Goal: Task Accomplishment & Management: Use online tool/utility

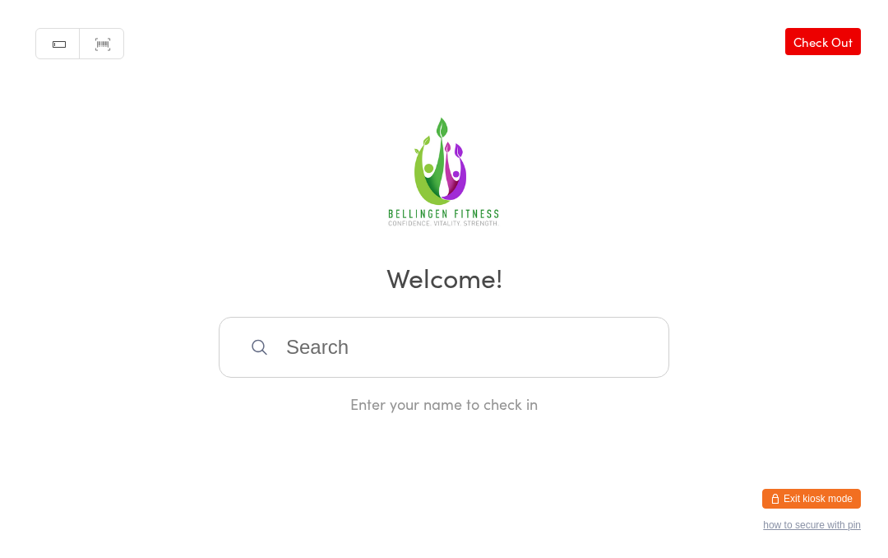
click at [460, 360] on input "search" at bounding box center [444, 347] width 451 height 61
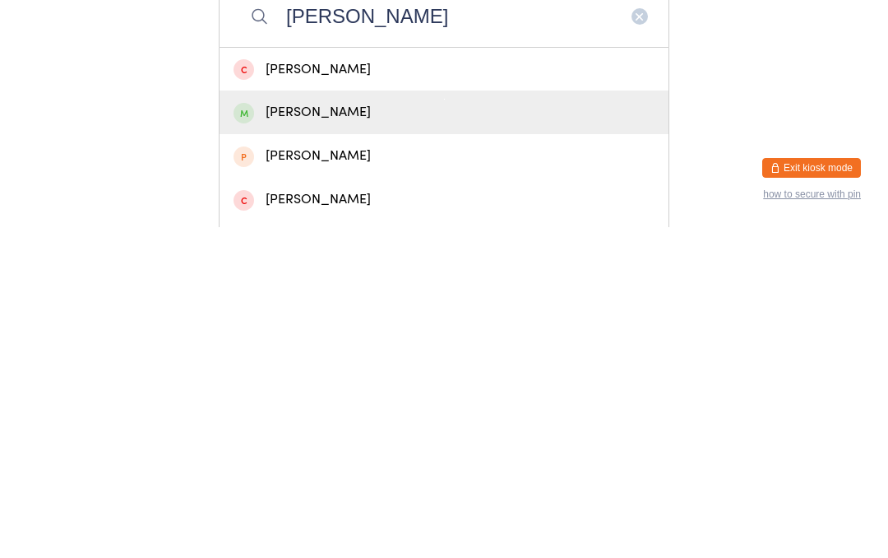
type input "[PERSON_NAME]"
click at [312, 432] on div "[PERSON_NAME]" at bounding box center [444, 443] width 421 height 22
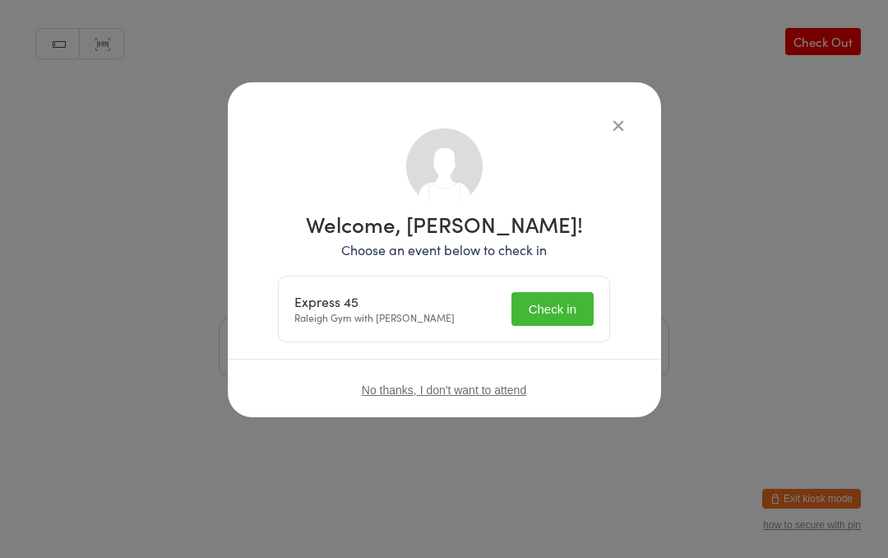
click at [553, 312] on button "Check in" at bounding box center [552, 309] width 82 height 34
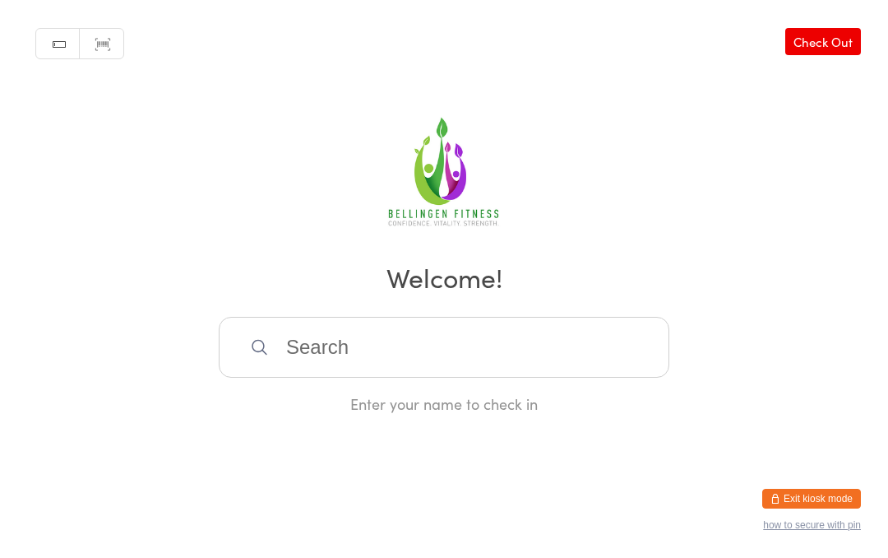
click at [430, 346] on input "search" at bounding box center [444, 347] width 451 height 61
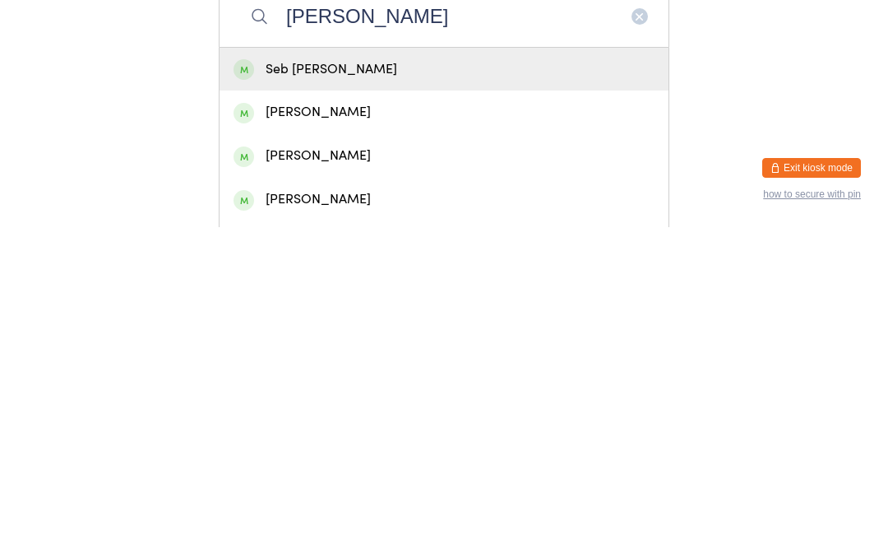
type input "[PERSON_NAME]"
click at [301, 508] on div "[PERSON_NAME]" at bounding box center [444, 530] width 449 height 44
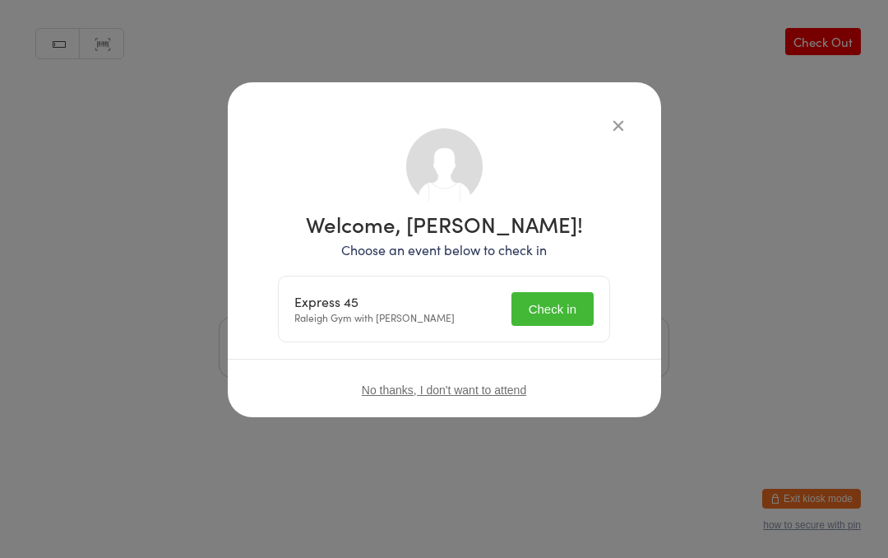
click at [547, 293] on button "Check in" at bounding box center [552, 309] width 82 height 34
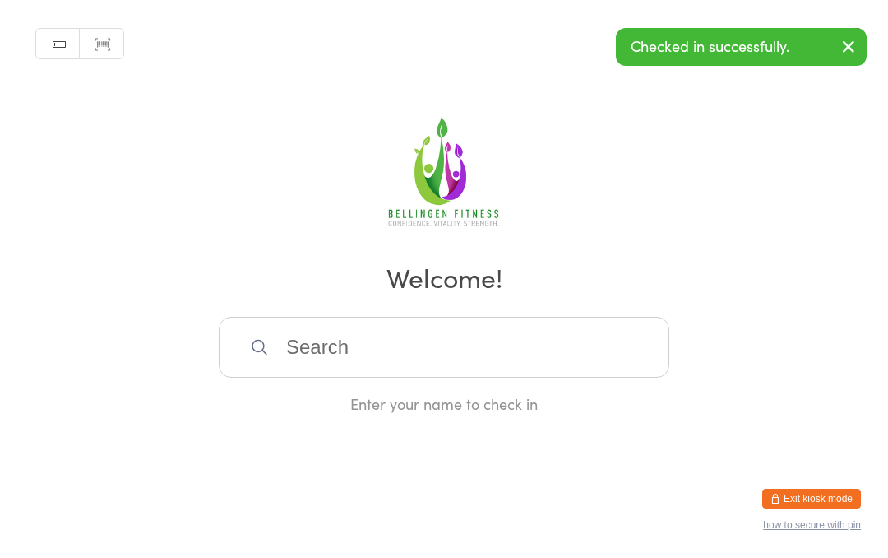
click at [335, 373] on input "search" at bounding box center [444, 347] width 451 height 61
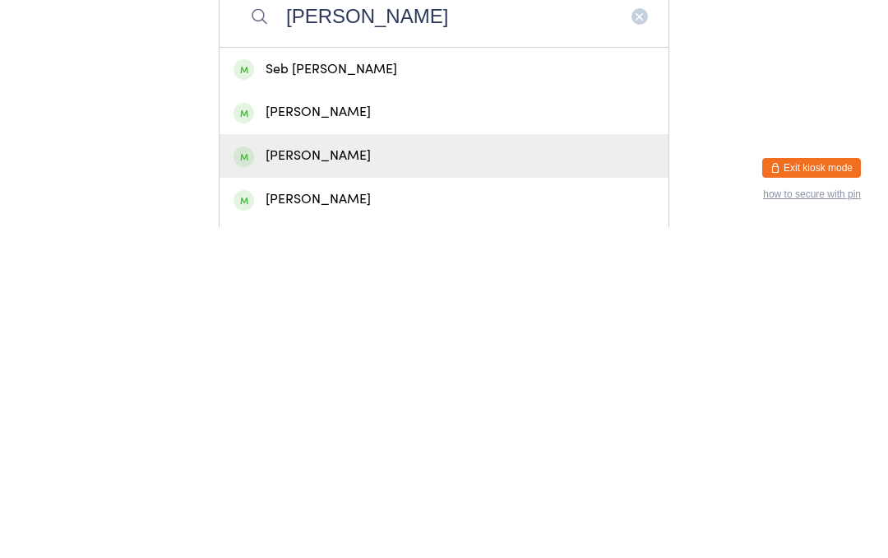
type input "[PERSON_NAME]"
click at [291, 475] on div "[PERSON_NAME]" at bounding box center [444, 486] width 421 height 22
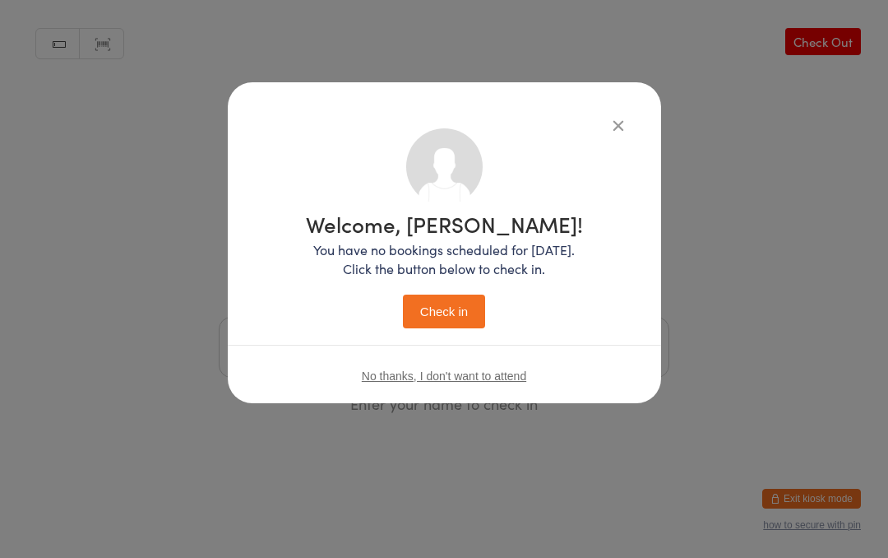
click at [435, 309] on button "Check in" at bounding box center [444, 311] width 82 height 34
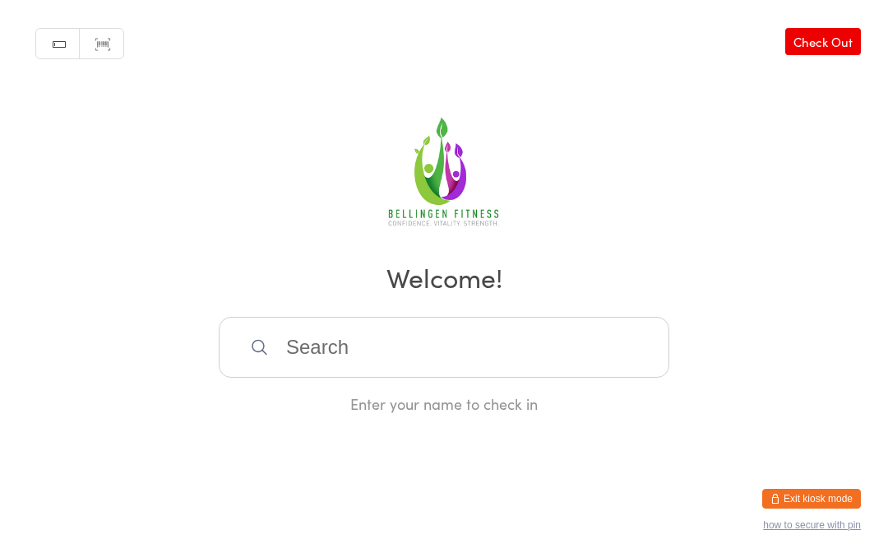
click at [485, 327] on div "Manual search Scanner input Check Out Welcome! Enter your name to check in" at bounding box center [444, 207] width 888 height 414
click at [568, 344] on input "search" at bounding box center [444, 347] width 451 height 61
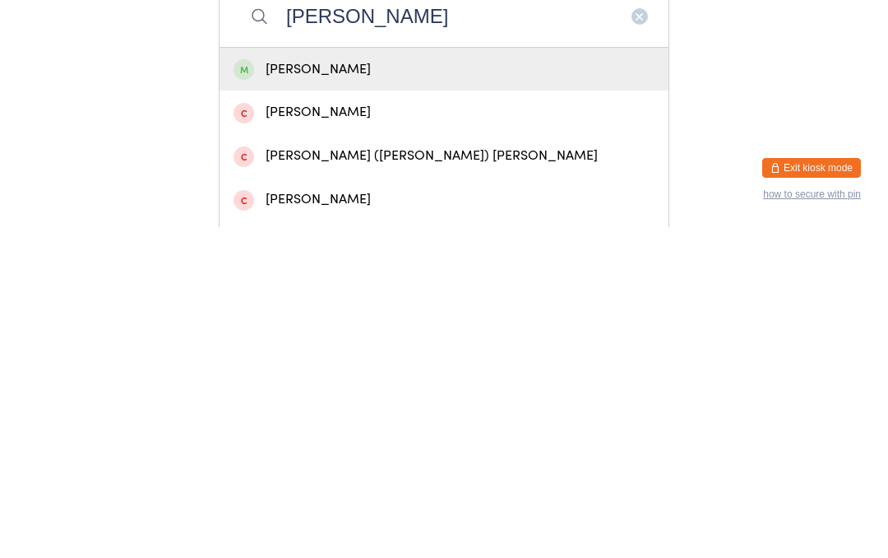
type input "[PERSON_NAME]"
click at [434, 389] on div "[PERSON_NAME]" at bounding box center [444, 400] width 421 height 22
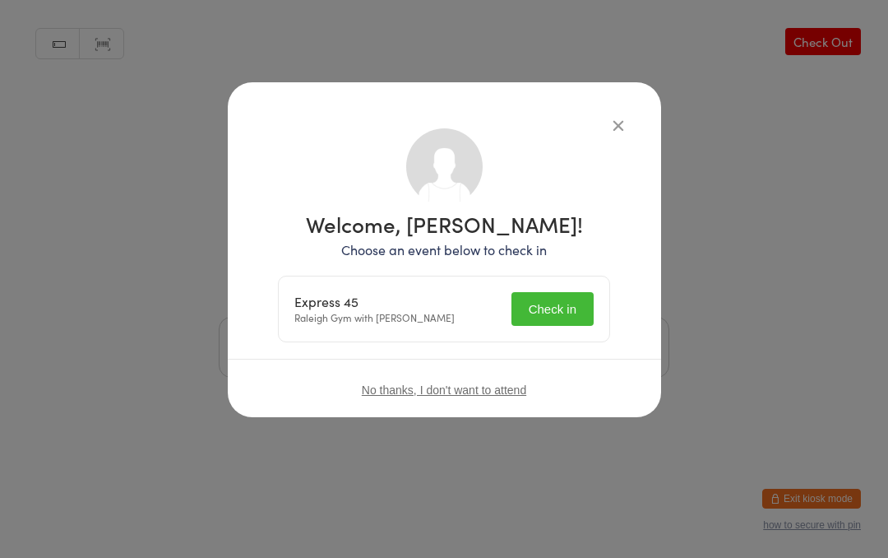
click at [567, 302] on button "Check in" at bounding box center [552, 309] width 82 height 34
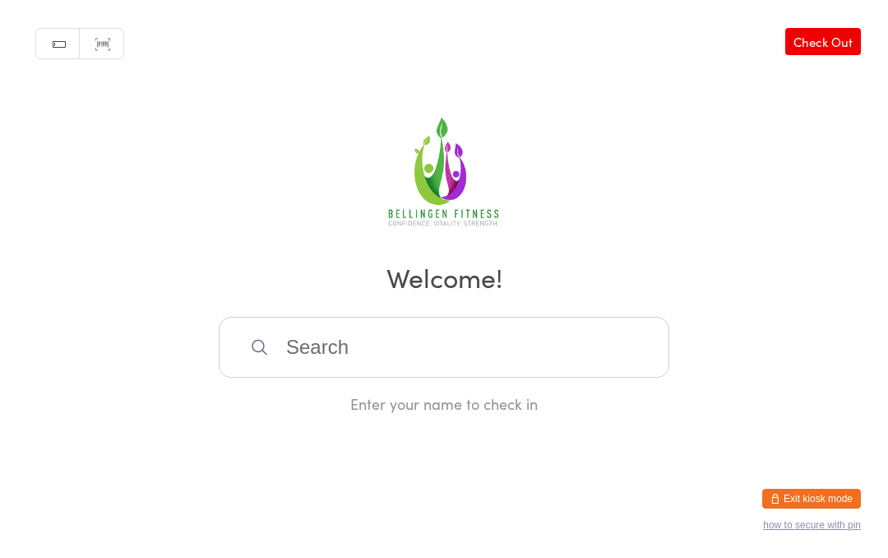
click at [346, 343] on input "search" at bounding box center [444, 347] width 451 height 61
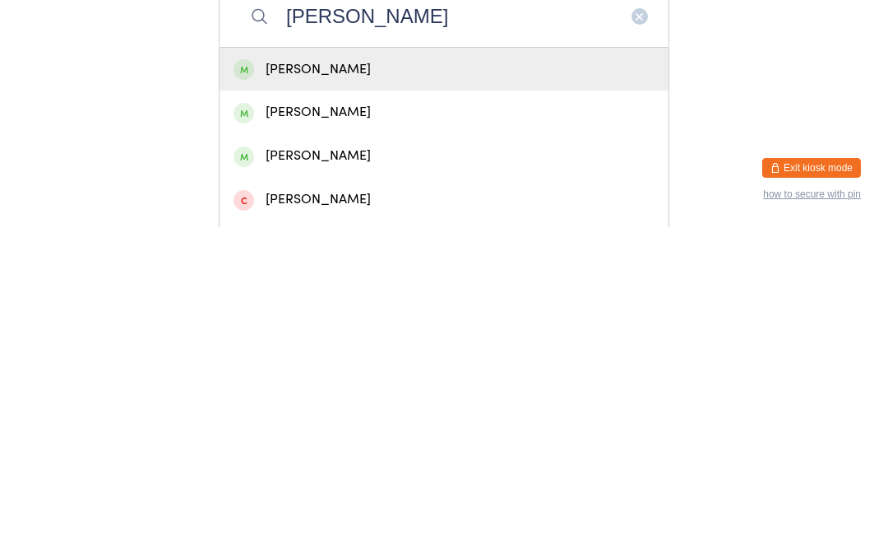
type input "[PERSON_NAME]"
click at [363, 389] on div "[PERSON_NAME]" at bounding box center [444, 400] width 421 height 22
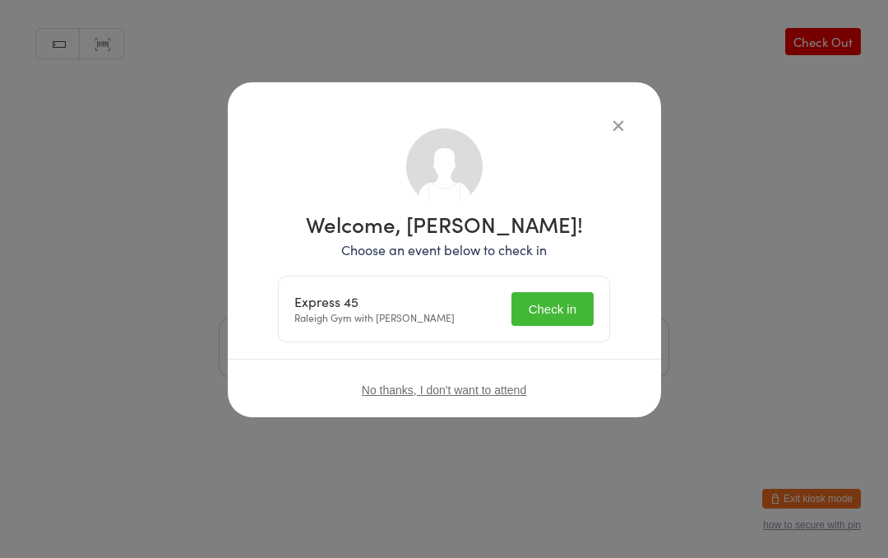
click at [553, 304] on button "Check in" at bounding box center [552, 309] width 82 height 34
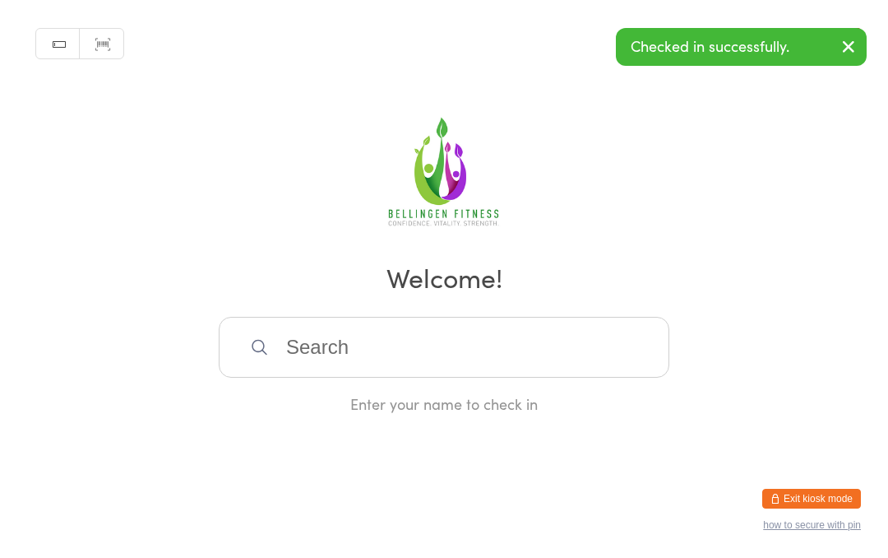
click at [258, 341] on input "search" at bounding box center [444, 347] width 451 height 61
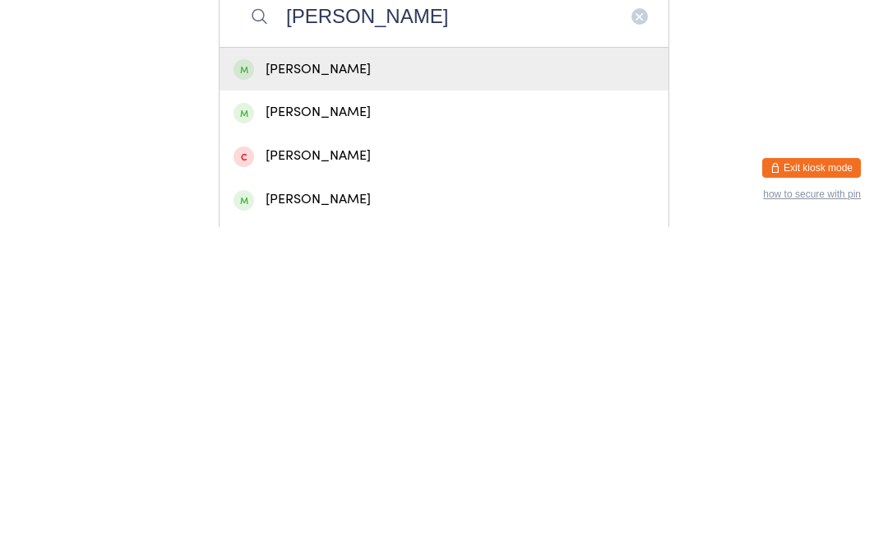
type input "[PERSON_NAME]"
click at [286, 389] on div "[PERSON_NAME]" at bounding box center [444, 400] width 421 height 22
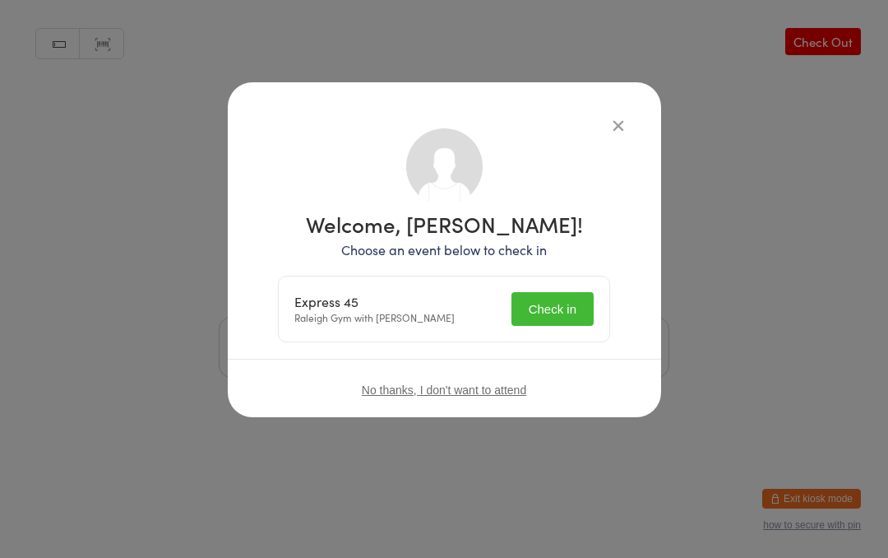
click at [533, 301] on button "Check in" at bounding box center [552, 309] width 82 height 34
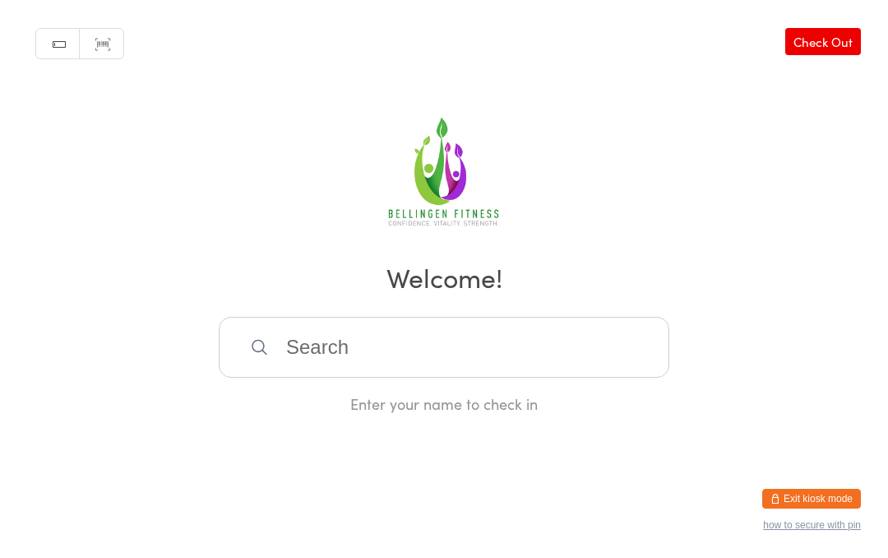
click at [294, 335] on input "search" at bounding box center [444, 347] width 451 height 61
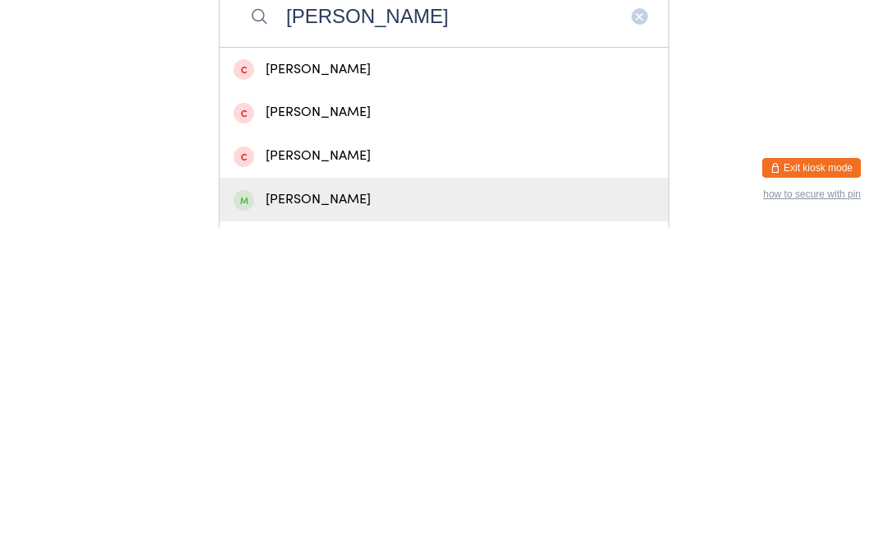
type input "[PERSON_NAME]"
click at [344, 519] on div "[PERSON_NAME]" at bounding box center [444, 530] width 421 height 22
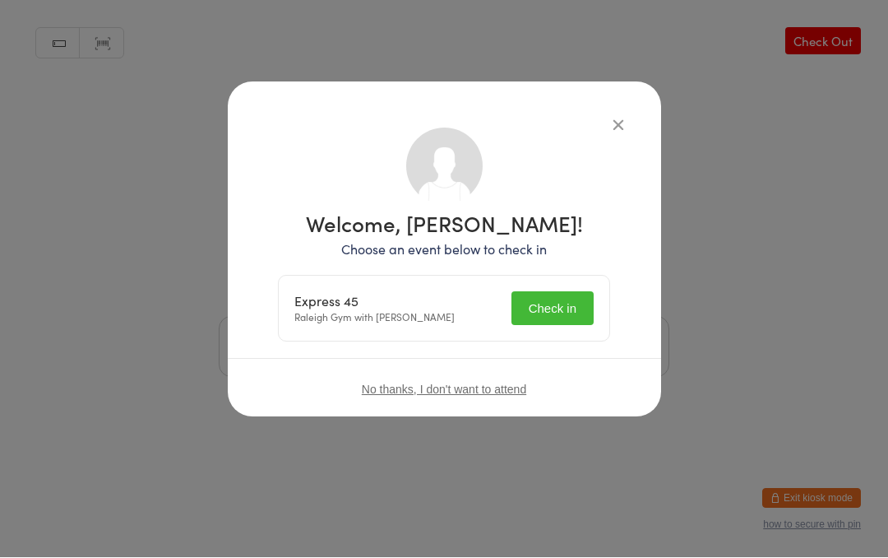
click at [566, 308] on button "Check in" at bounding box center [552, 309] width 82 height 34
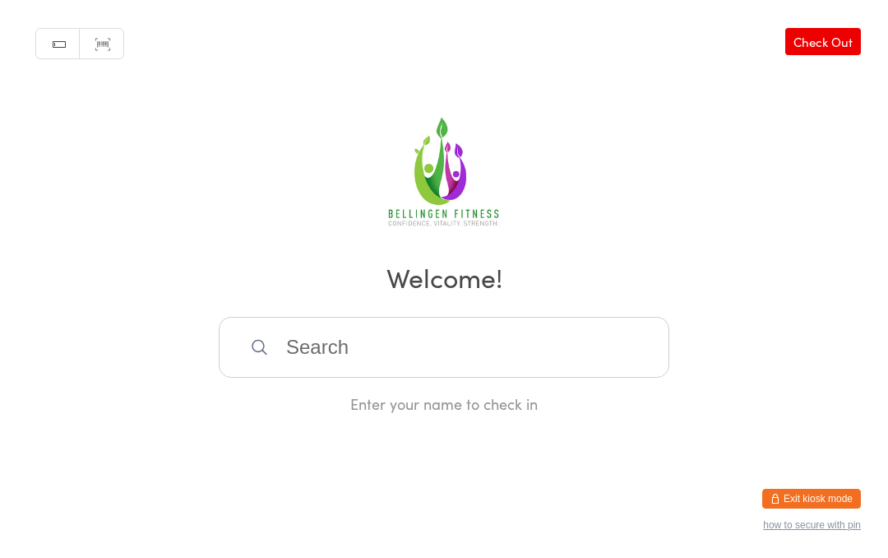
click at [280, 335] on input "search" at bounding box center [444, 347] width 451 height 61
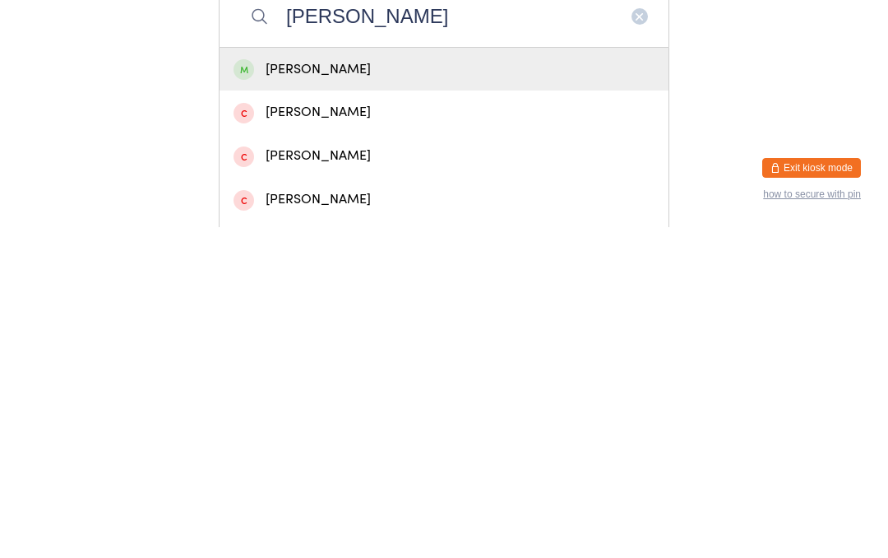
type input "[PERSON_NAME]"
click at [458, 389] on div "[PERSON_NAME]" at bounding box center [444, 400] width 421 height 22
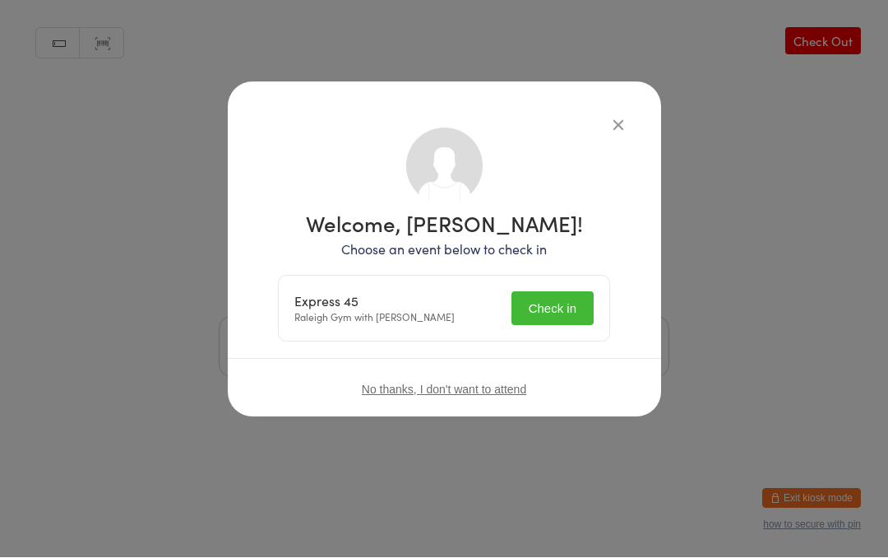
click at [560, 305] on button "Check in" at bounding box center [552, 309] width 82 height 34
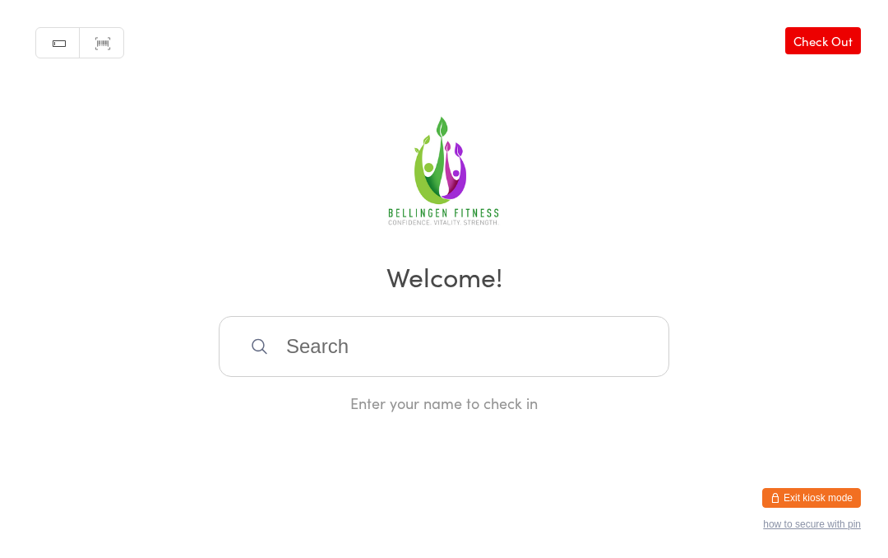
click at [369, 349] on input "search" at bounding box center [444, 347] width 451 height 61
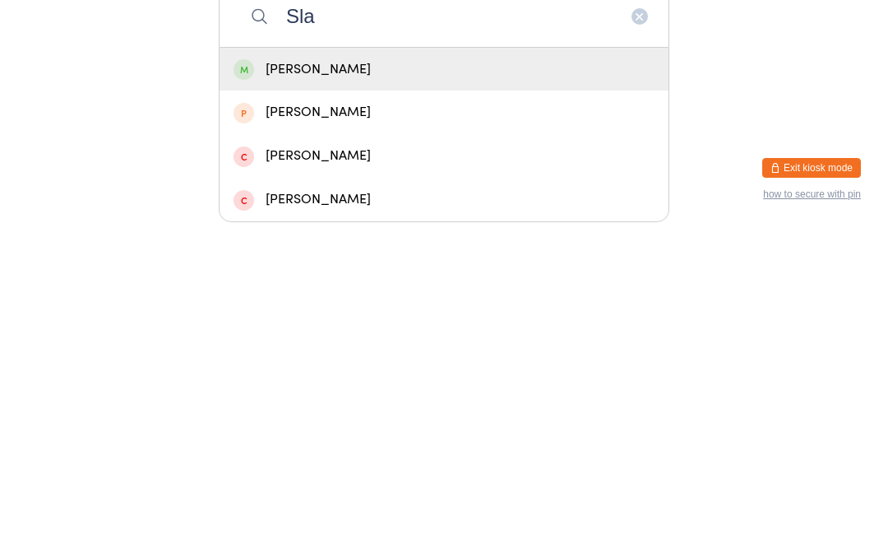
type input "Sla"
click at [312, 378] on div "[PERSON_NAME]" at bounding box center [444, 400] width 449 height 44
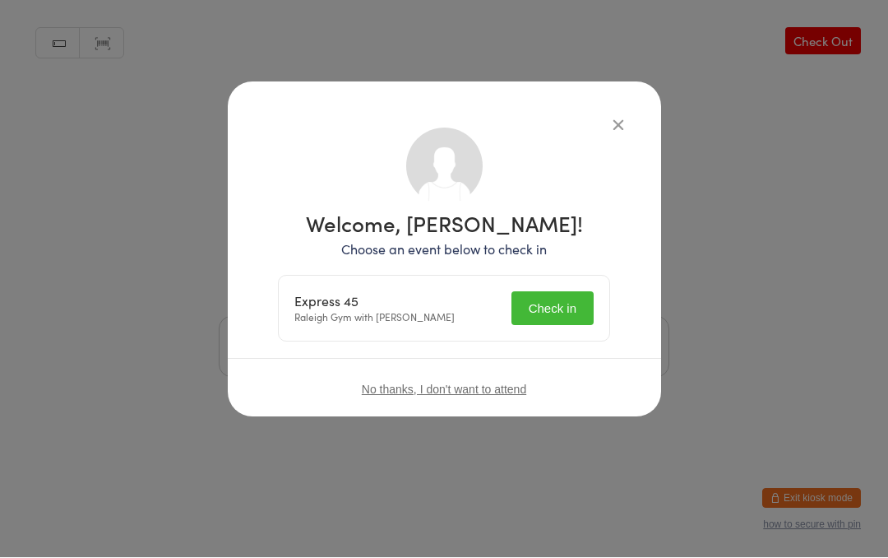
click at [567, 303] on button "Check in" at bounding box center [552, 309] width 82 height 34
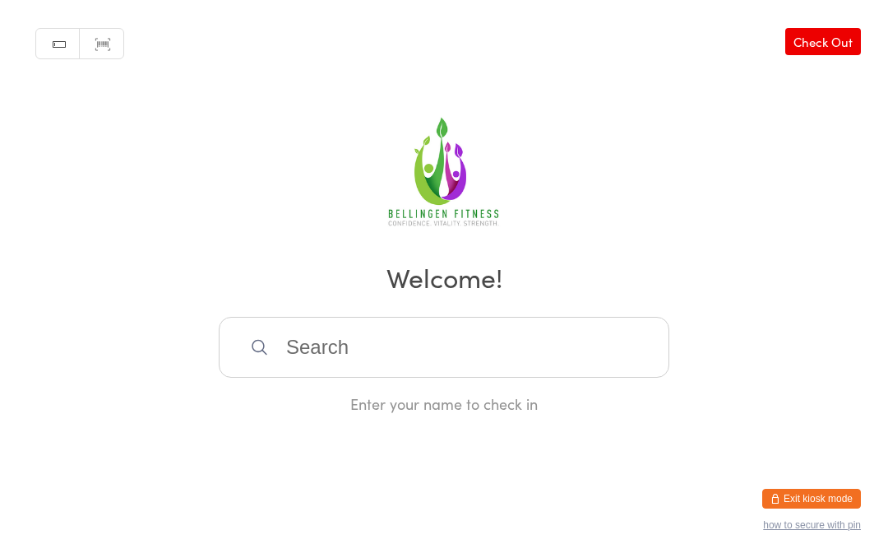
click at [405, 349] on input "search" at bounding box center [444, 347] width 451 height 61
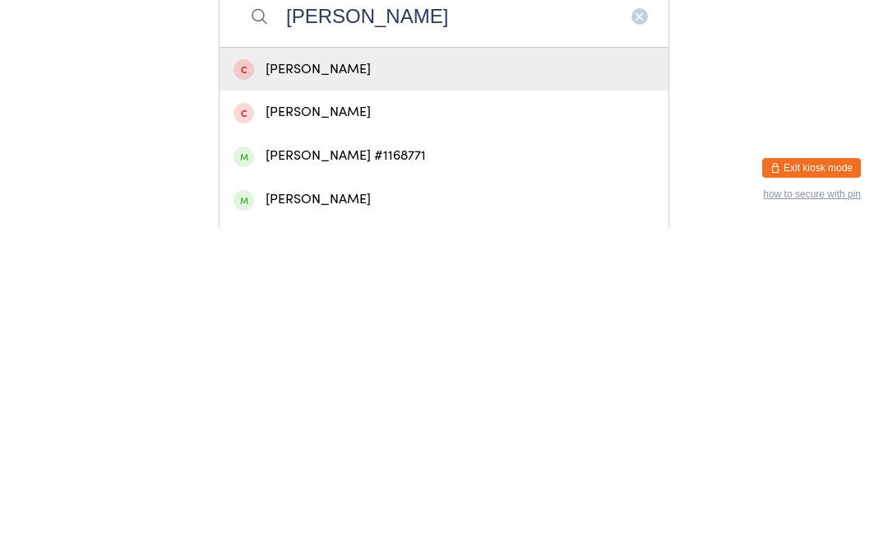
type input "[PERSON_NAME]"
click at [397, 465] on div "[PERSON_NAME] #1168771" at bounding box center [444, 487] width 449 height 44
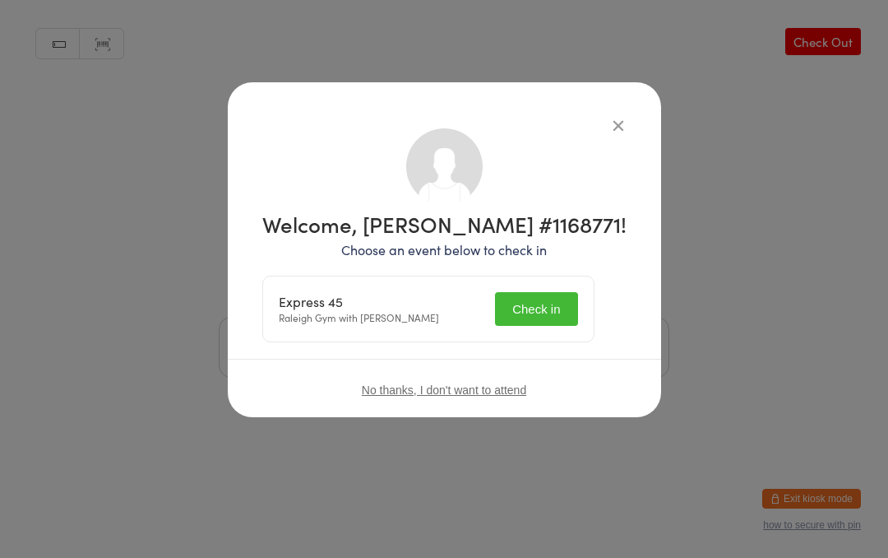
click at [562, 299] on button "Check in" at bounding box center [536, 309] width 82 height 34
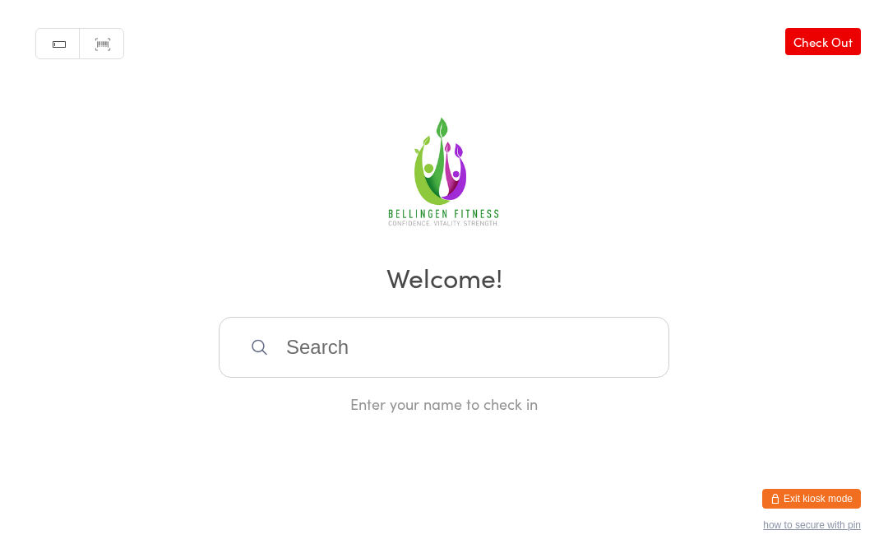
click at [380, 363] on input "search" at bounding box center [444, 347] width 451 height 61
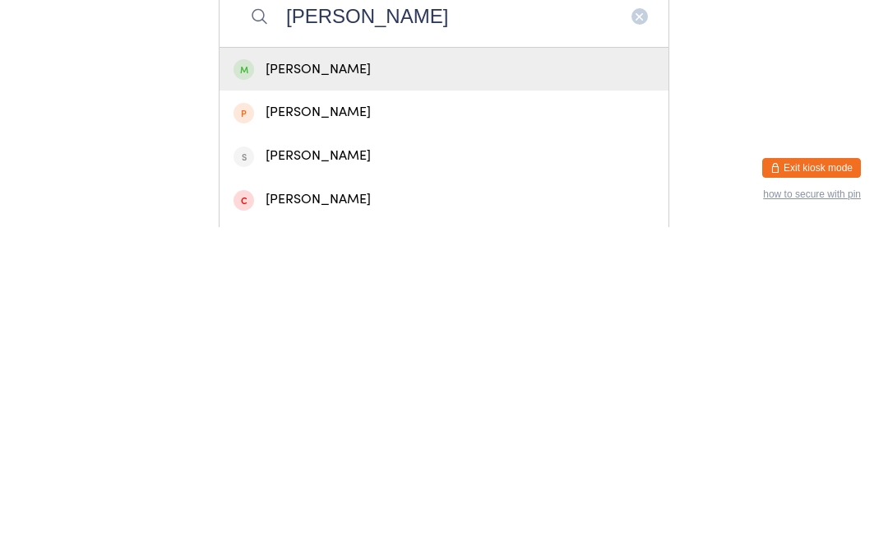
type input "[PERSON_NAME]"
click at [417, 389] on div "[PERSON_NAME]" at bounding box center [444, 400] width 421 height 22
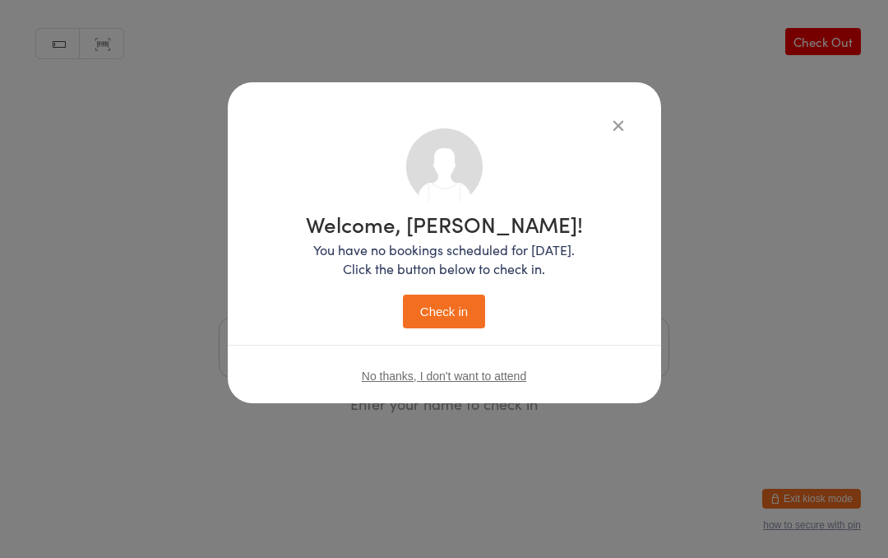
click at [429, 301] on button "Check in" at bounding box center [444, 311] width 82 height 34
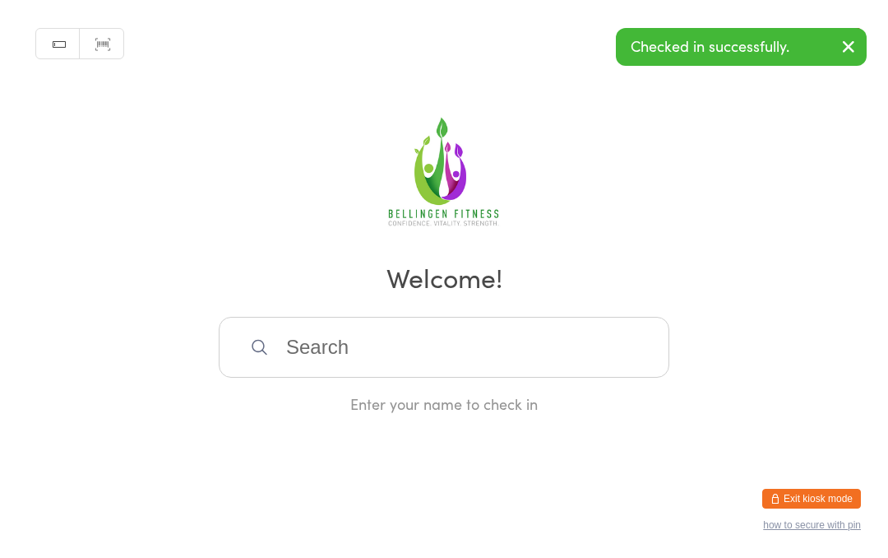
click at [294, 363] on input "search" at bounding box center [444, 347] width 451 height 61
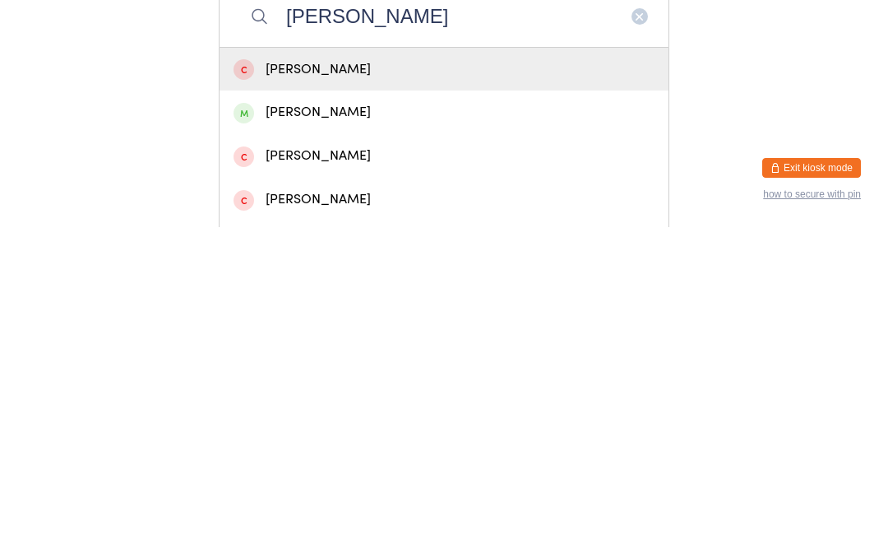
type input "[PERSON_NAME]"
click at [306, 432] on div "[PERSON_NAME]" at bounding box center [444, 443] width 421 height 22
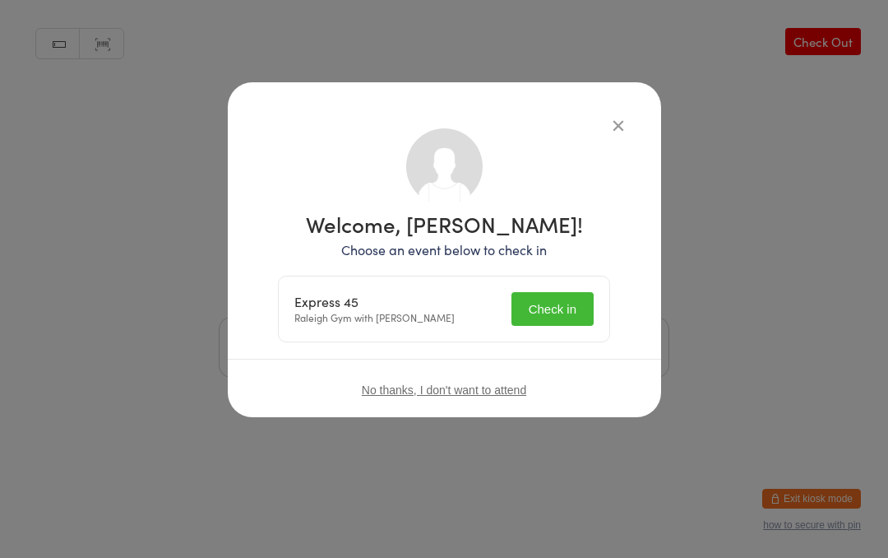
click at [527, 308] on button "Check in" at bounding box center [552, 309] width 82 height 34
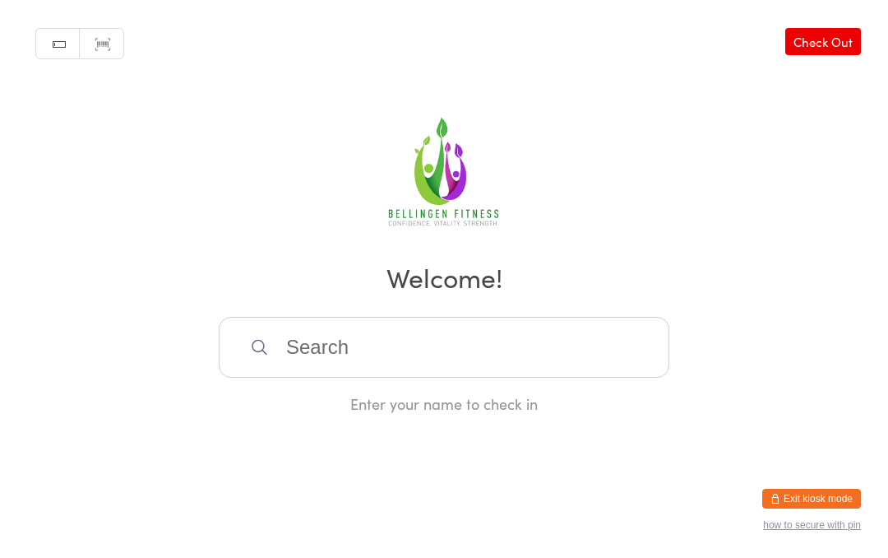
click at [349, 368] on input "search" at bounding box center [444, 347] width 451 height 61
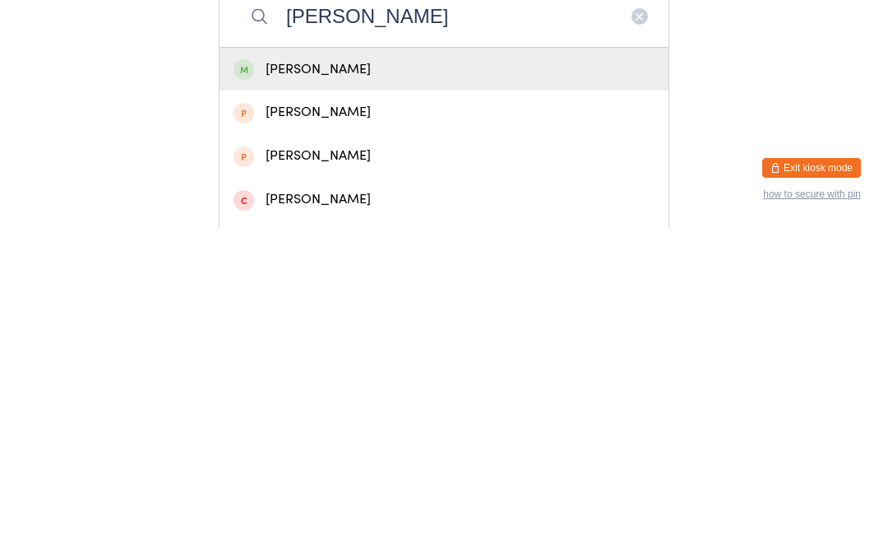
type input "[PERSON_NAME]"
click at [394, 389] on div "[PERSON_NAME]" at bounding box center [444, 400] width 421 height 22
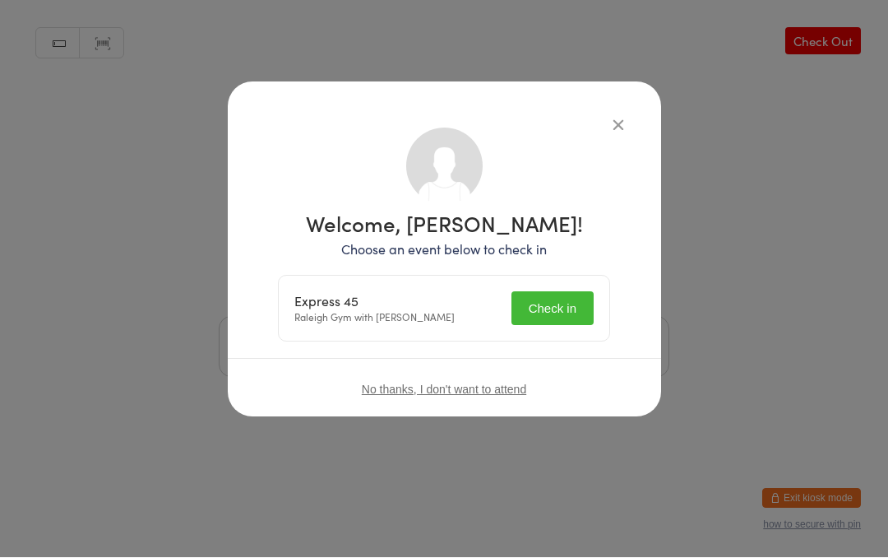
click at [572, 309] on button "Check in" at bounding box center [552, 309] width 82 height 34
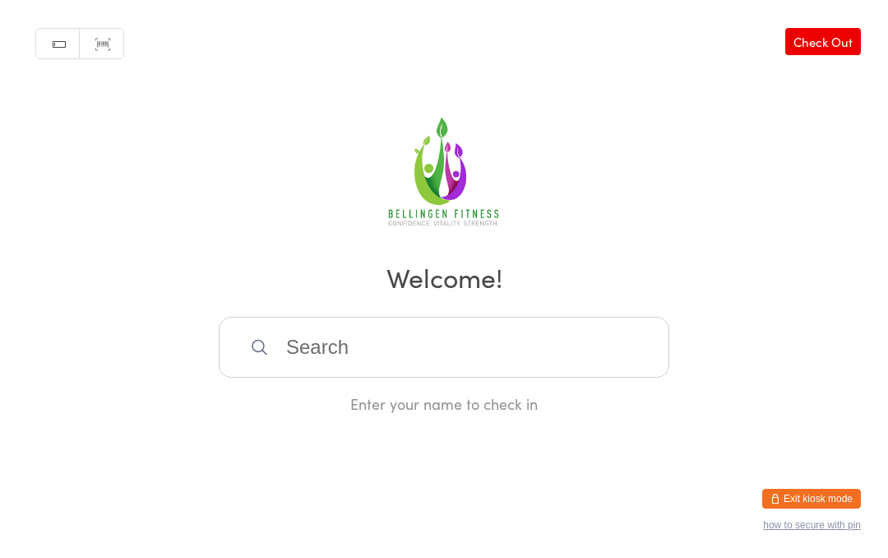
click at [332, 364] on input "search" at bounding box center [444, 347] width 451 height 61
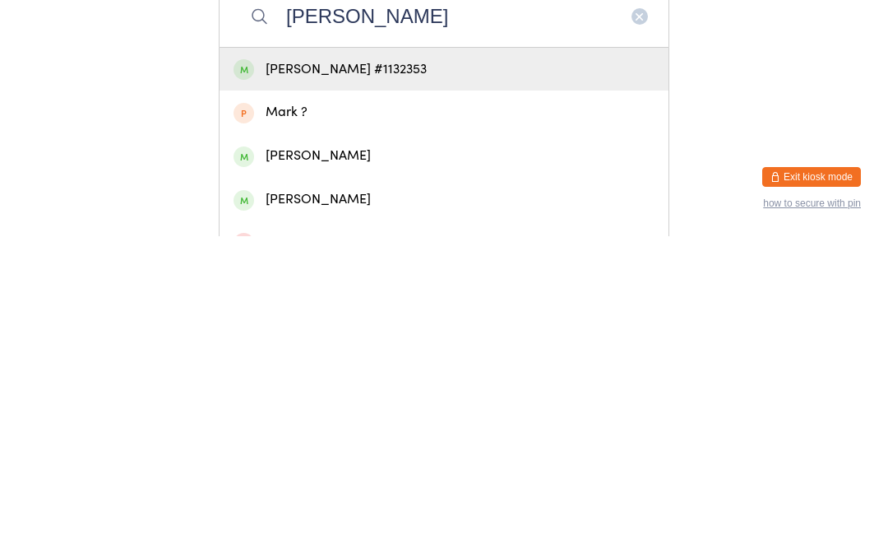
scroll to position [9, 0]
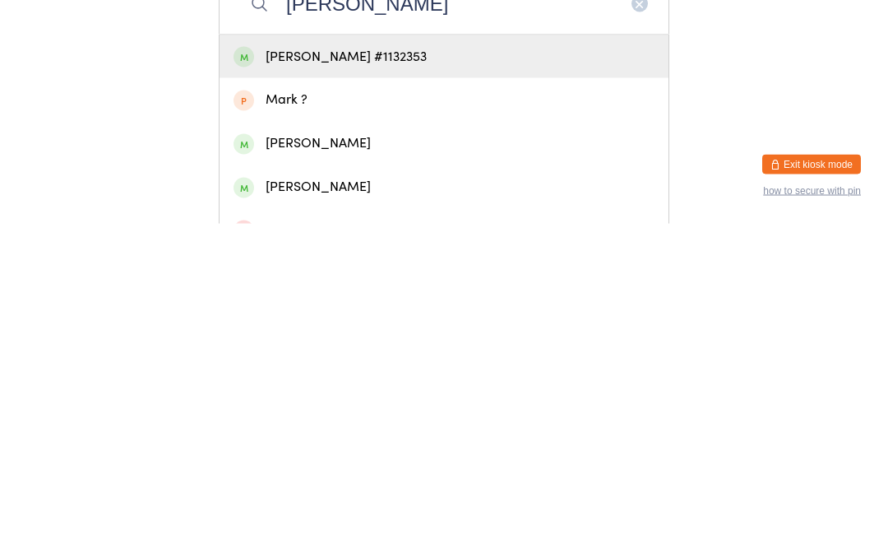
type input "[PERSON_NAME]"
click at [329, 380] on div "[PERSON_NAME] #1132353" at bounding box center [444, 391] width 421 height 22
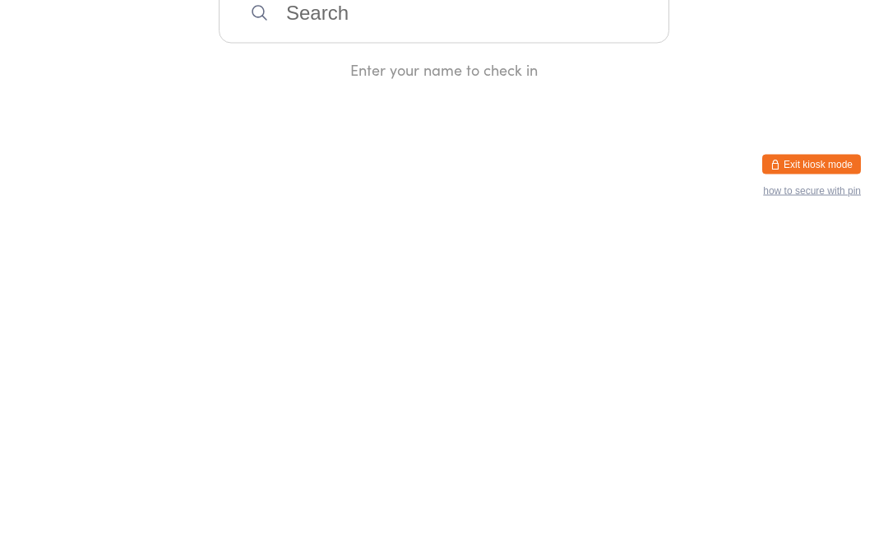
scroll to position [0, 0]
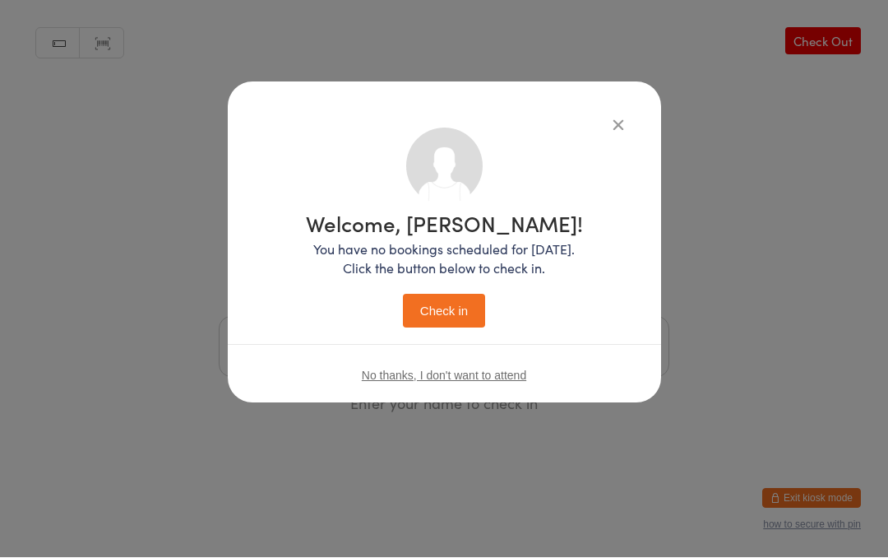
click at [445, 309] on button "Check in" at bounding box center [444, 311] width 82 height 34
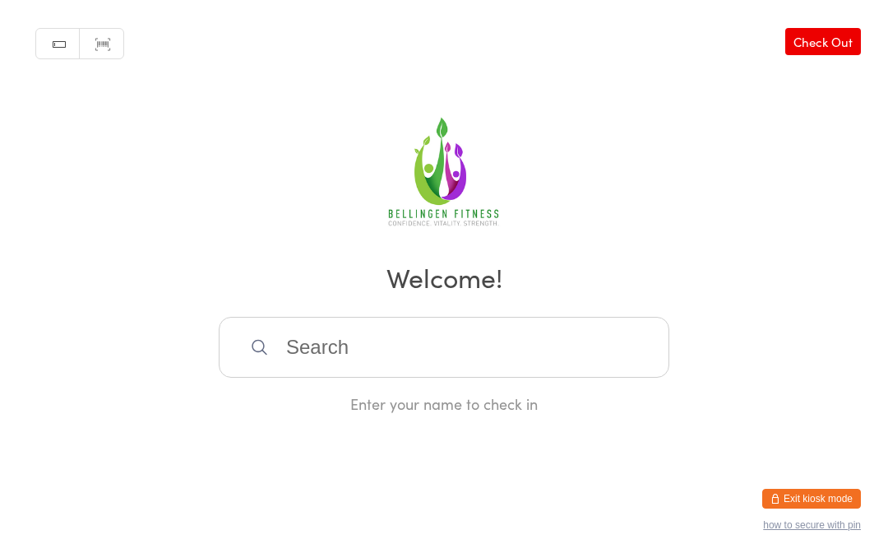
click at [386, 352] on input "search" at bounding box center [444, 347] width 451 height 61
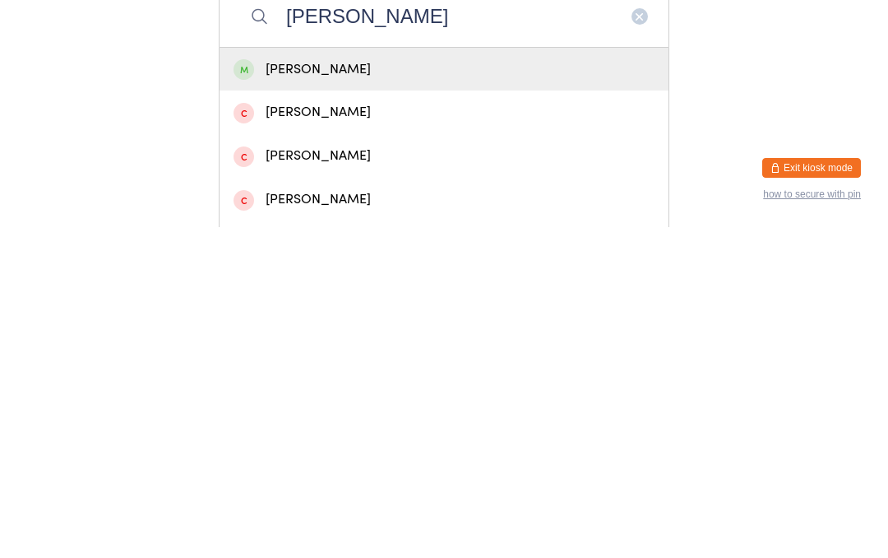
type input "[PERSON_NAME]"
click at [327, 389] on div "[PERSON_NAME]" at bounding box center [444, 400] width 421 height 22
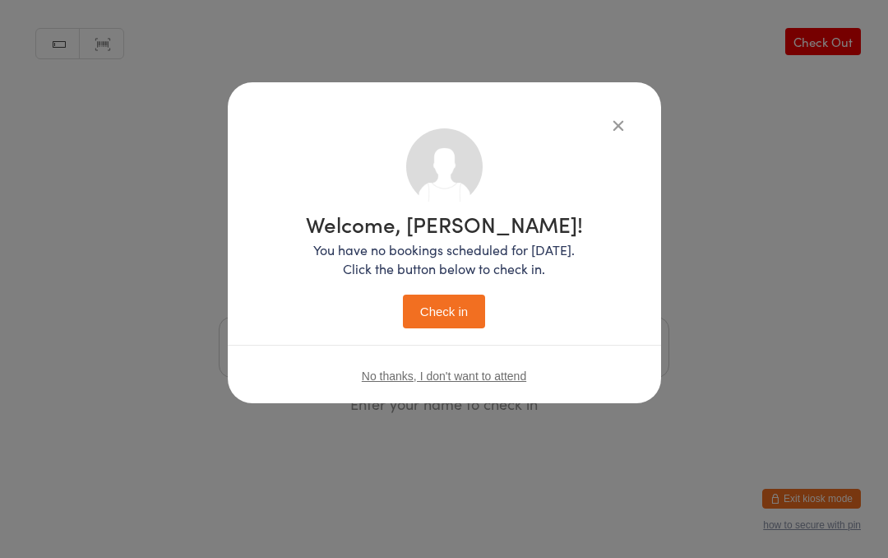
click at [450, 307] on button "Check in" at bounding box center [444, 311] width 82 height 34
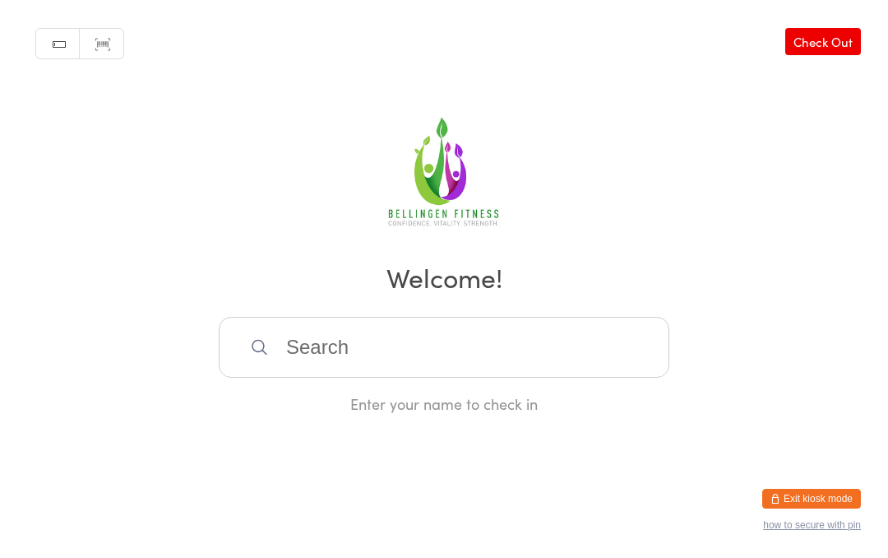
click at [294, 357] on input "search" at bounding box center [444, 347] width 451 height 61
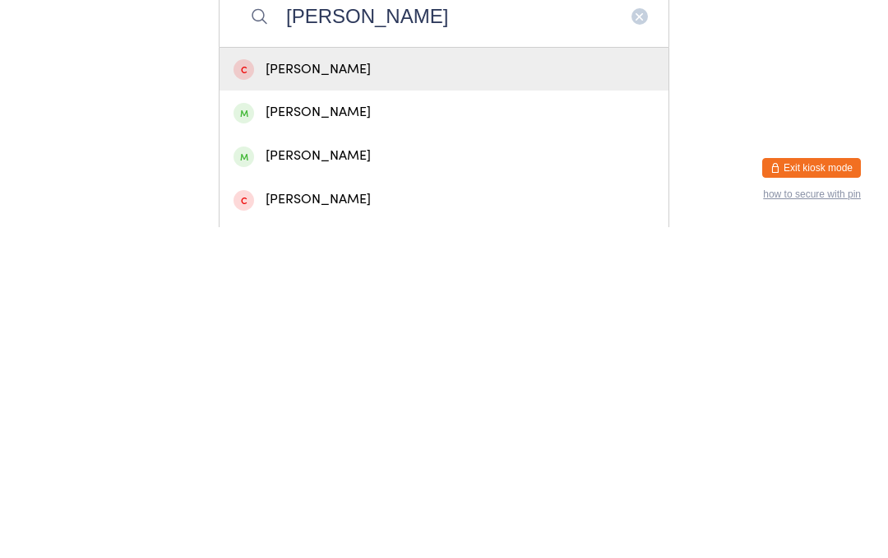
scroll to position [14, 0]
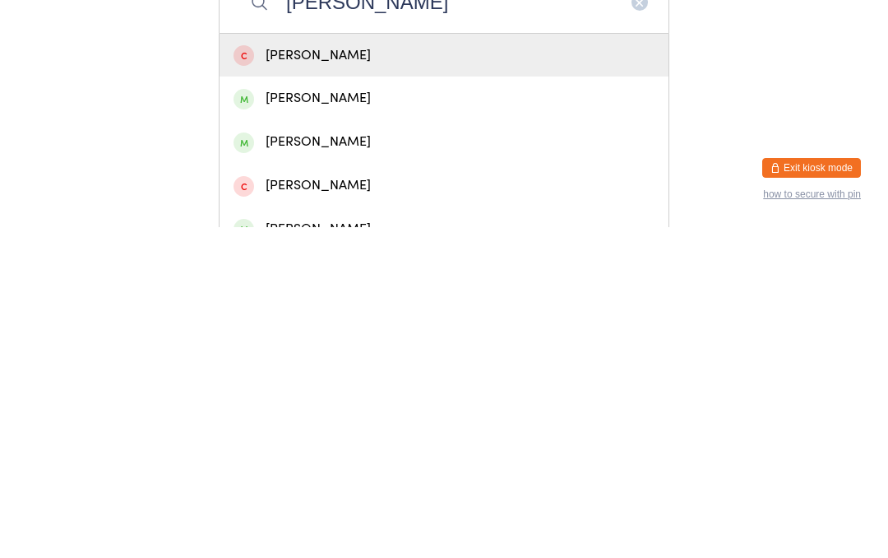
type input "[PERSON_NAME]"
click at [301, 407] on div "[PERSON_NAME]" at bounding box center [444, 429] width 449 height 44
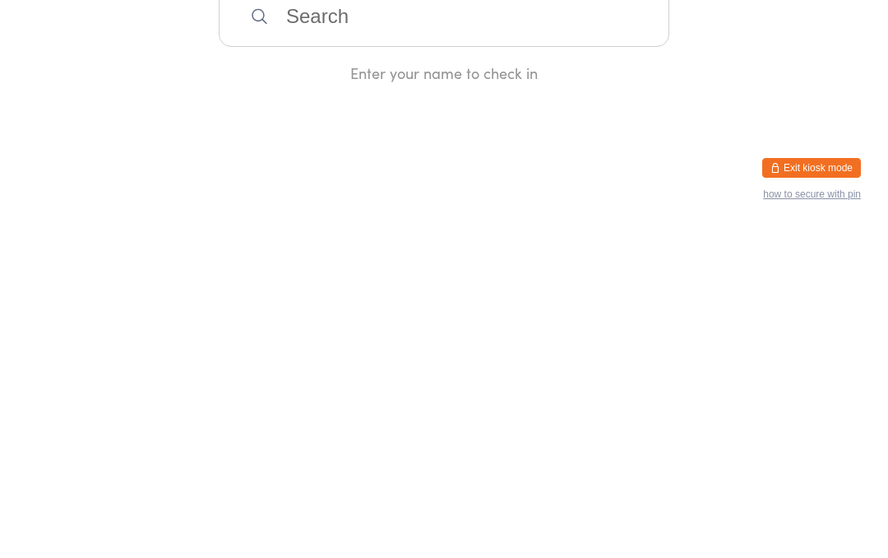
scroll to position [0, 0]
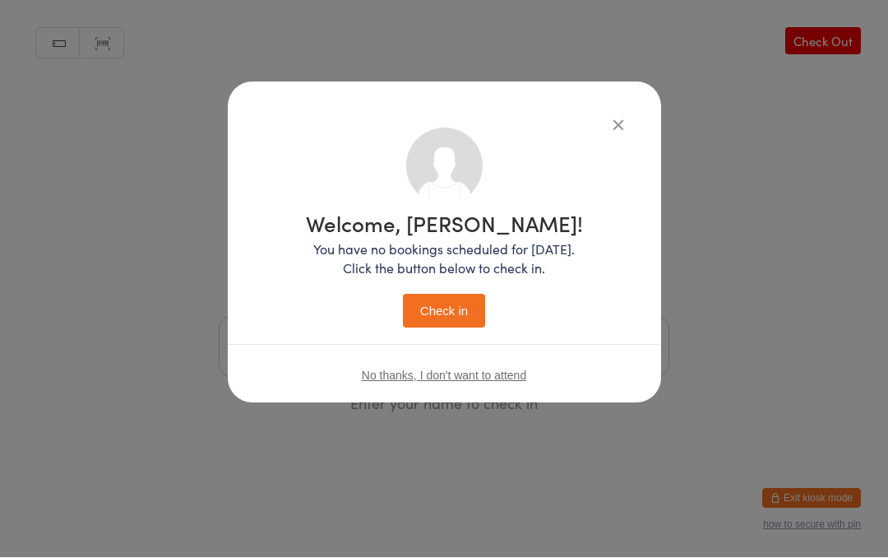
click at [436, 313] on button "Check in" at bounding box center [444, 311] width 82 height 34
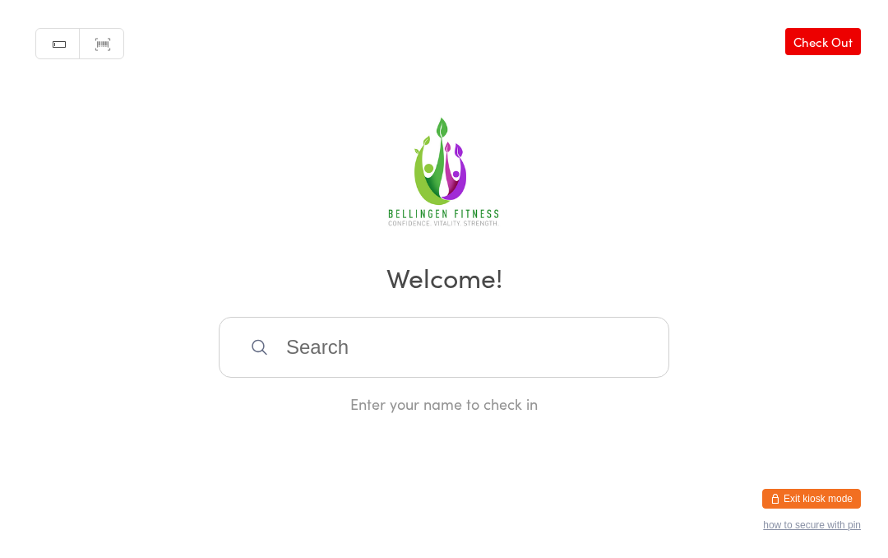
click at [437, 343] on input "search" at bounding box center [444, 347] width 451 height 61
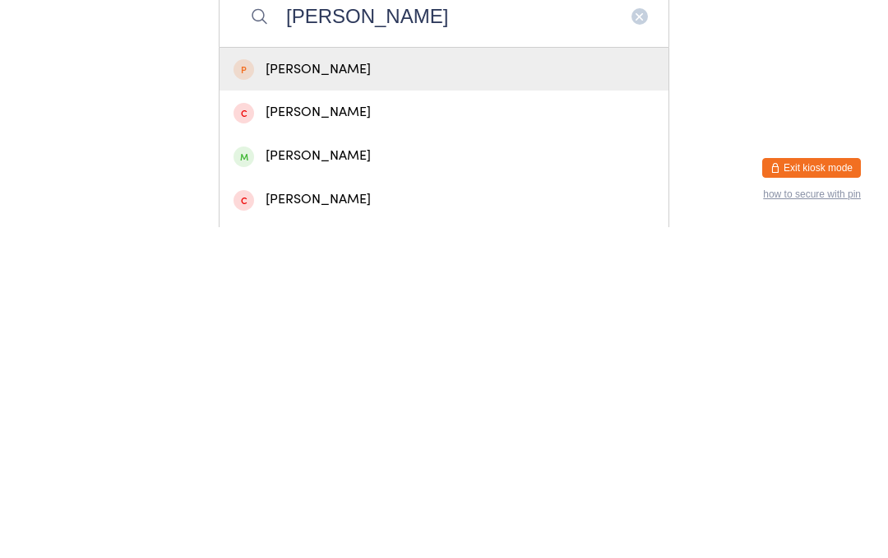
type input "[PERSON_NAME]"
click at [322, 475] on div "[PERSON_NAME]" at bounding box center [444, 486] width 421 height 22
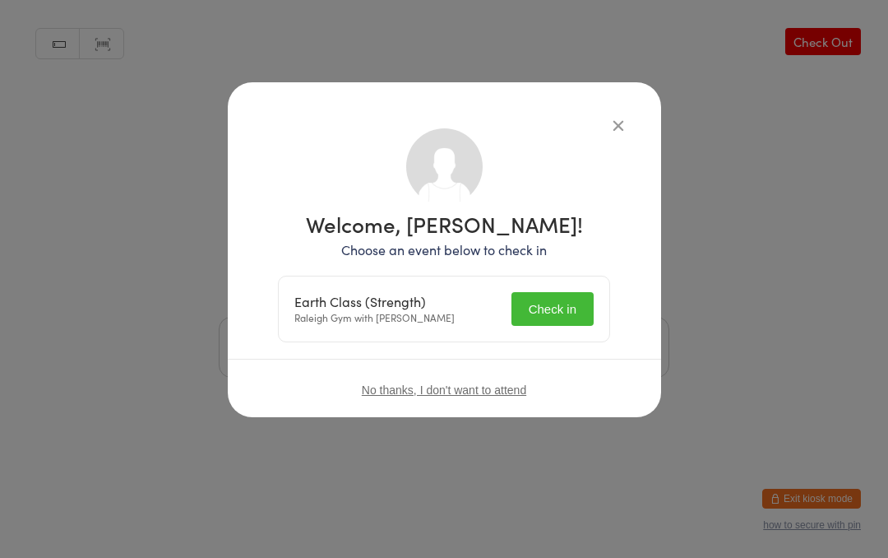
click at [546, 294] on button "Check in" at bounding box center [552, 309] width 82 height 34
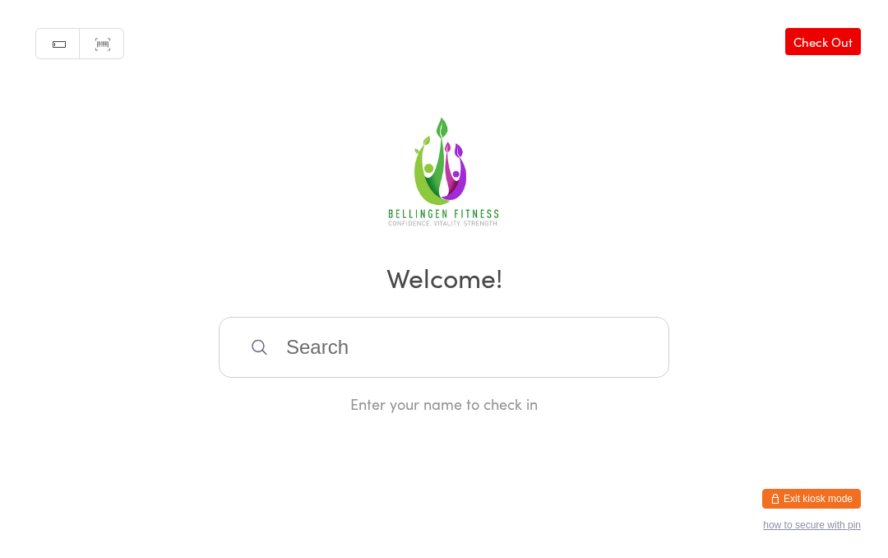
click at [490, 375] on input "search" at bounding box center [444, 347] width 451 height 61
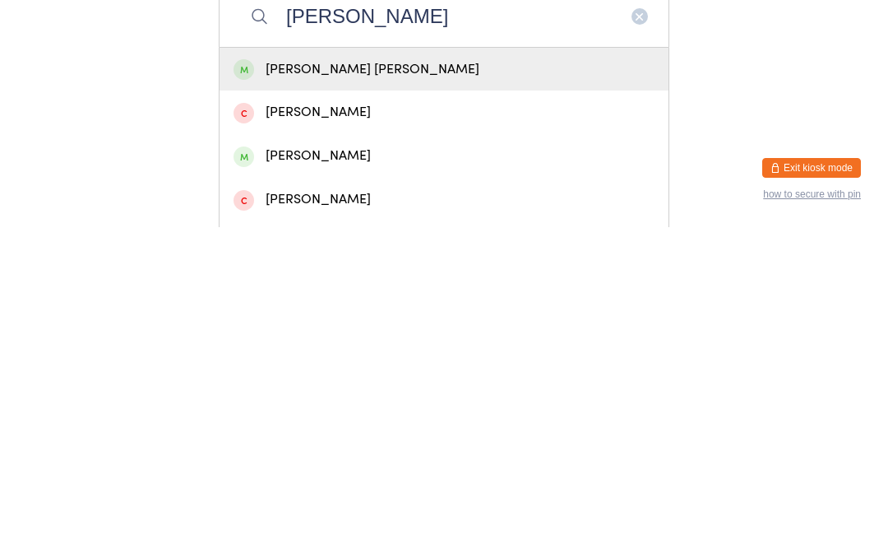
type input "[PERSON_NAME]"
click at [355, 475] on div "[PERSON_NAME]" at bounding box center [444, 486] width 421 height 22
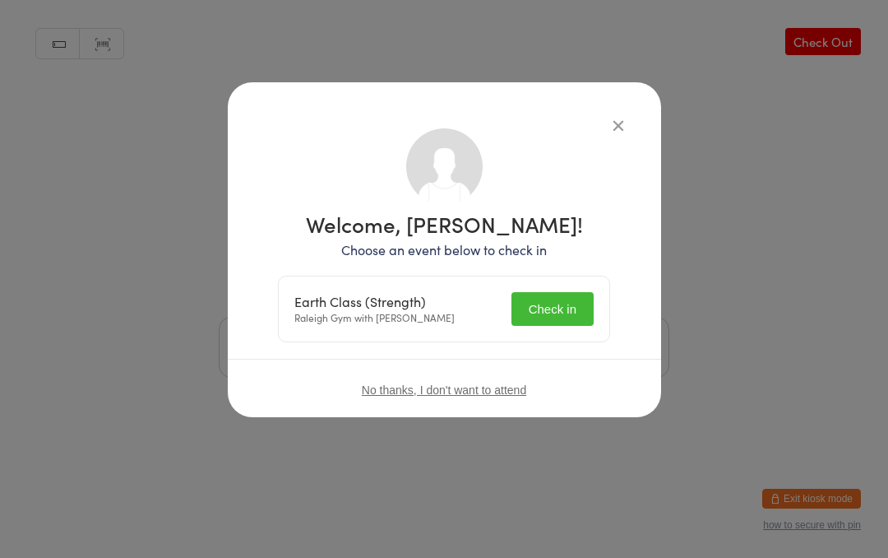
click at [536, 318] on button "Check in" at bounding box center [552, 309] width 82 height 34
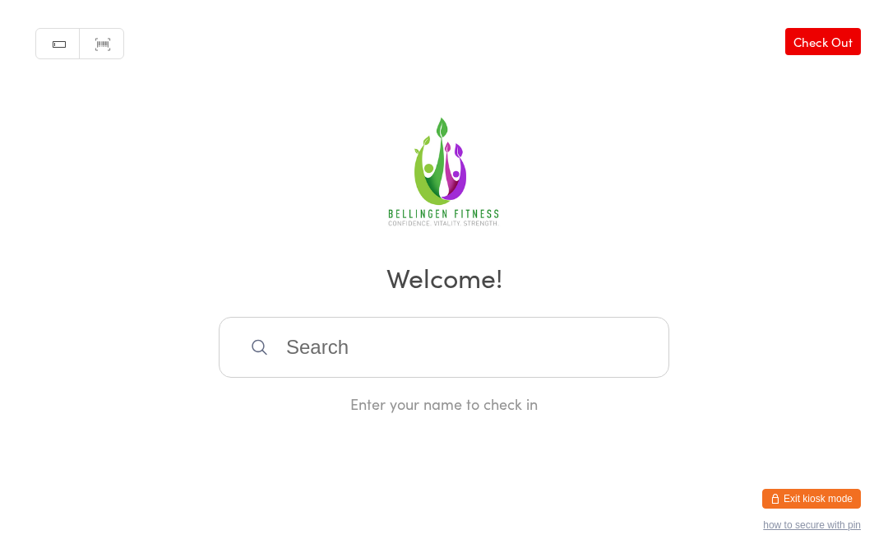
click at [308, 335] on input "search" at bounding box center [444, 347] width 451 height 61
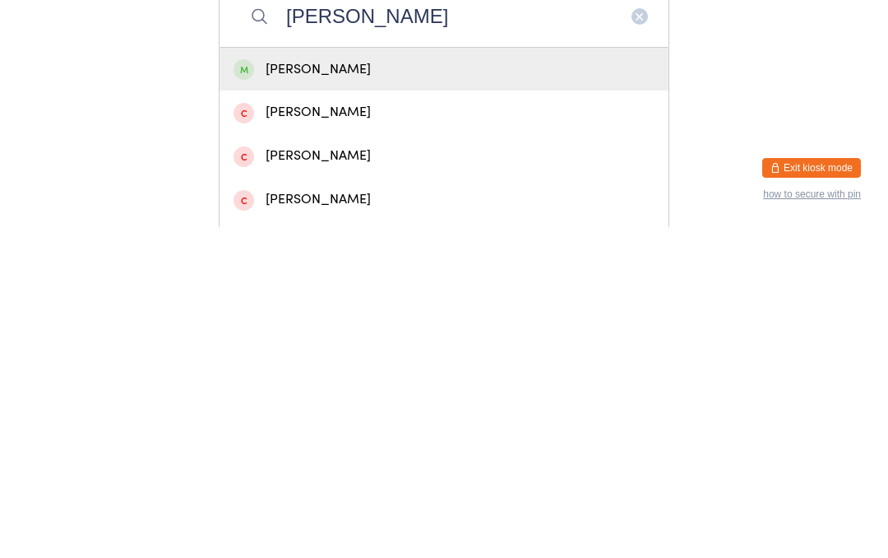
type input "[PERSON_NAME]"
click at [291, 378] on div "[PERSON_NAME]" at bounding box center [444, 400] width 449 height 44
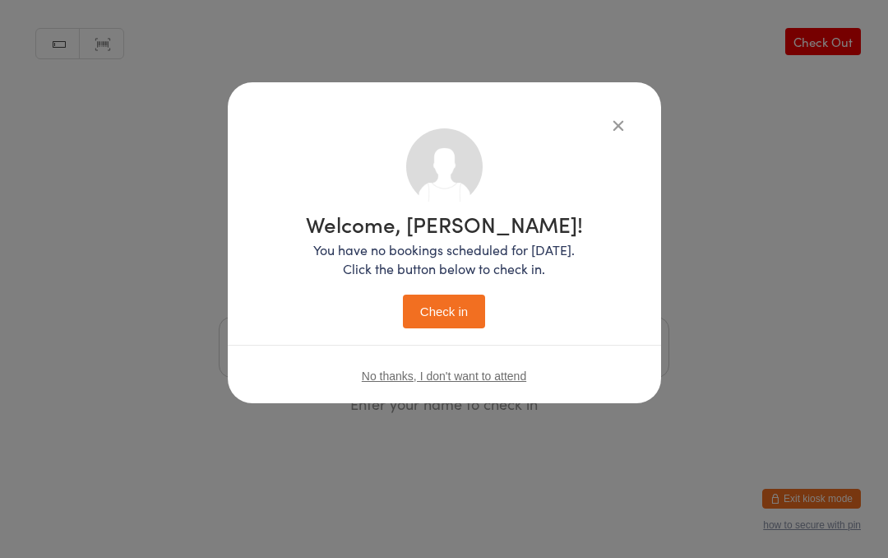
click at [441, 291] on div "Welcome, [PERSON_NAME]! You have no bookings scheduled for [DATE]. Click the bu…" at bounding box center [444, 270] width 277 height 115
click at [434, 291] on div "Welcome, [PERSON_NAME]! You have no bookings scheduled for [DATE]. Click the bu…" at bounding box center [444, 270] width 277 height 115
click at [430, 300] on button "Check in" at bounding box center [444, 311] width 82 height 34
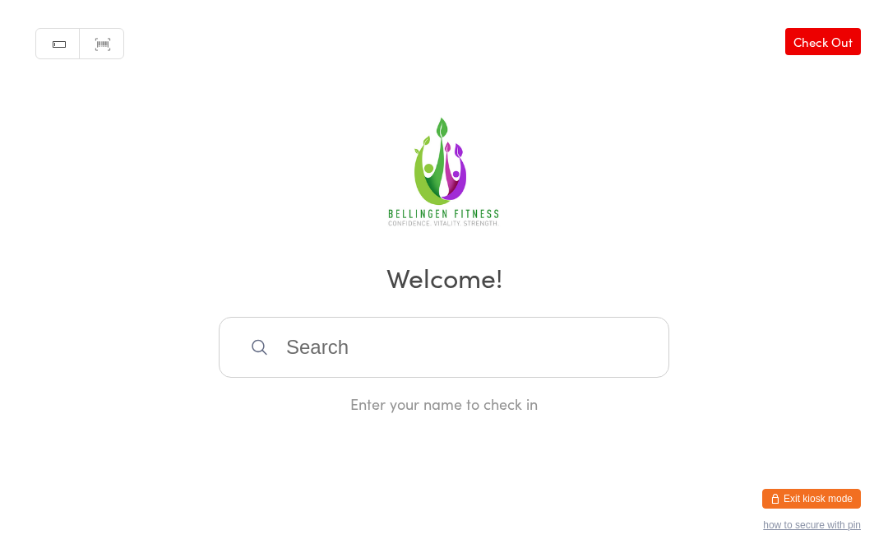
click at [391, 343] on input "search" at bounding box center [444, 347] width 451 height 61
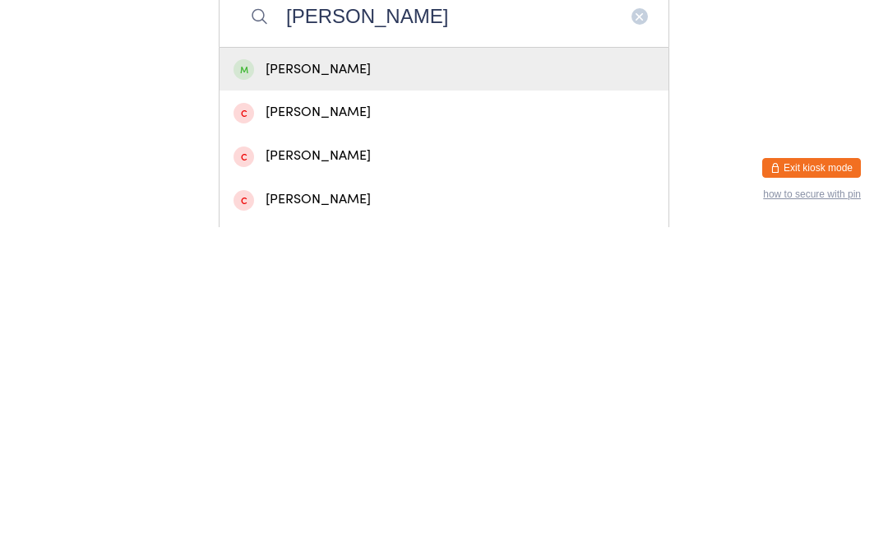
type input "[PERSON_NAME]"
click at [358, 389] on div "[PERSON_NAME]" at bounding box center [444, 400] width 421 height 22
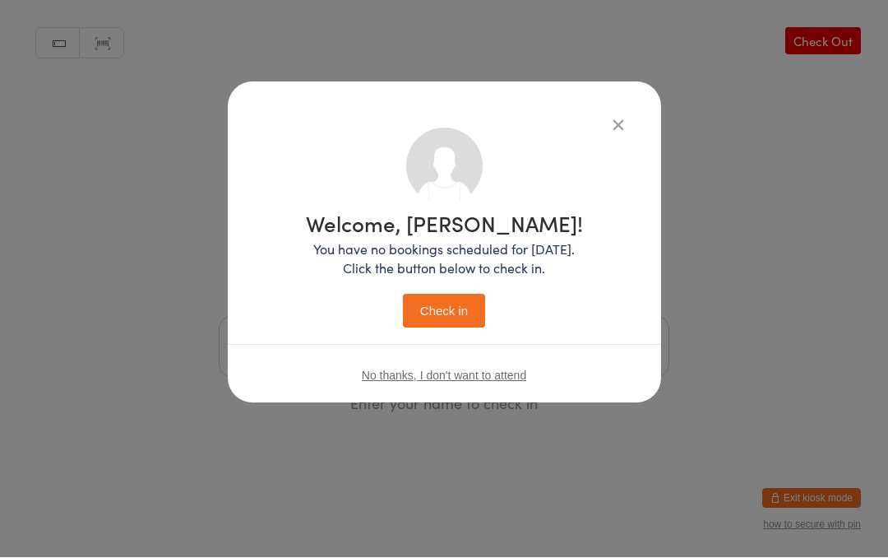
click at [450, 297] on button "Check in" at bounding box center [444, 311] width 82 height 34
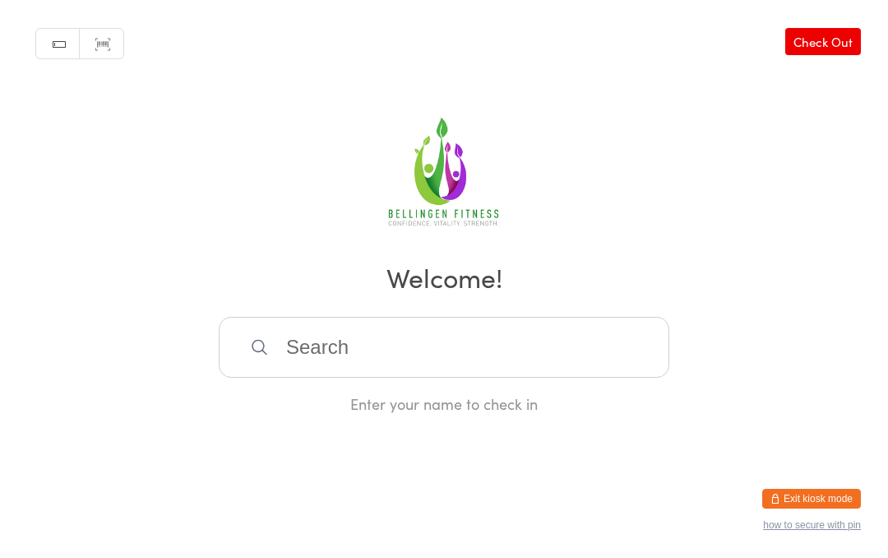
click at [352, 354] on input "search" at bounding box center [444, 347] width 451 height 61
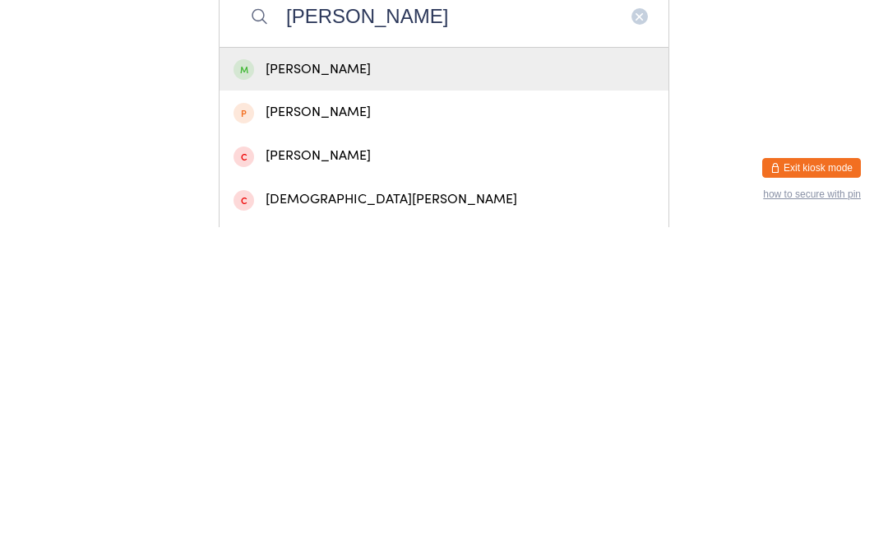
type input "[PERSON_NAME]"
click at [436, 389] on div "[PERSON_NAME]" at bounding box center [444, 400] width 421 height 22
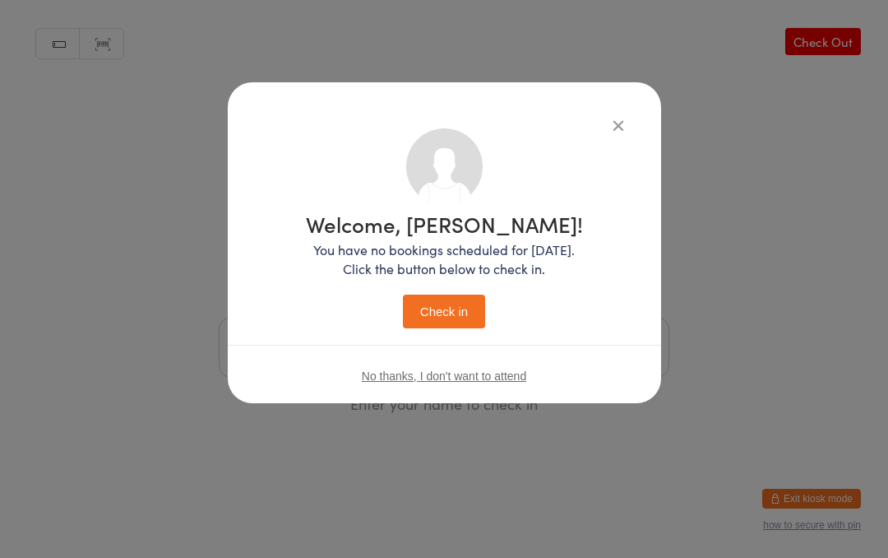
click at [477, 295] on button "Check in" at bounding box center [444, 311] width 82 height 34
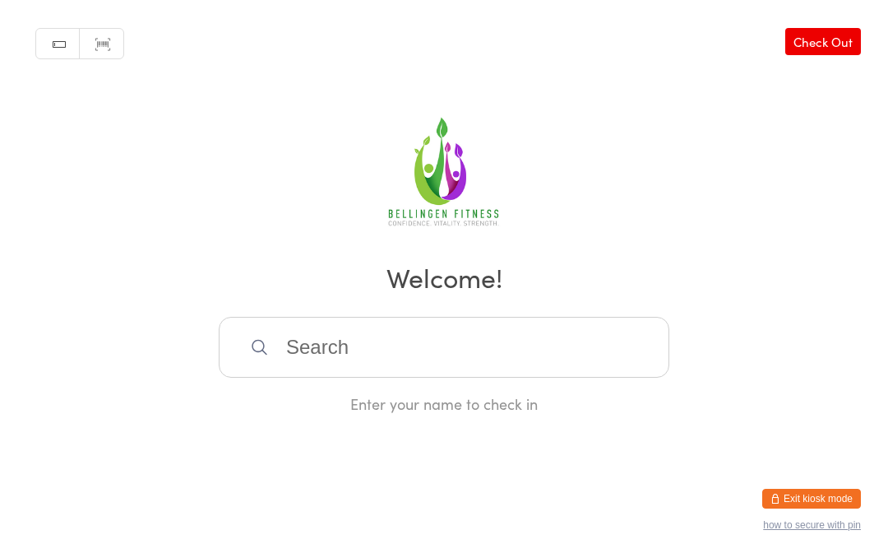
click at [396, 344] on input "search" at bounding box center [444, 347] width 451 height 61
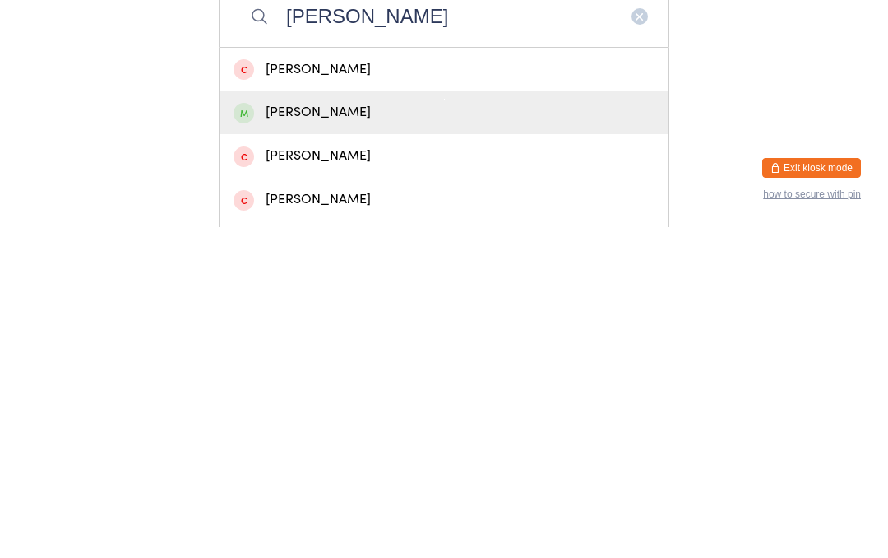
type input "[PERSON_NAME]"
click at [339, 432] on div "[PERSON_NAME]" at bounding box center [444, 443] width 421 height 22
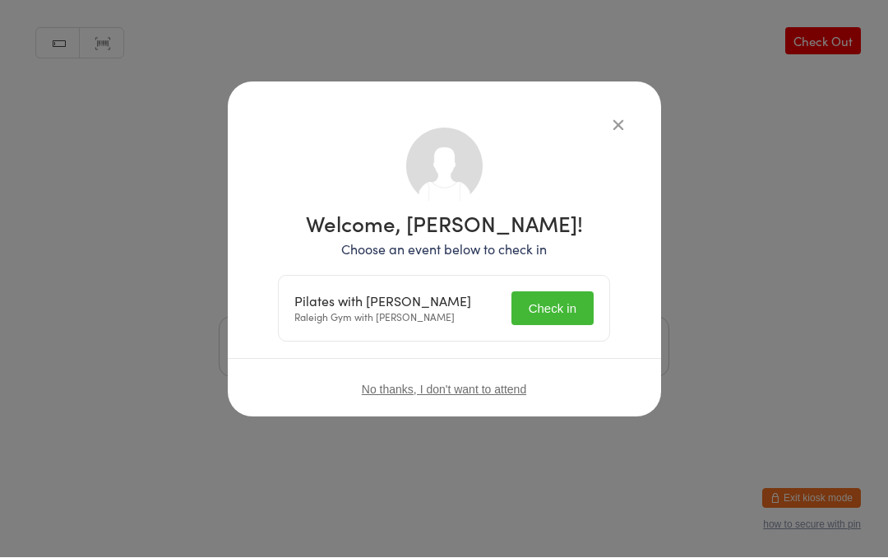
click at [553, 303] on button "Check in" at bounding box center [552, 309] width 82 height 34
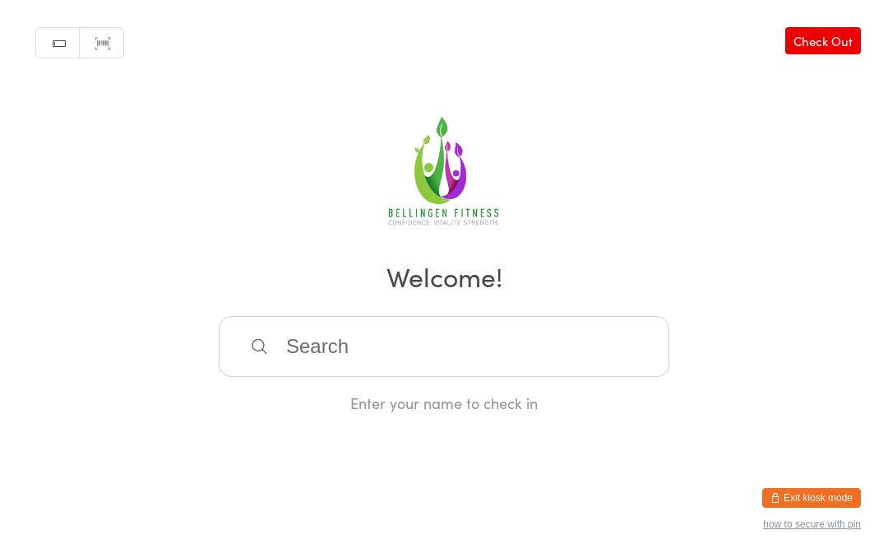
click at [382, 354] on input "search" at bounding box center [444, 347] width 451 height 61
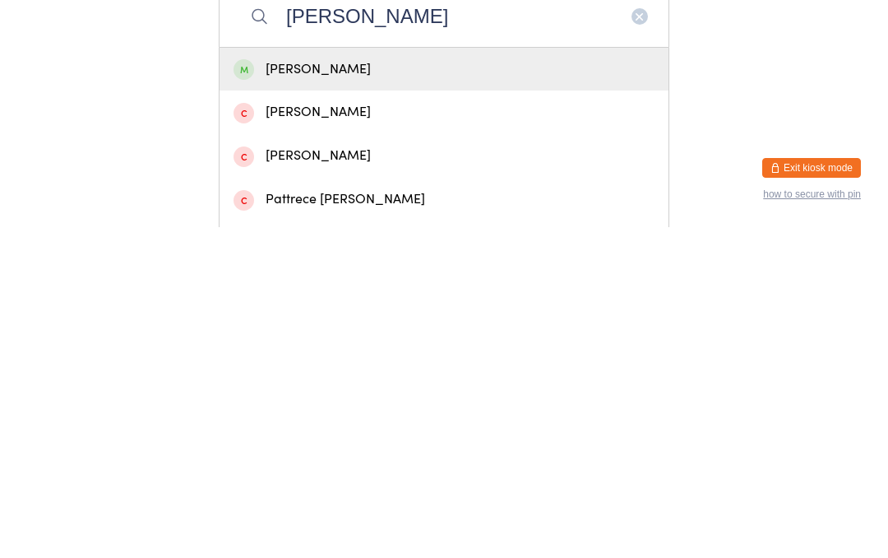
type input "[PERSON_NAME]"
click at [409, 378] on div "[PERSON_NAME]" at bounding box center [444, 400] width 449 height 44
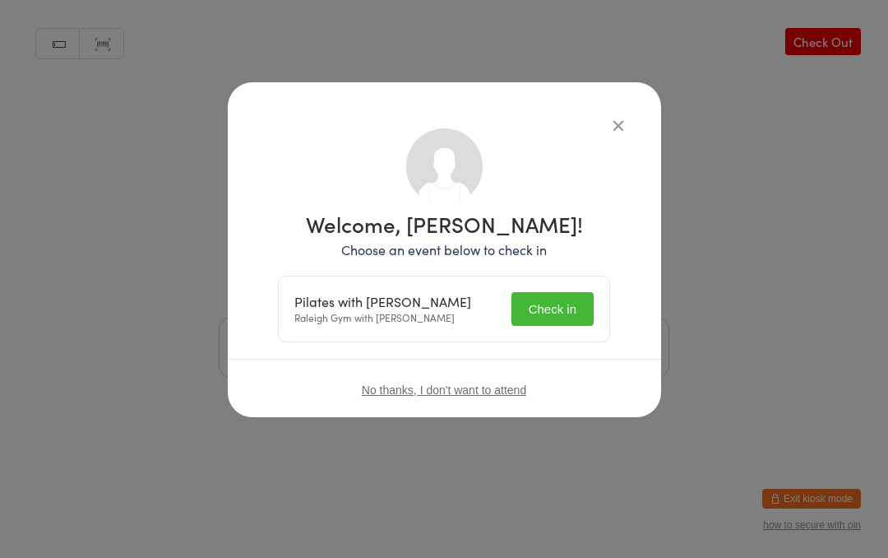
click at [548, 301] on button "Check in" at bounding box center [552, 309] width 82 height 34
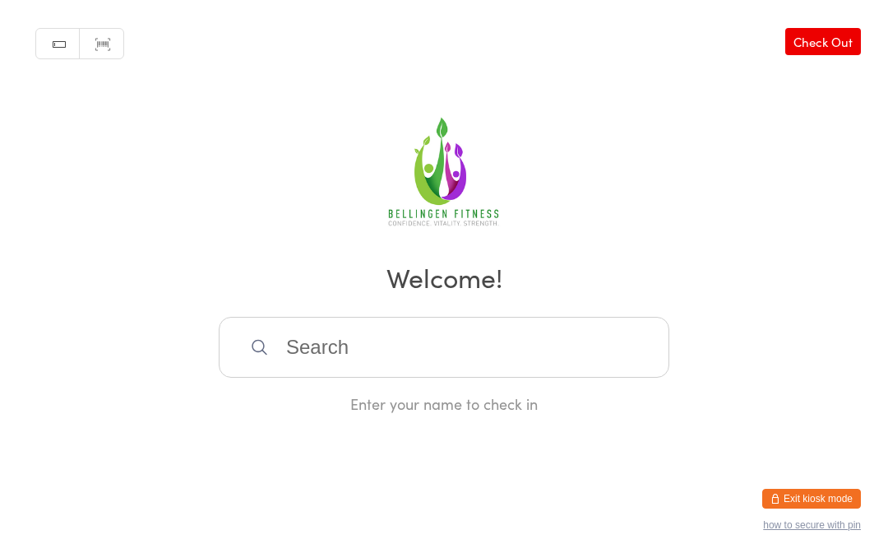
click at [410, 367] on input "search" at bounding box center [444, 347] width 451 height 61
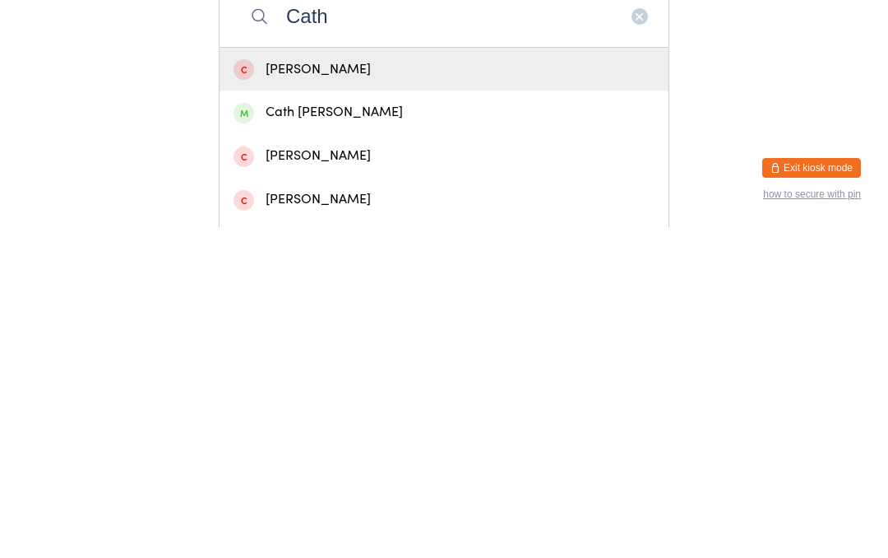
type input "Cath"
click at [363, 432] on div "Cath [PERSON_NAME]" at bounding box center [444, 443] width 421 height 22
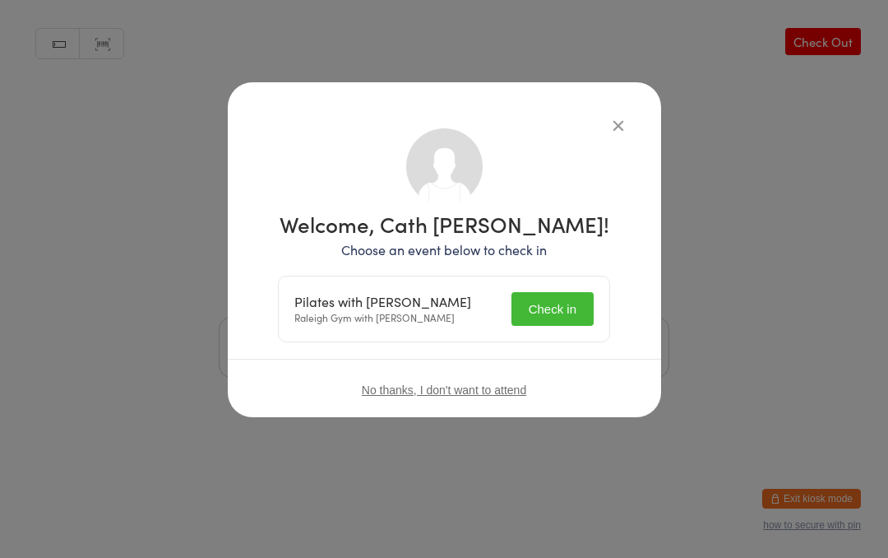
click at [544, 294] on button "Check in" at bounding box center [552, 309] width 82 height 34
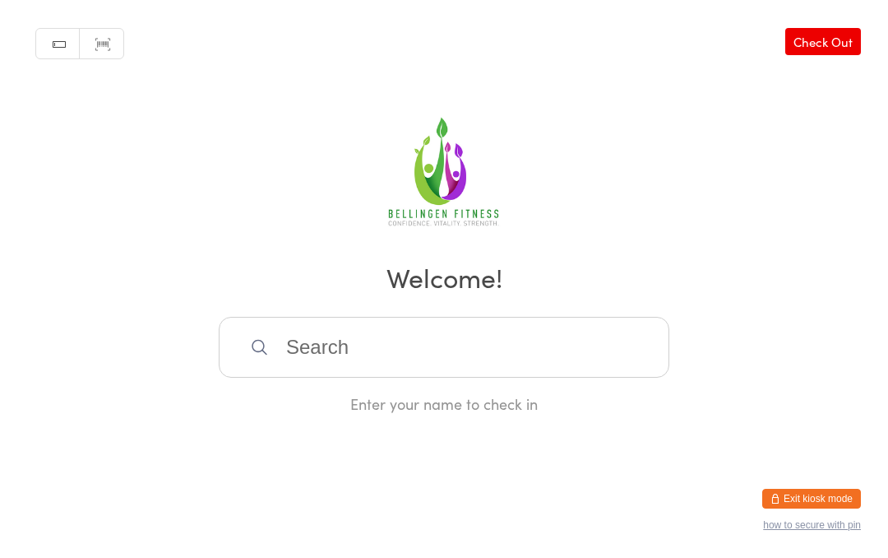
click at [393, 363] on input "search" at bounding box center [444, 347] width 451 height 61
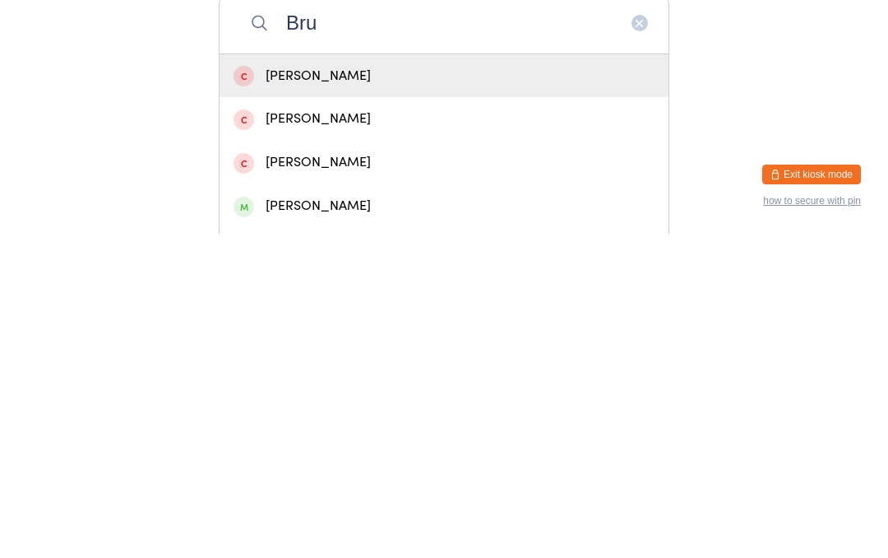
type input "Bru"
click at [331, 519] on div "[PERSON_NAME]" at bounding box center [444, 530] width 421 height 22
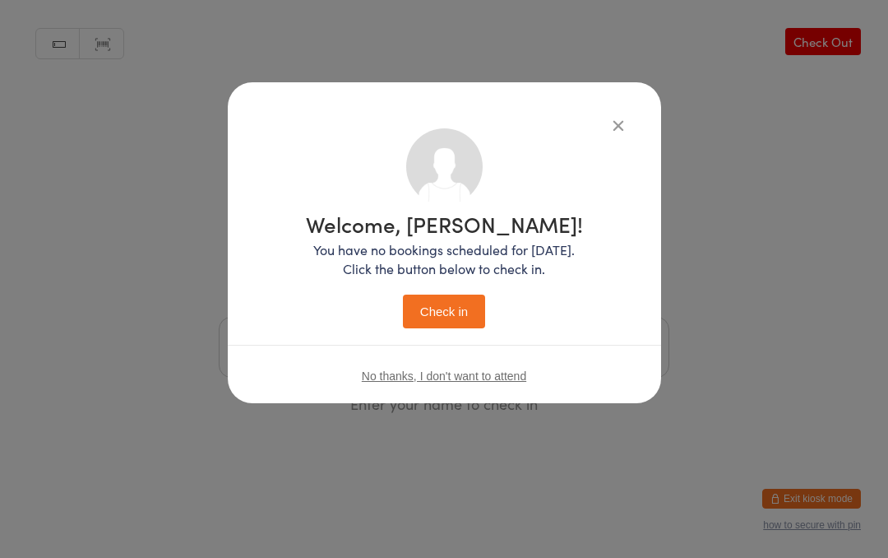
click at [457, 312] on button "Check in" at bounding box center [444, 311] width 82 height 34
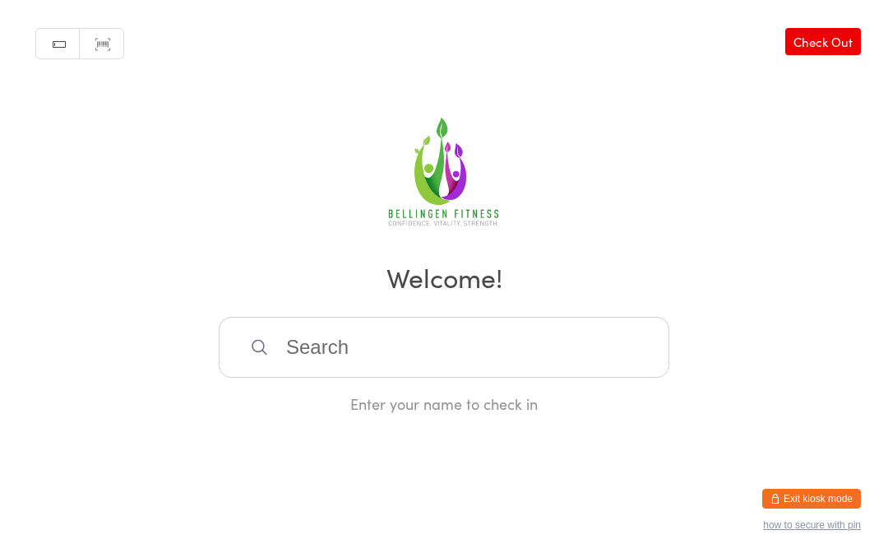
click at [416, 351] on input "search" at bounding box center [444, 347] width 451 height 61
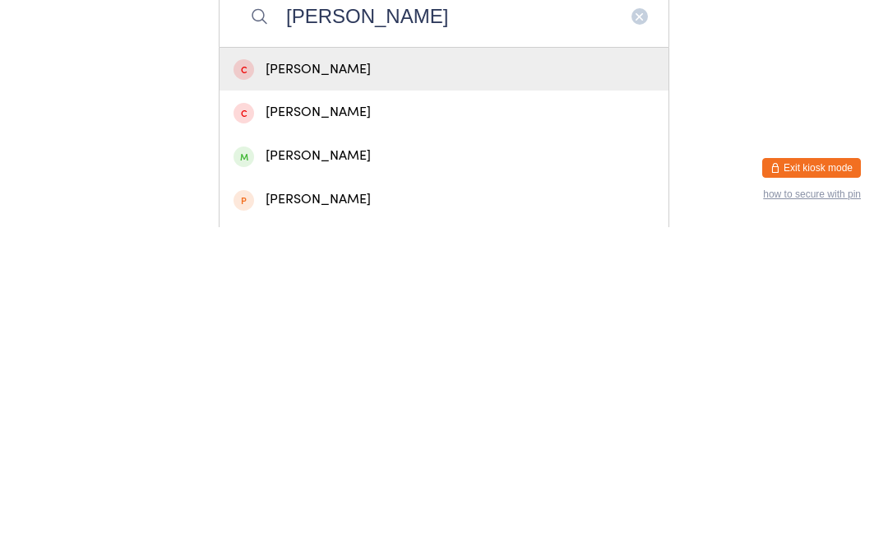
type input "[PERSON_NAME]"
click at [362, 475] on div "[PERSON_NAME]" at bounding box center [444, 486] width 421 height 22
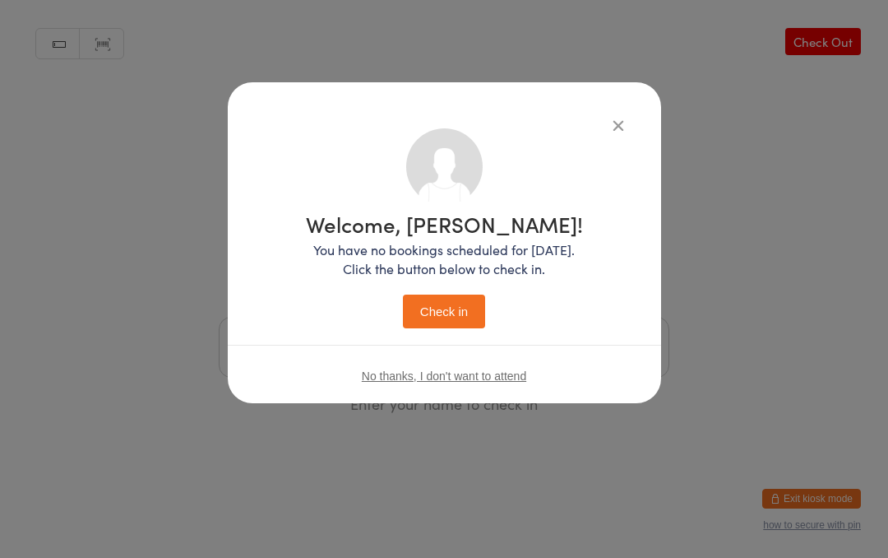
click at [447, 294] on button "Check in" at bounding box center [444, 311] width 82 height 34
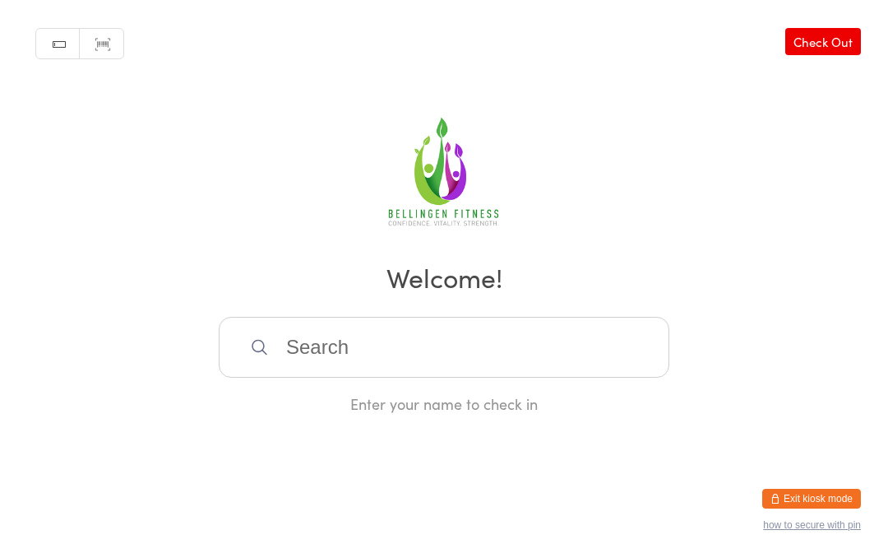
click at [335, 343] on input "search" at bounding box center [444, 347] width 451 height 61
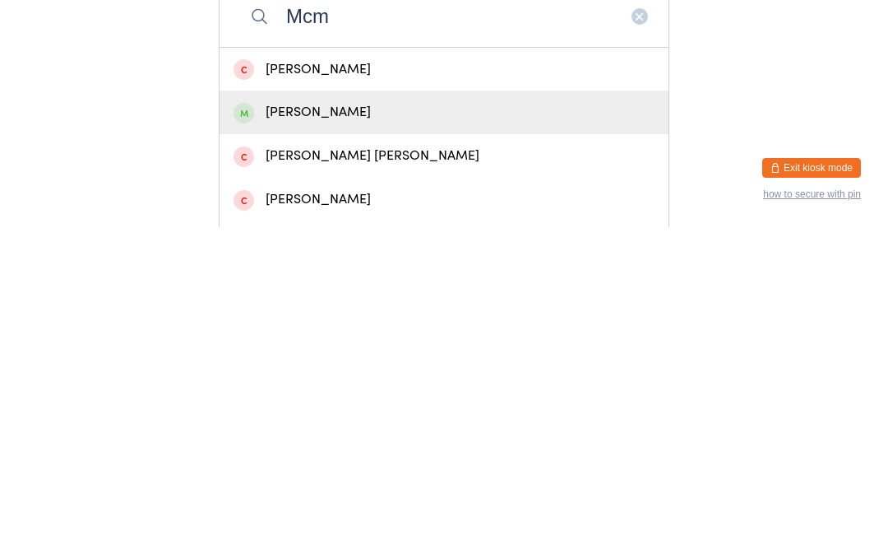
type input "Mcm"
click at [326, 432] on div "[PERSON_NAME]" at bounding box center [444, 443] width 421 height 22
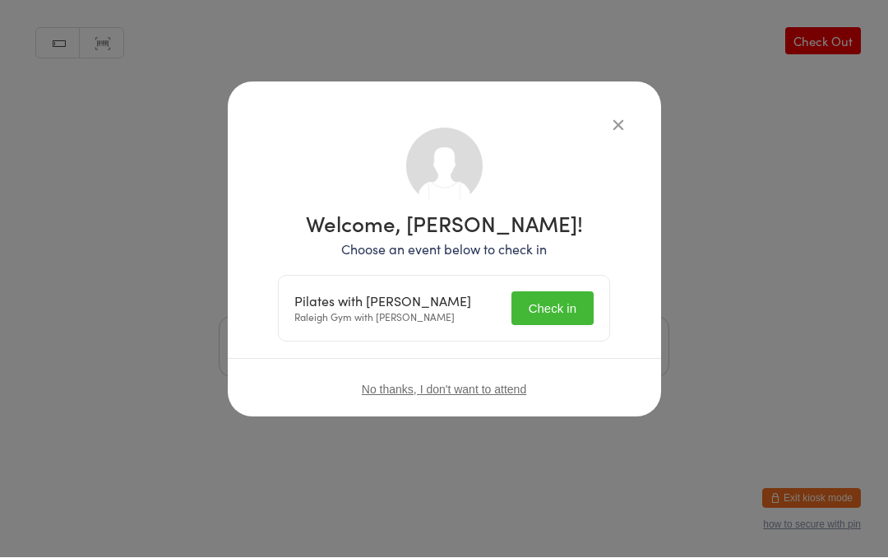
click at [553, 294] on button "Check in" at bounding box center [552, 309] width 82 height 34
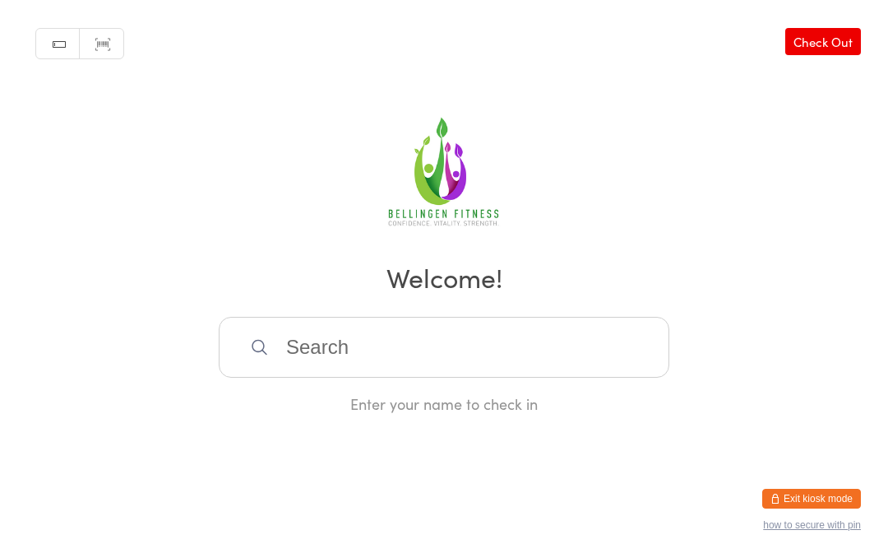
click at [489, 355] on input "search" at bounding box center [444, 347] width 451 height 61
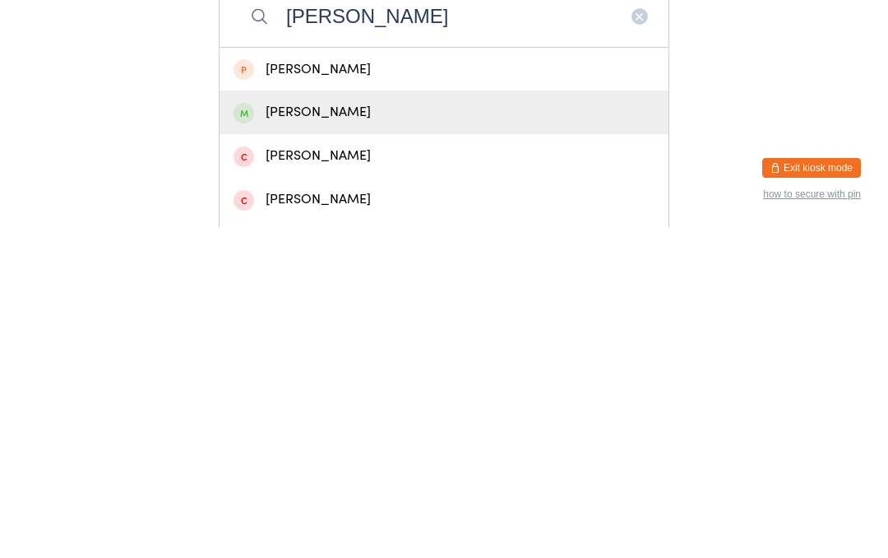
type input "[PERSON_NAME]"
click at [326, 432] on div "[PERSON_NAME]" at bounding box center [444, 443] width 421 height 22
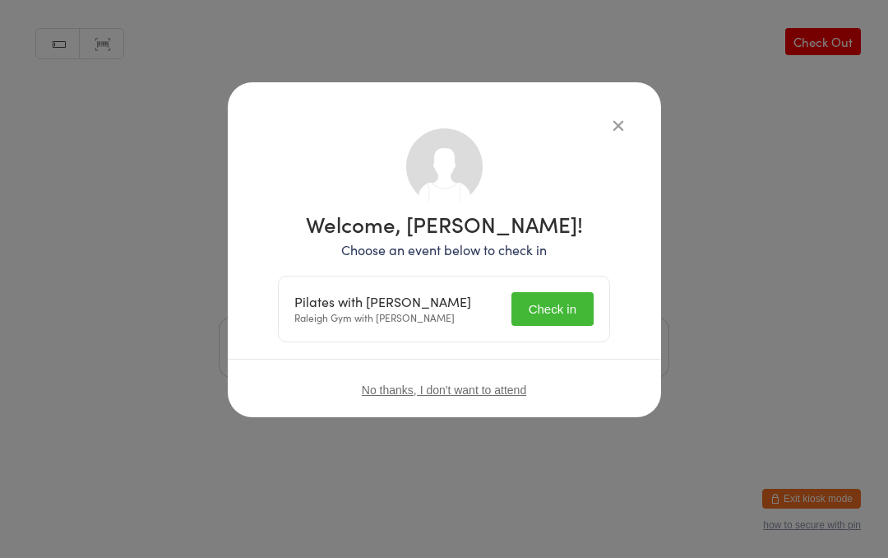
click at [549, 295] on button "Check in" at bounding box center [552, 309] width 82 height 34
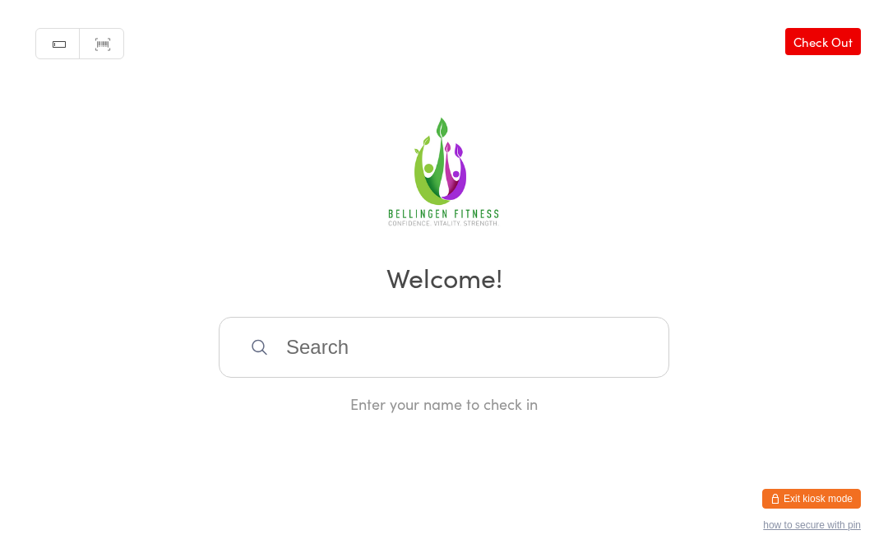
click at [304, 348] on input "search" at bounding box center [444, 347] width 451 height 61
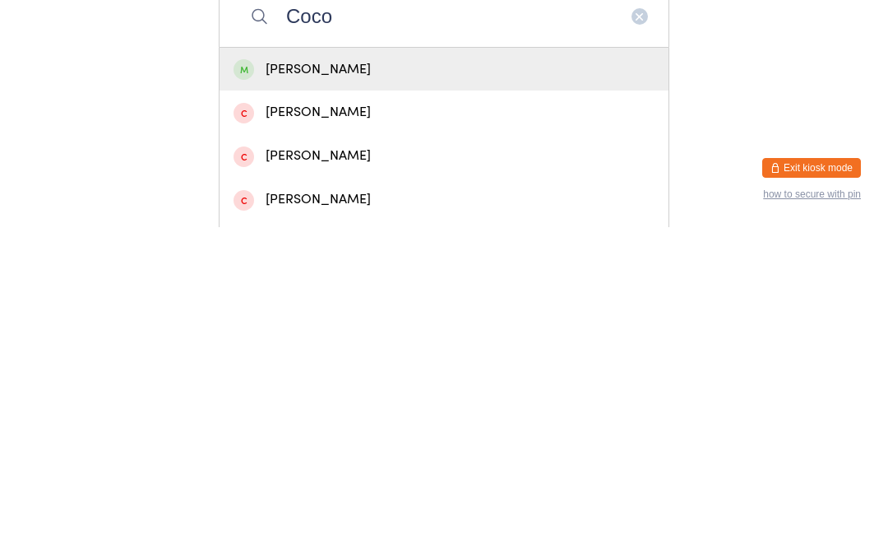
type input "Coco"
click at [409, 389] on div "[PERSON_NAME]" at bounding box center [444, 400] width 421 height 22
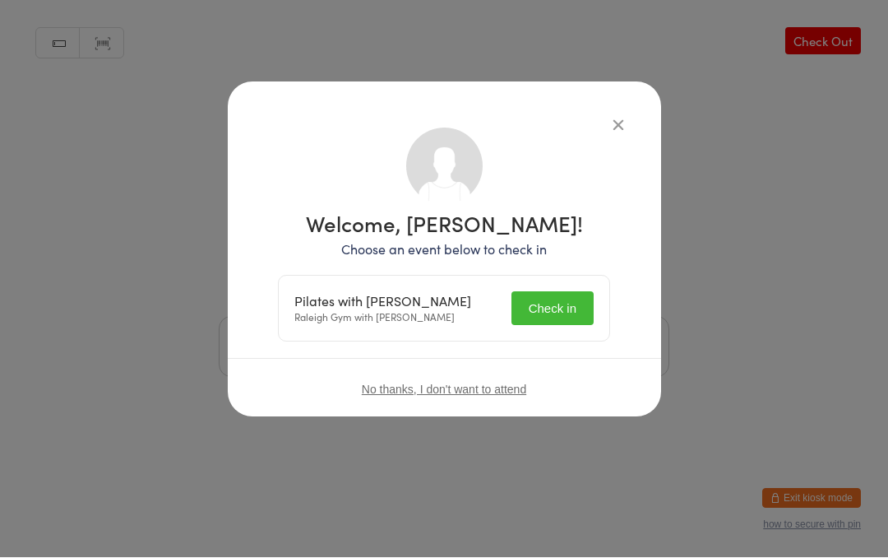
click at [559, 303] on button "Check in" at bounding box center [552, 309] width 82 height 34
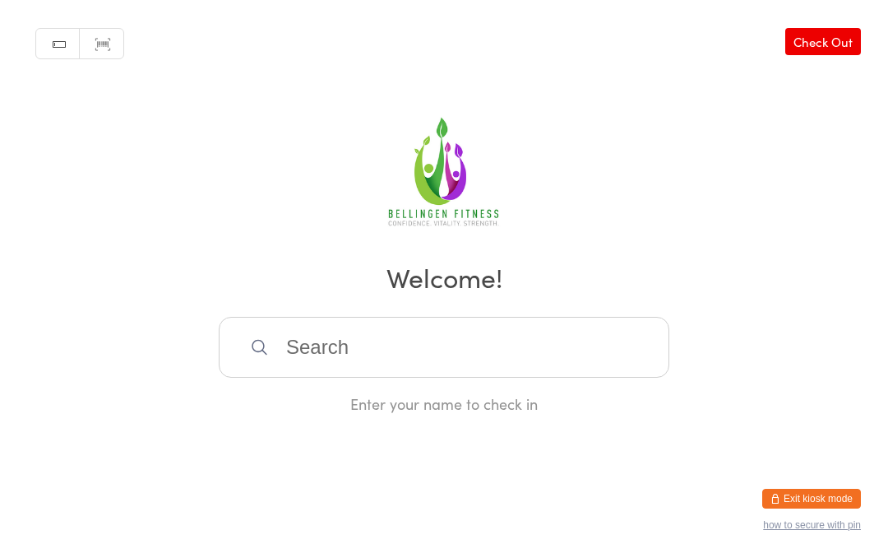
click at [285, 363] on input "search" at bounding box center [444, 347] width 451 height 61
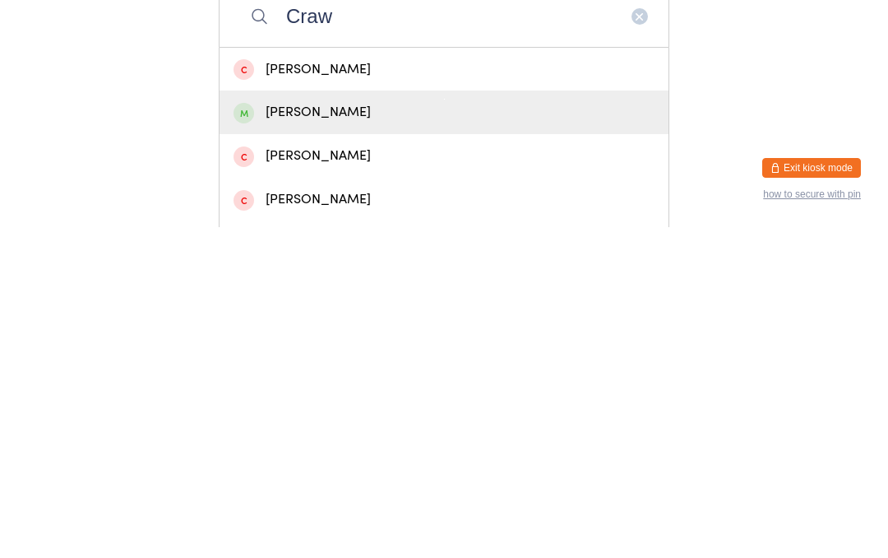
type input "Craw"
click at [314, 432] on div "[PERSON_NAME]" at bounding box center [444, 443] width 421 height 22
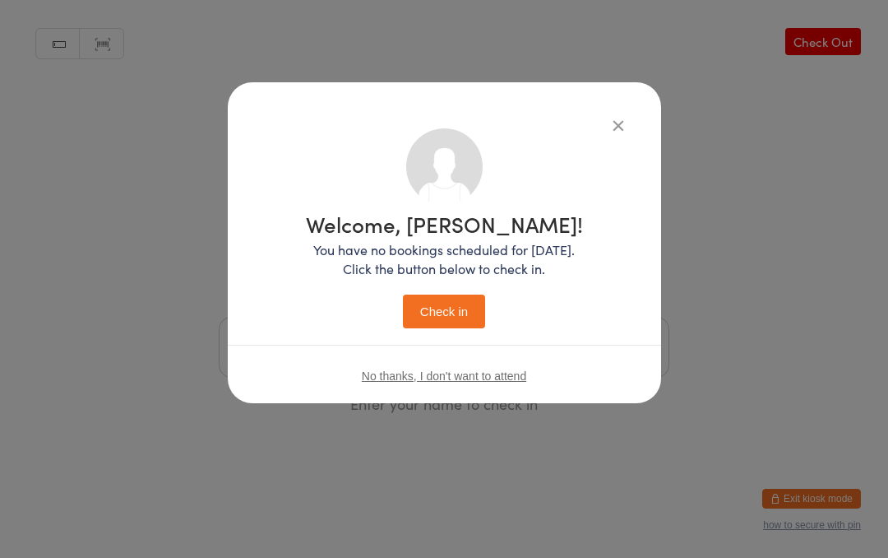
click at [445, 289] on div "Welcome, [PERSON_NAME]! You have no bookings scheduled for [DATE]. Click the bu…" at bounding box center [444, 270] width 277 height 115
click at [451, 311] on button "Check in" at bounding box center [444, 311] width 82 height 34
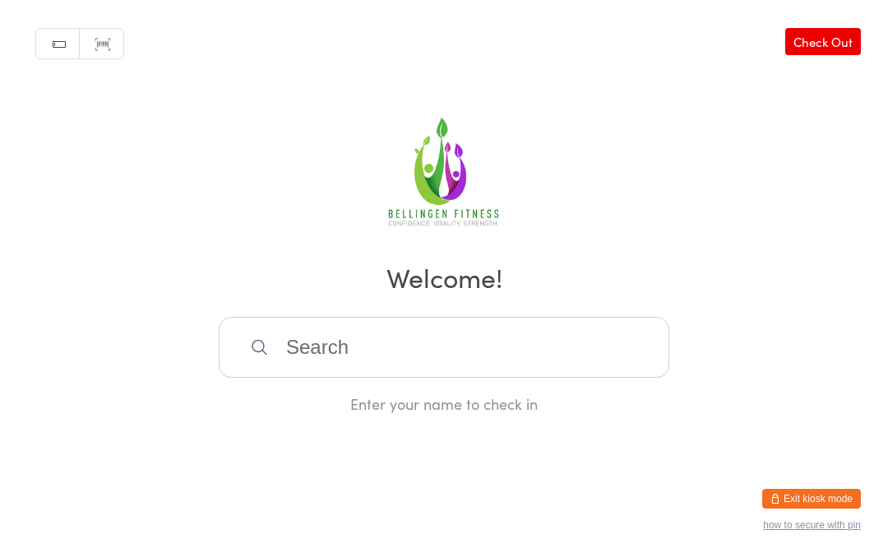
click at [372, 370] on input "search" at bounding box center [444, 347] width 451 height 61
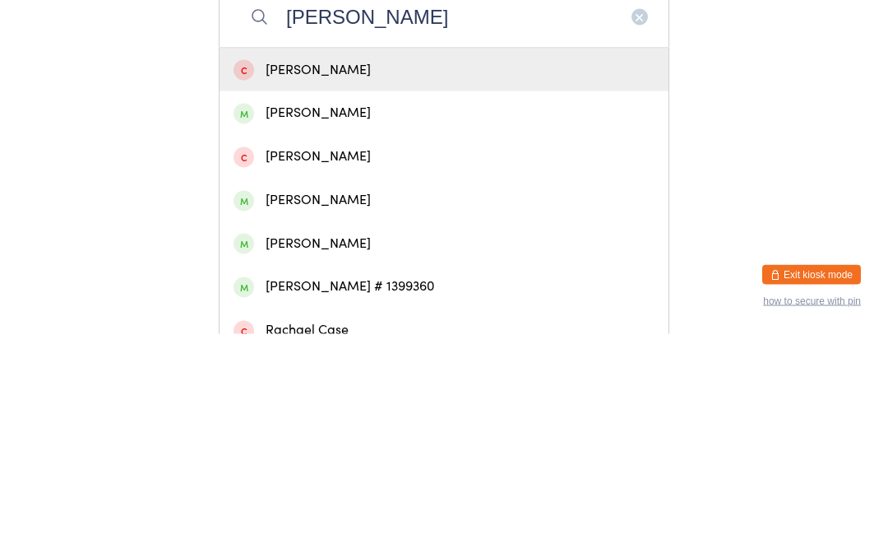
scroll to position [109, 0]
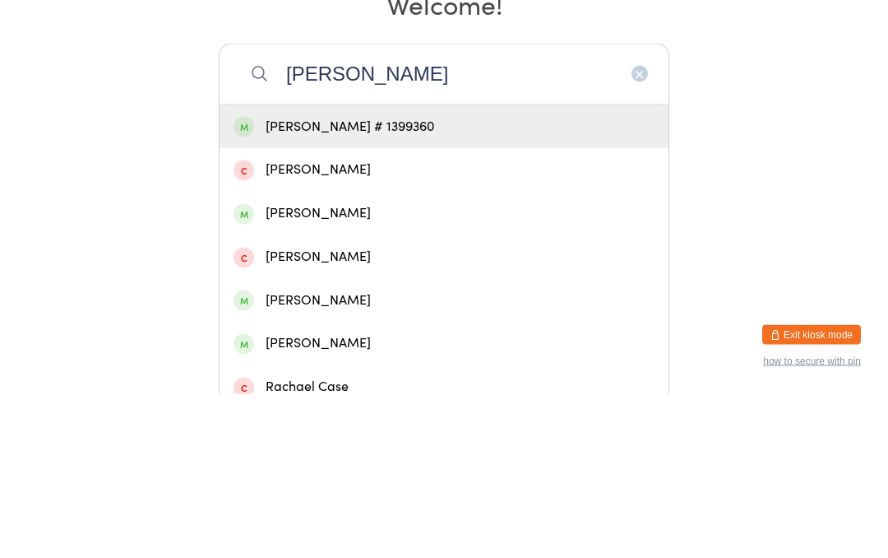
type input "[PERSON_NAME]"
click at [442, 280] on div "[PERSON_NAME] # 1399360" at bounding box center [444, 291] width 421 height 22
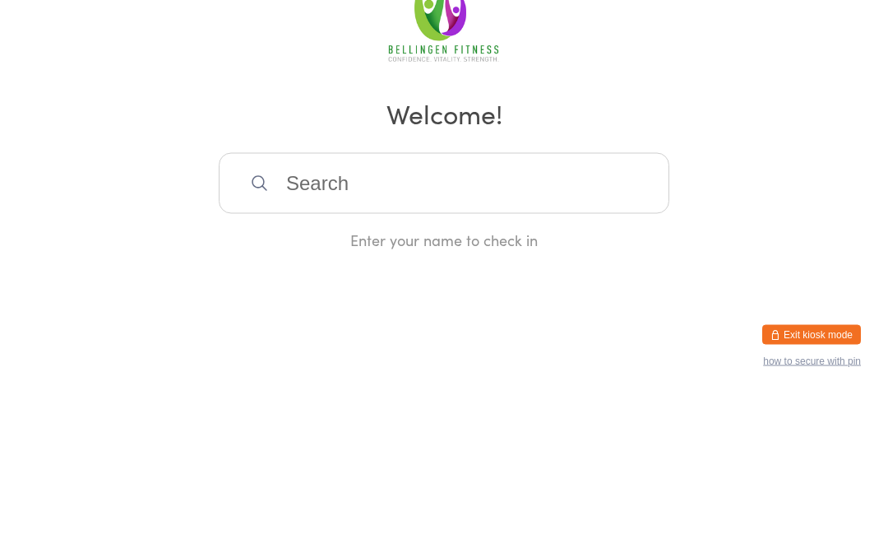
scroll to position [0, 0]
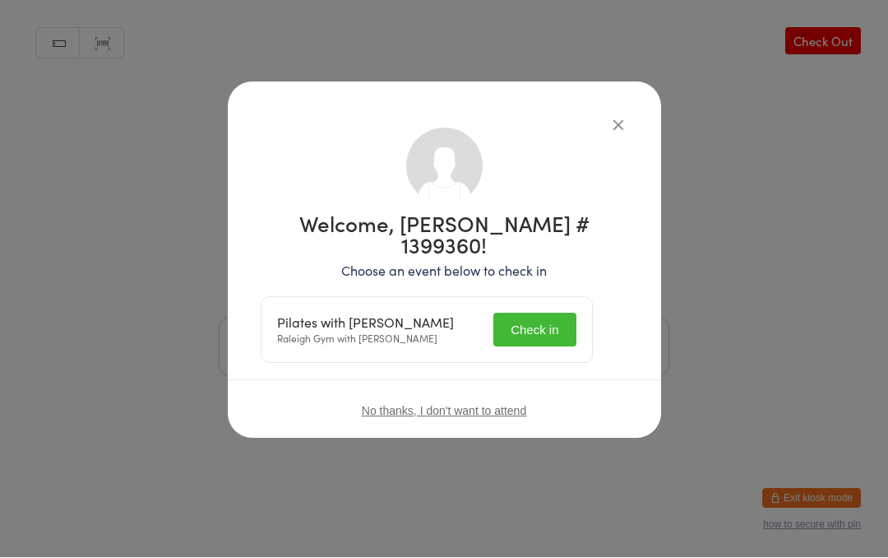
click at [554, 313] on button "Check in" at bounding box center [534, 330] width 82 height 34
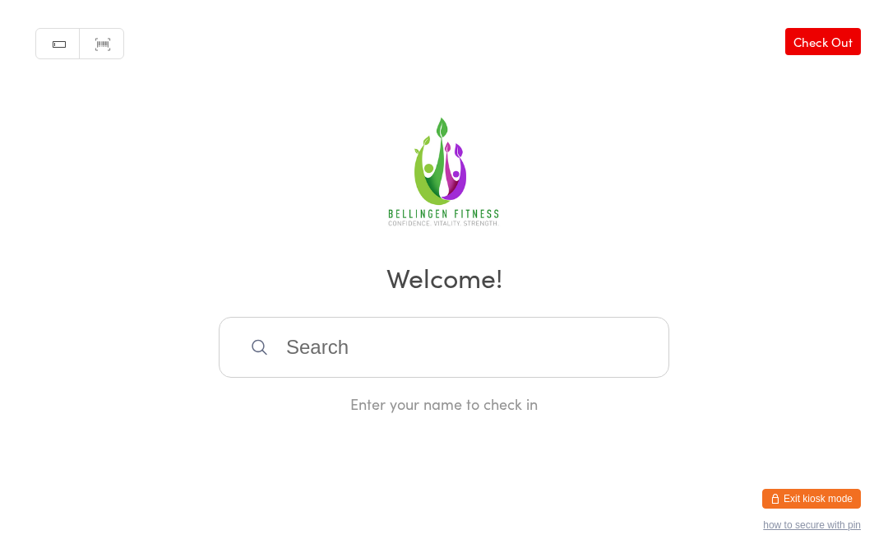
click at [294, 355] on input "search" at bounding box center [444, 347] width 451 height 61
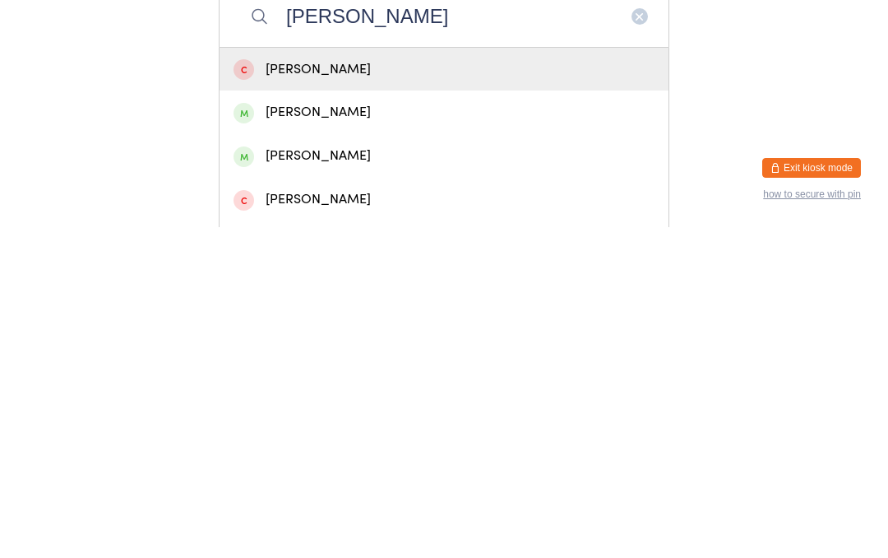
type input "[PERSON_NAME]"
click at [318, 432] on div "[PERSON_NAME]" at bounding box center [444, 443] width 421 height 22
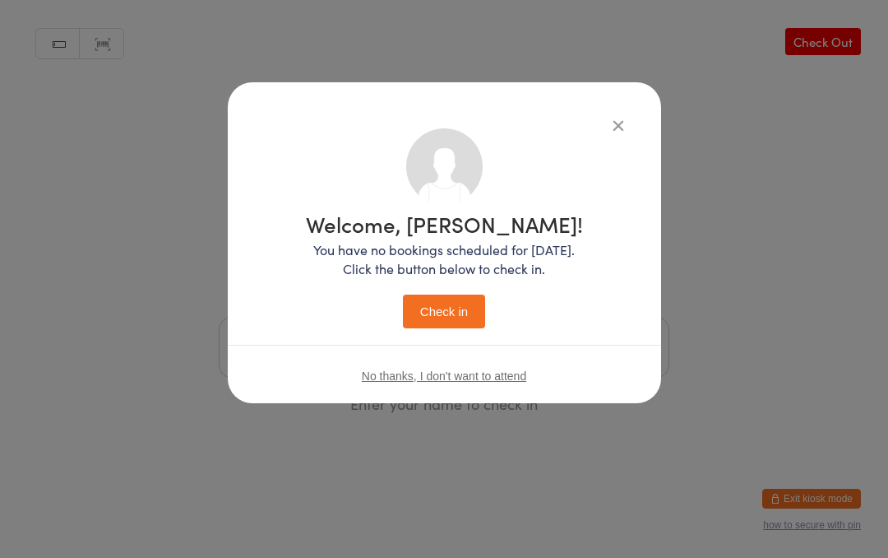
click at [442, 301] on button "Check in" at bounding box center [444, 311] width 82 height 34
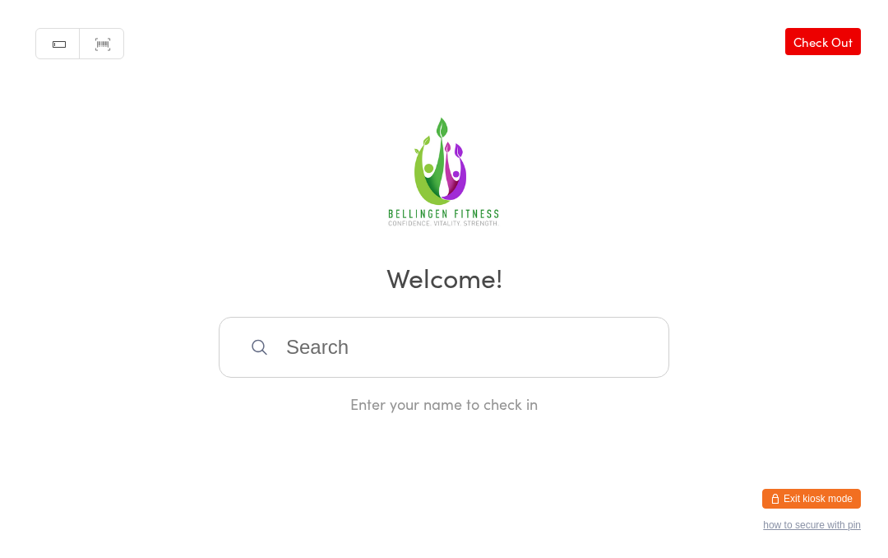
click at [317, 337] on input "search" at bounding box center [444, 347] width 451 height 61
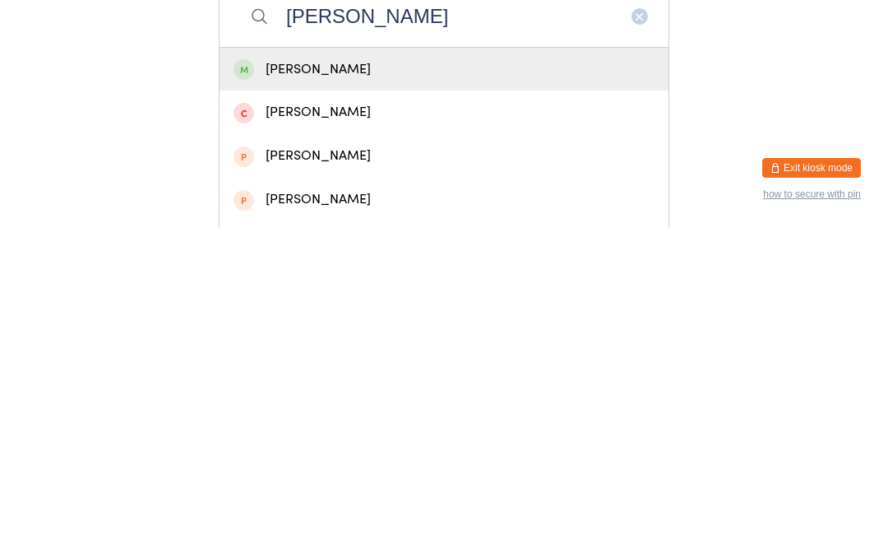
type input "[PERSON_NAME]"
click at [343, 378] on div "[PERSON_NAME]" at bounding box center [444, 400] width 449 height 44
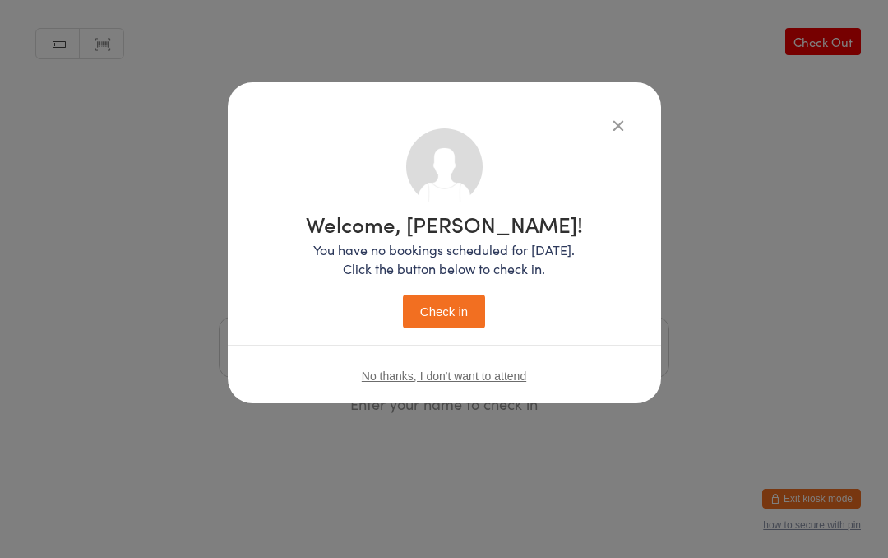
click at [437, 297] on button "Check in" at bounding box center [444, 311] width 82 height 34
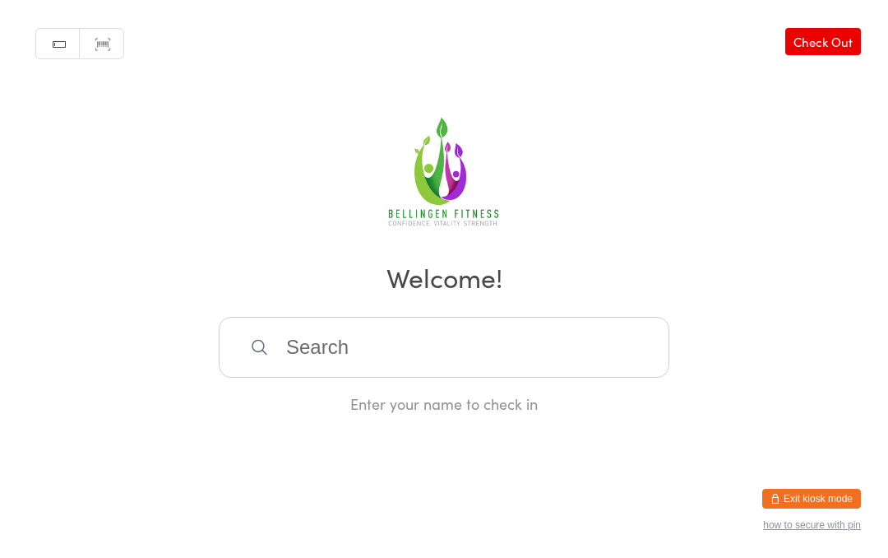
click at [368, 374] on input "search" at bounding box center [444, 347] width 451 height 61
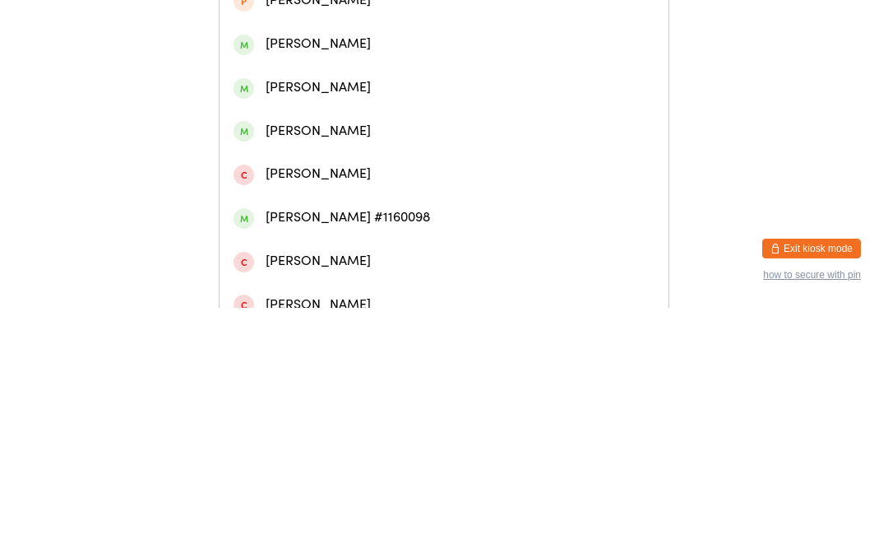
scroll to position [198, 0]
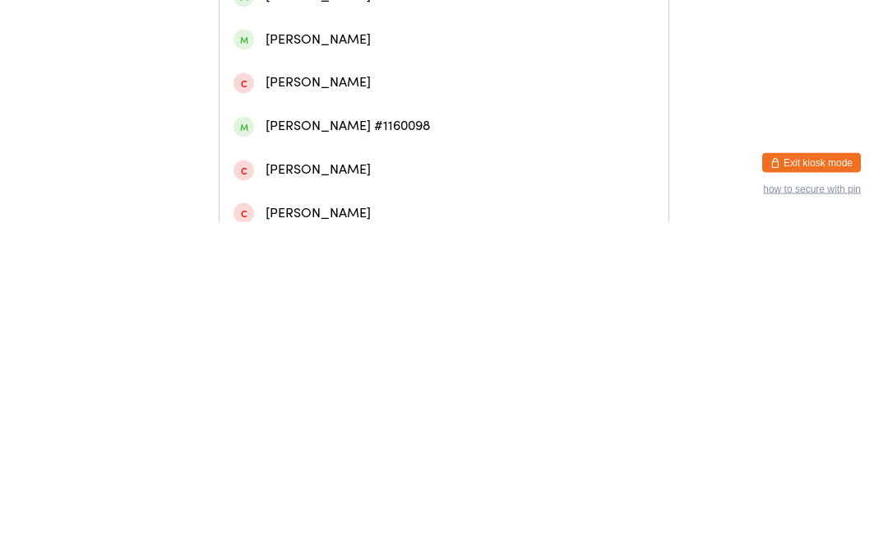
type input "Moniqu"
click at [386, 451] on div "[PERSON_NAME] #1160098" at bounding box center [444, 462] width 421 height 22
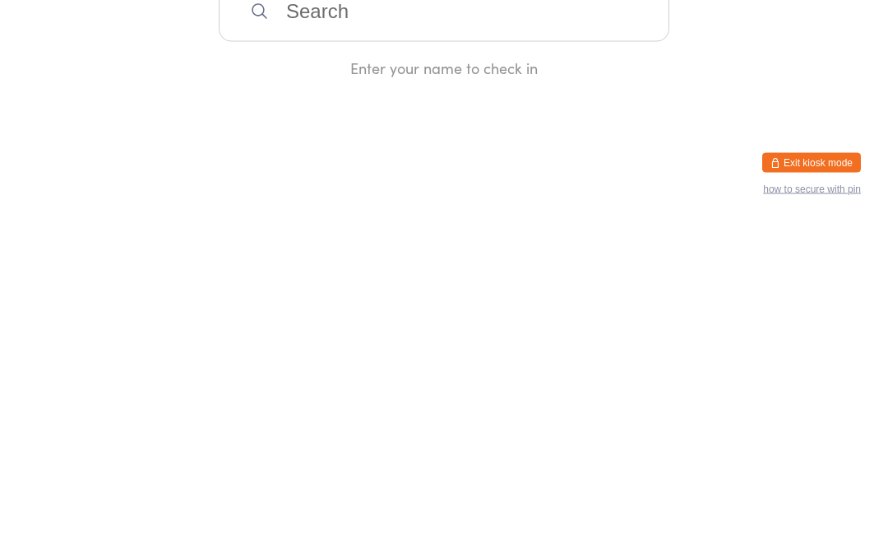
scroll to position [0, 0]
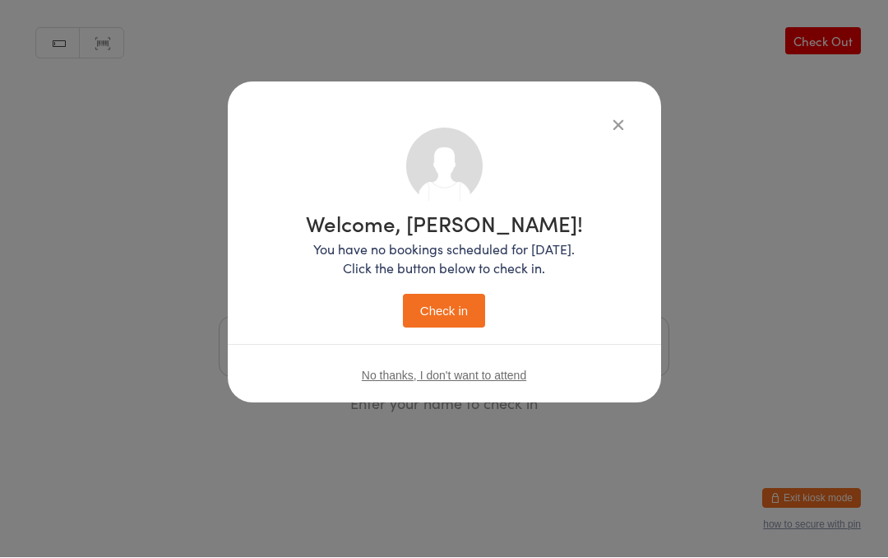
click at [455, 313] on button "Check in" at bounding box center [444, 311] width 82 height 34
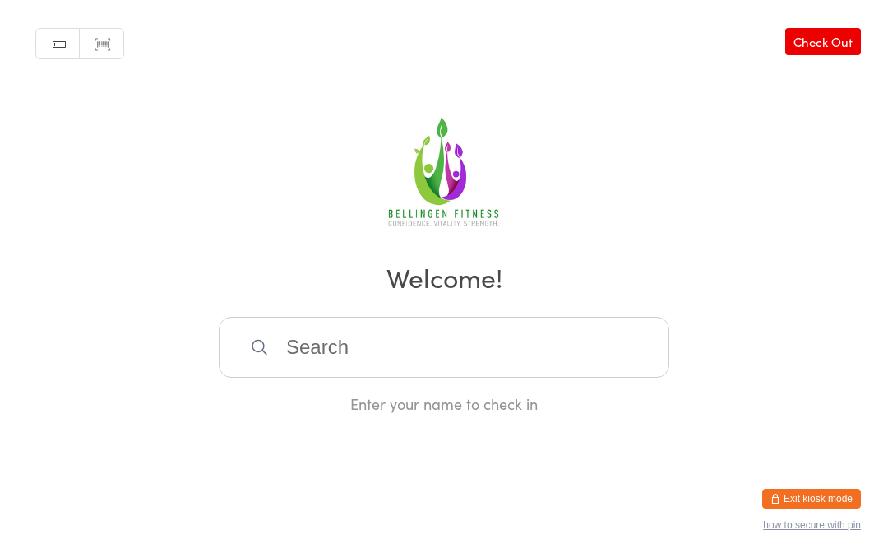
click at [437, 359] on input "search" at bounding box center [444, 347] width 451 height 61
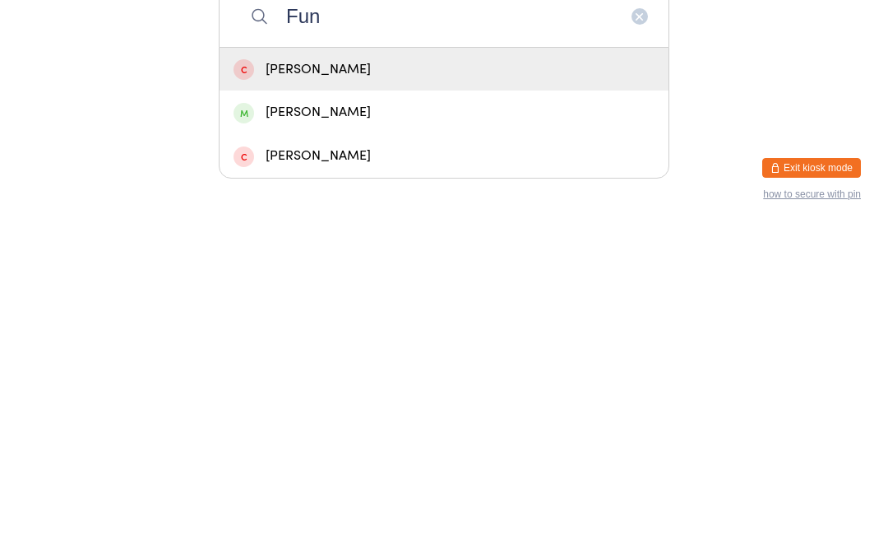
type input "Fun"
click at [320, 432] on div "[PERSON_NAME]" at bounding box center [444, 443] width 421 height 22
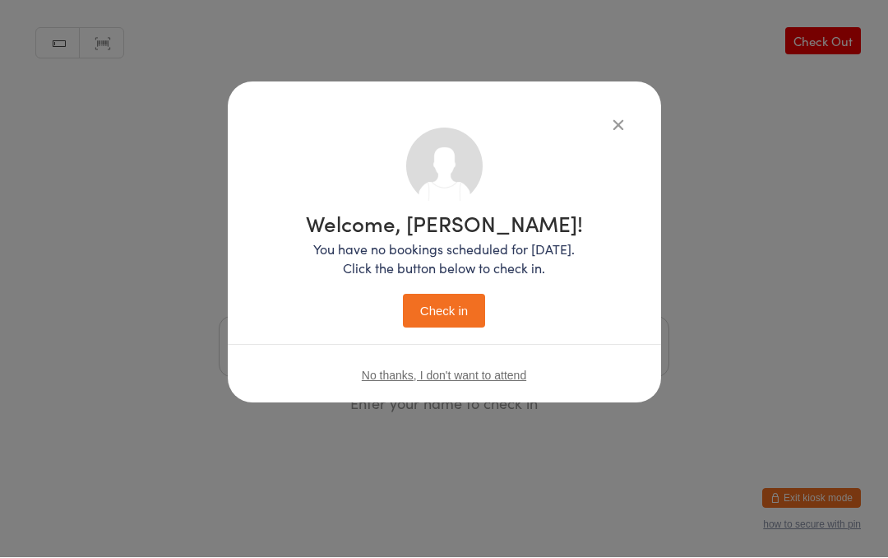
click at [444, 301] on button "Check in" at bounding box center [444, 311] width 82 height 34
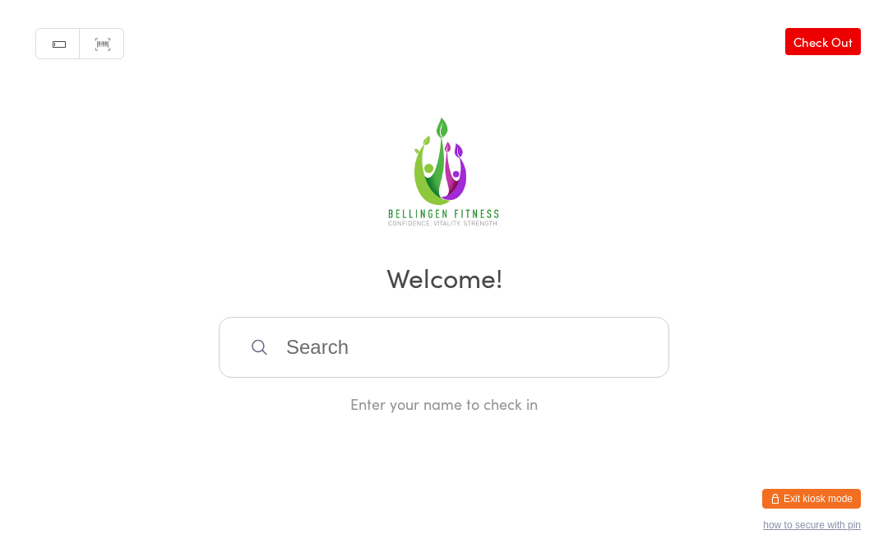
click at [357, 377] on input "search" at bounding box center [444, 347] width 451 height 61
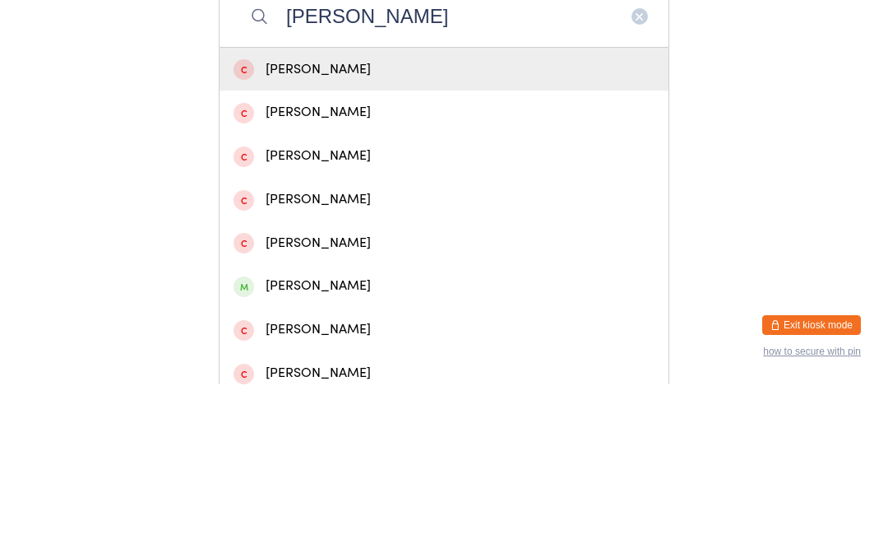
scroll to position [157, 0]
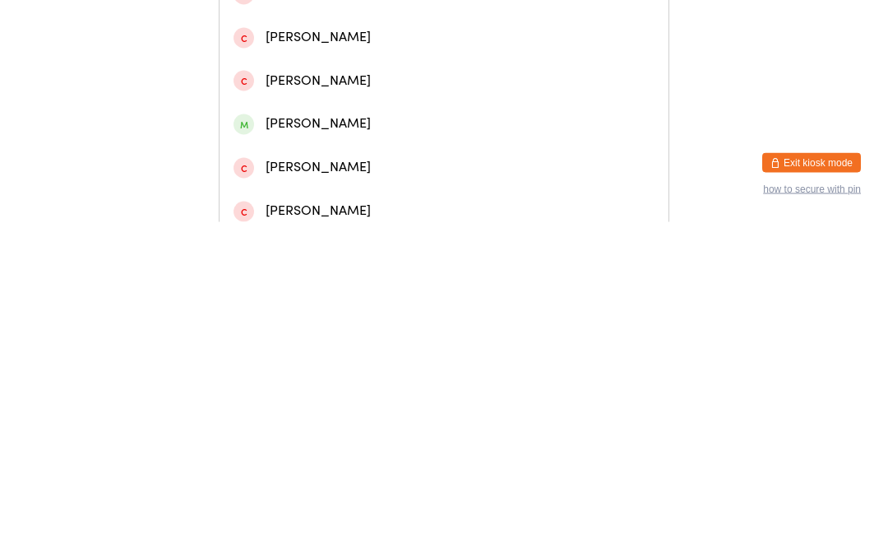
type input "[PERSON_NAME]"
click at [322, 448] on div "[PERSON_NAME]" at bounding box center [444, 459] width 421 height 22
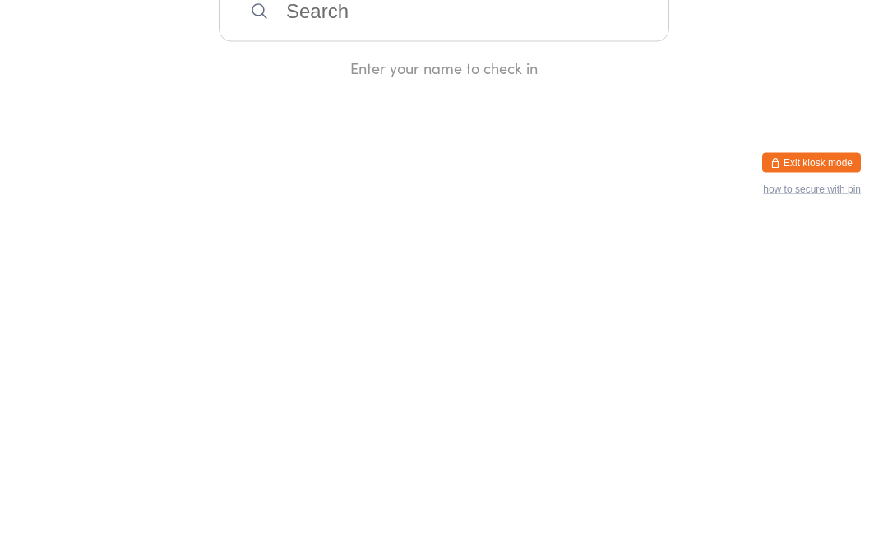
scroll to position [0, 0]
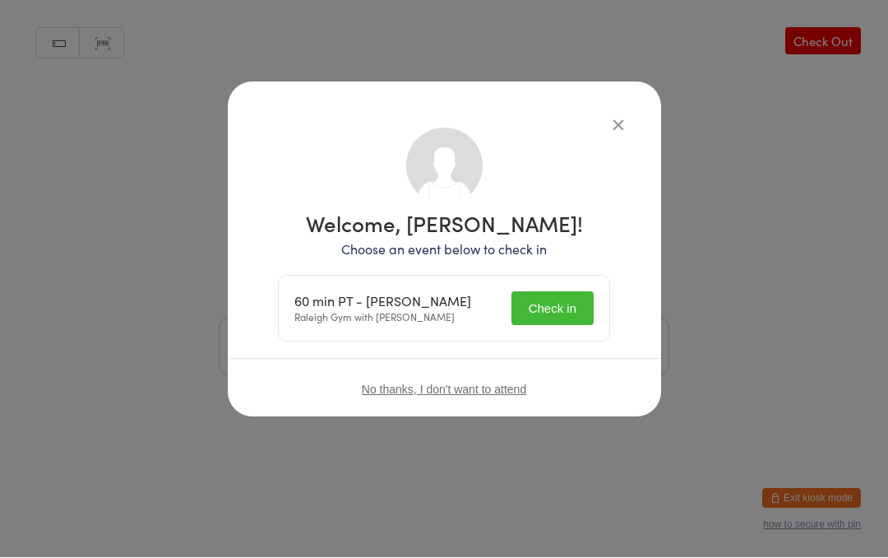
click at [562, 303] on button "Check in" at bounding box center [552, 309] width 82 height 34
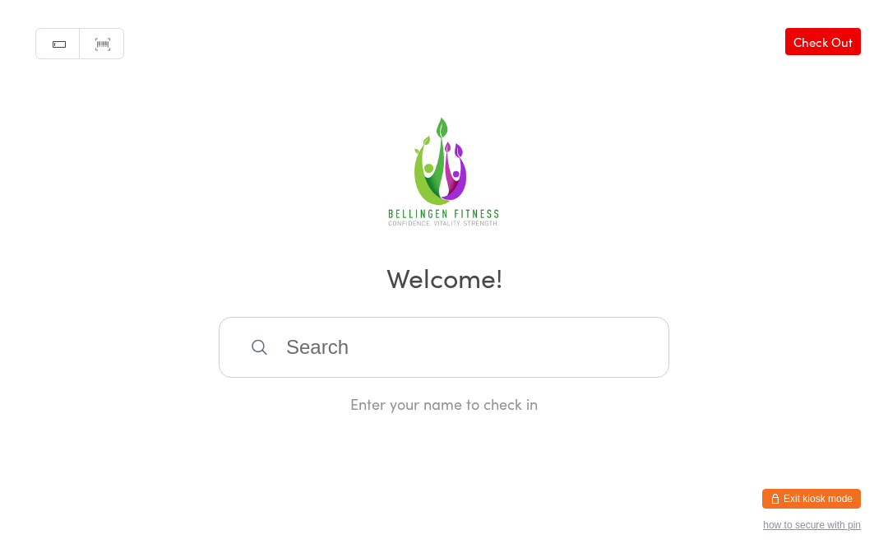
click at [349, 337] on input "search" at bounding box center [444, 347] width 451 height 61
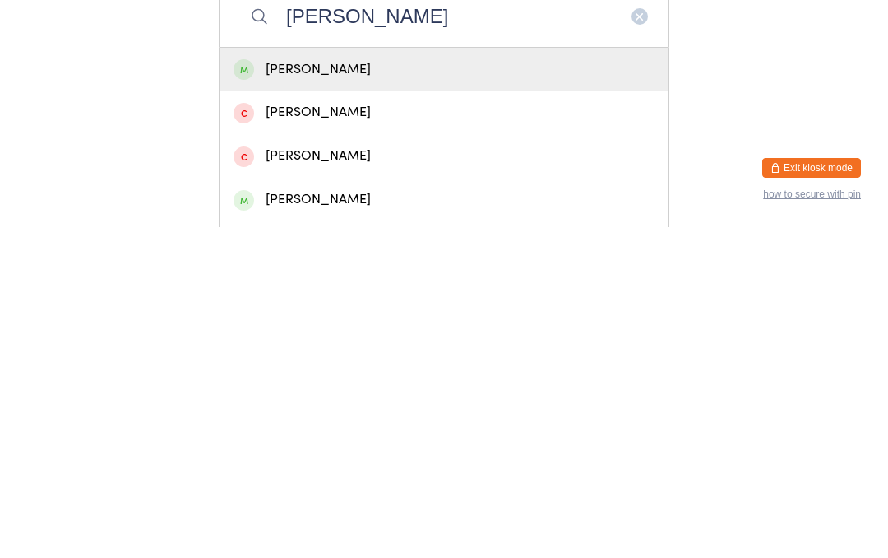
type input "[PERSON_NAME]"
click at [281, 389] on div "[PERSON_NAME]" at bounding box center [444, 400] width 421 height 22
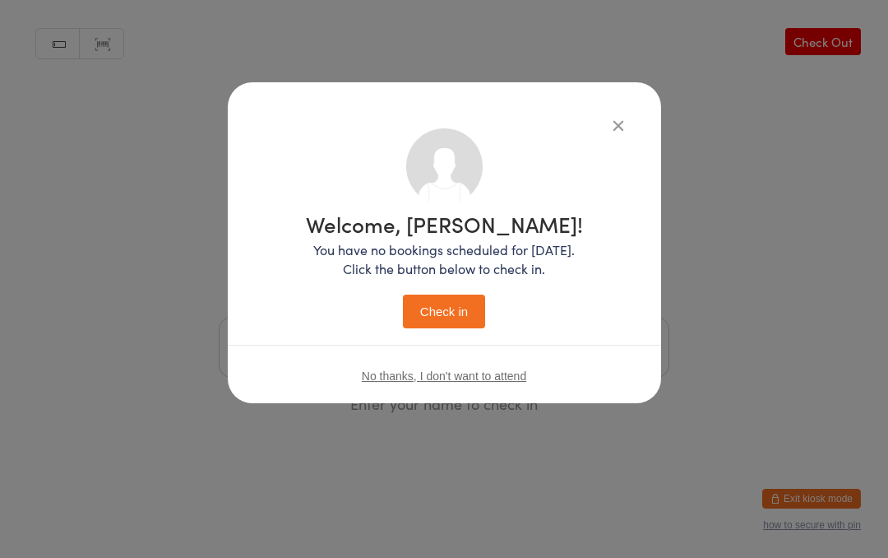
click at [415, 295] on button "Check in" at bounding box center [444, 311] width 82 height 34
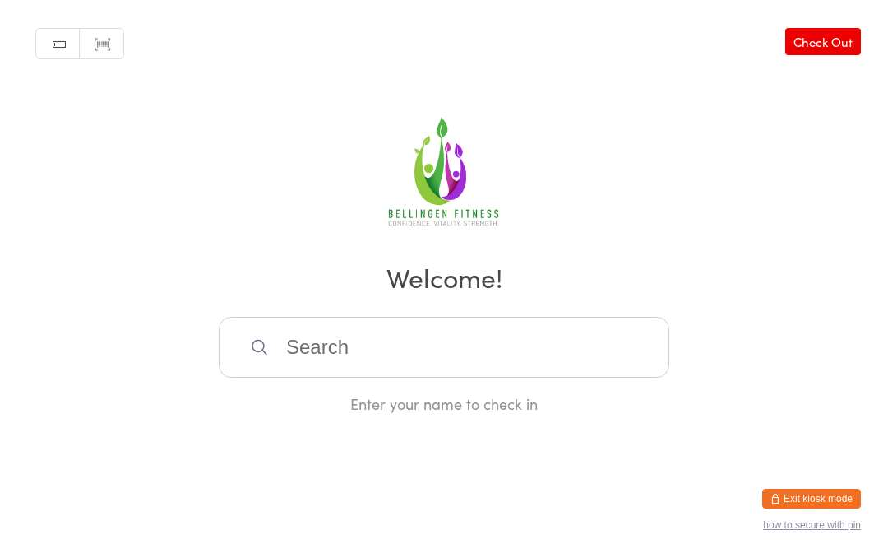
click at [289, 345] on input "search" at bounding box center [444, 347] width 451 height 61
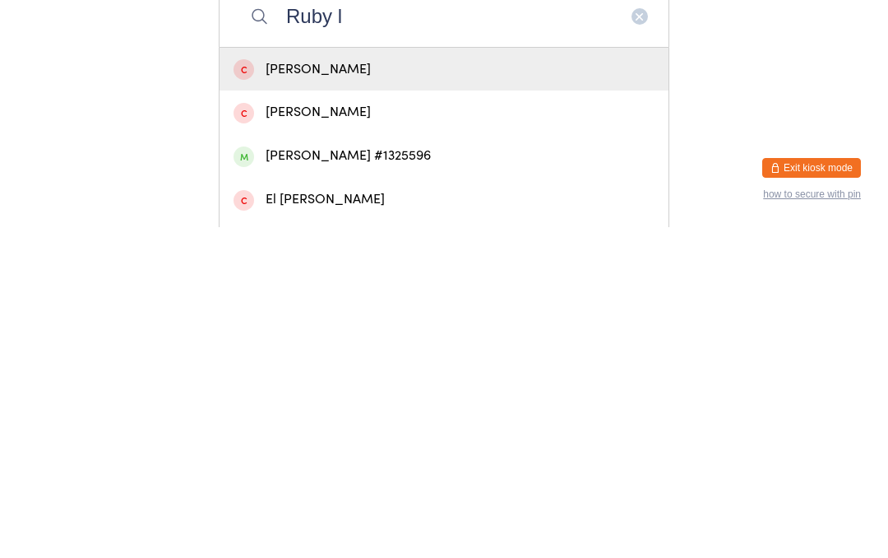
type input "Ruby l"
click at [314, 475] on div "[PERSON_NAME] #1325596" at bounding box center [444, 486] width 421 height 22
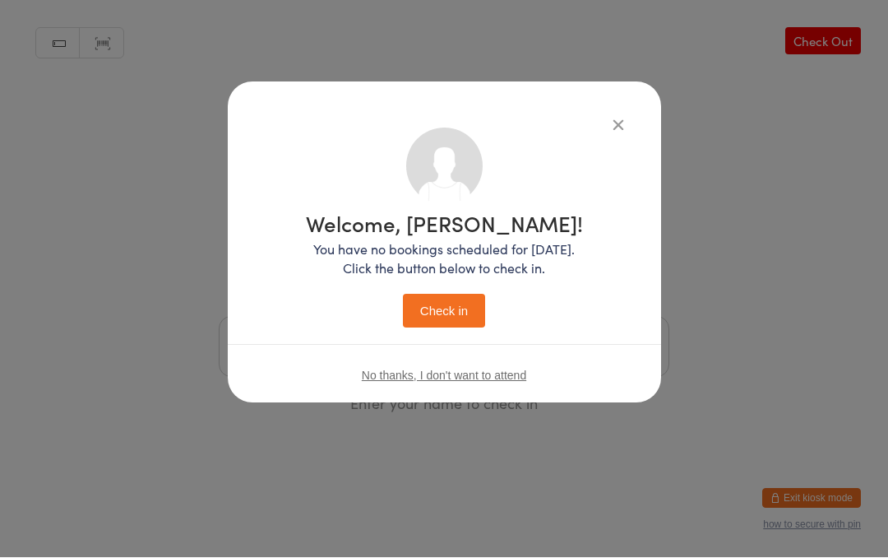
click at [437, 305] on button "Check in" at bounding box center [444, 311] width 82 height 34
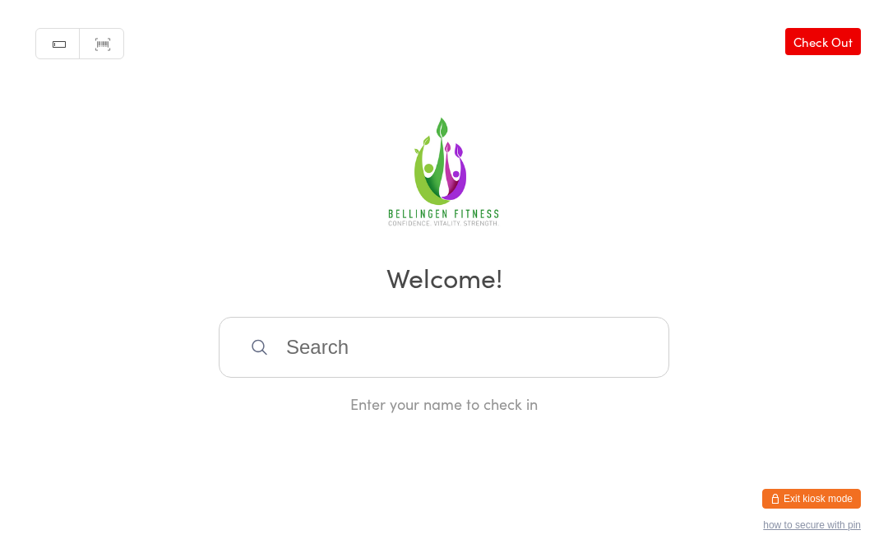
click at [304, 338] on input "search" at bounding box center [444, 347] width 451 height 61
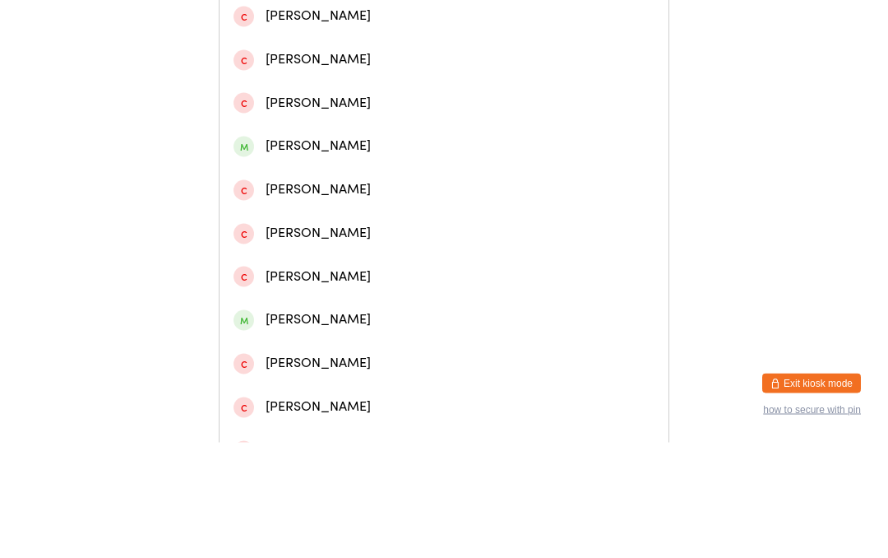
scroll to position [357, 0]
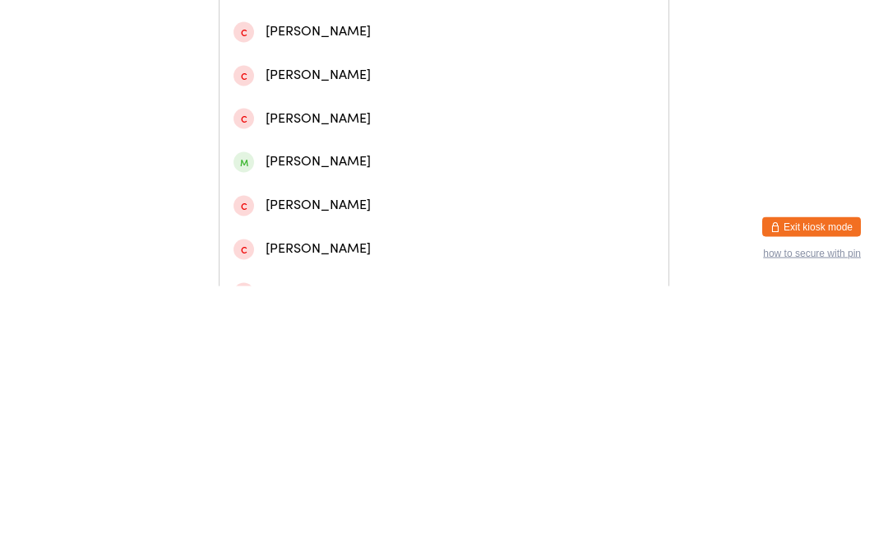
type input "[PERSON_NAME]"
click at [314, 422] on div "[PERSON_NAME]" at bounding box center [444, 433] width 421 height 22
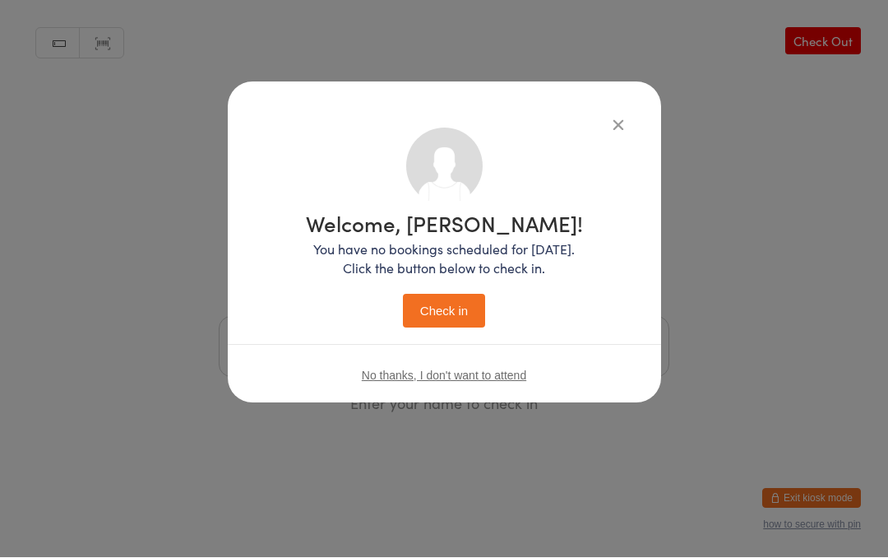
click at [440, 323] on button "Check in" at bounding box center [444, 311] width 82 height 34
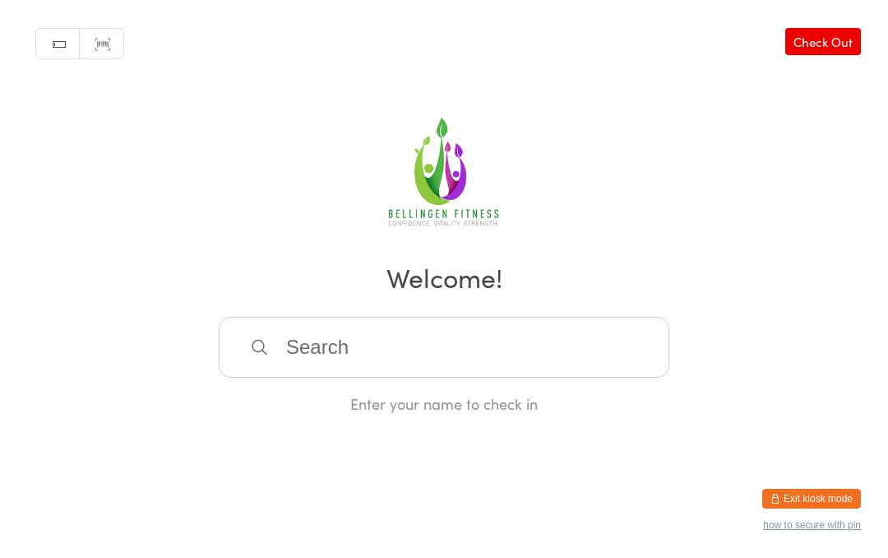
click at [347, 359] on input "search" at bounding box center [444, 347] width 451 height 61
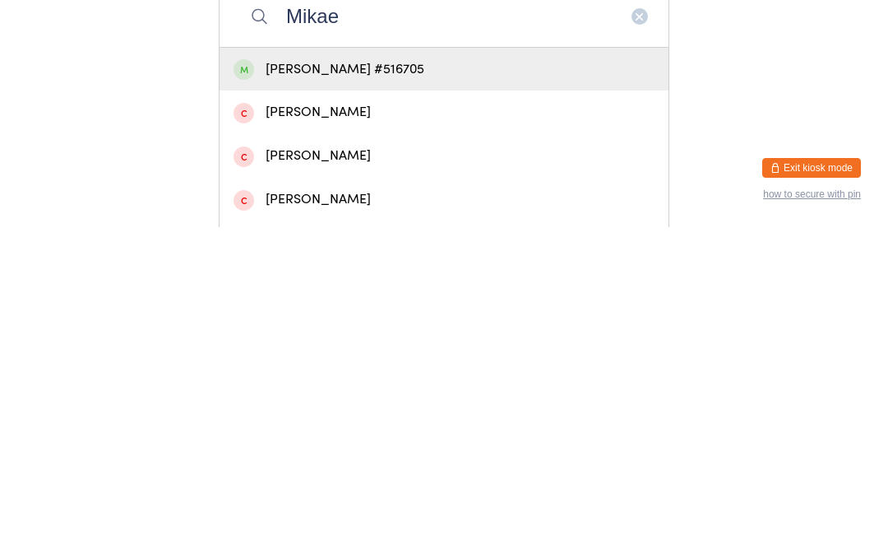
type input "Mikae"
click at [408, 389] on div "[PERSON_NAME] #516705" at bounding box center [444, 400] width 421 height 22
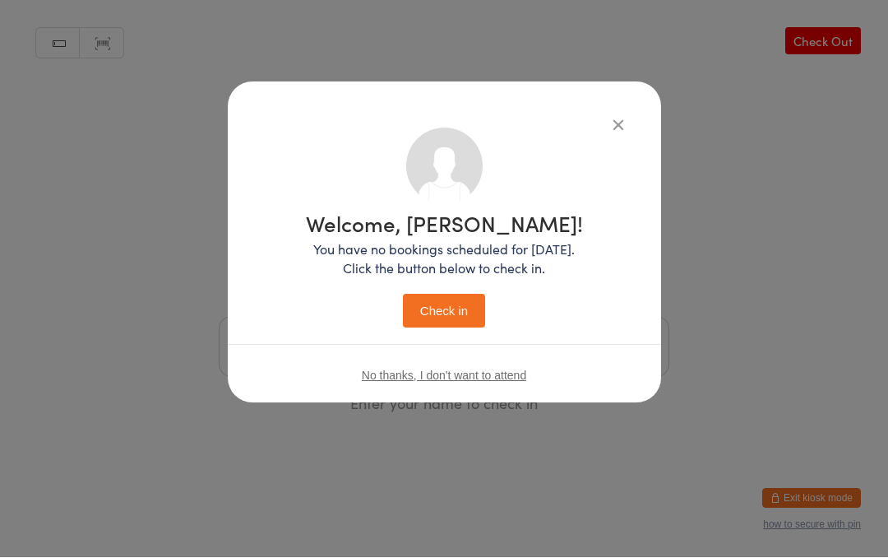
click at [456, 311] on button "Check in" at bounding box center [444, 311] width 82 height 34
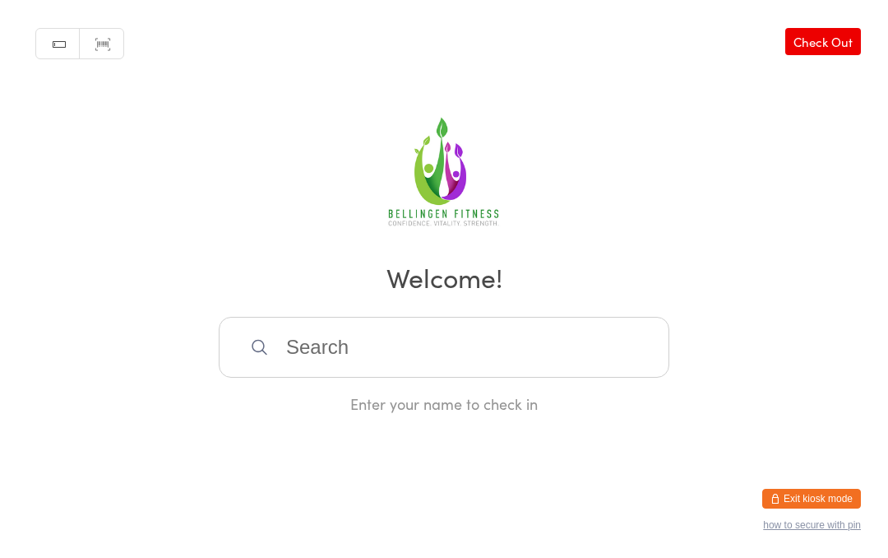
click at [372, 368] on input "search" at bounding box center [444, 347] width 451 height 61
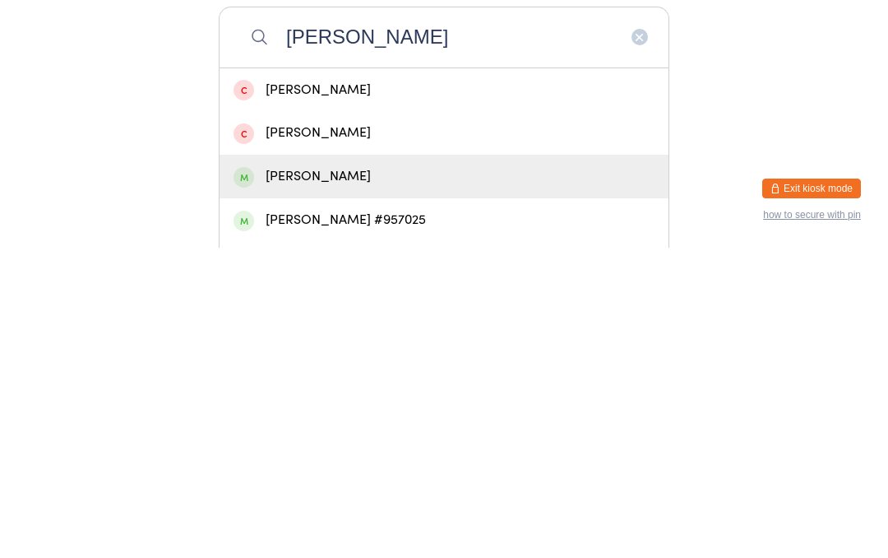
type input "[PERSON_NAME]"
click at [376, 475] on div "[PERSON_NAME]" at bounding box center [444, 486] width 421 height 22
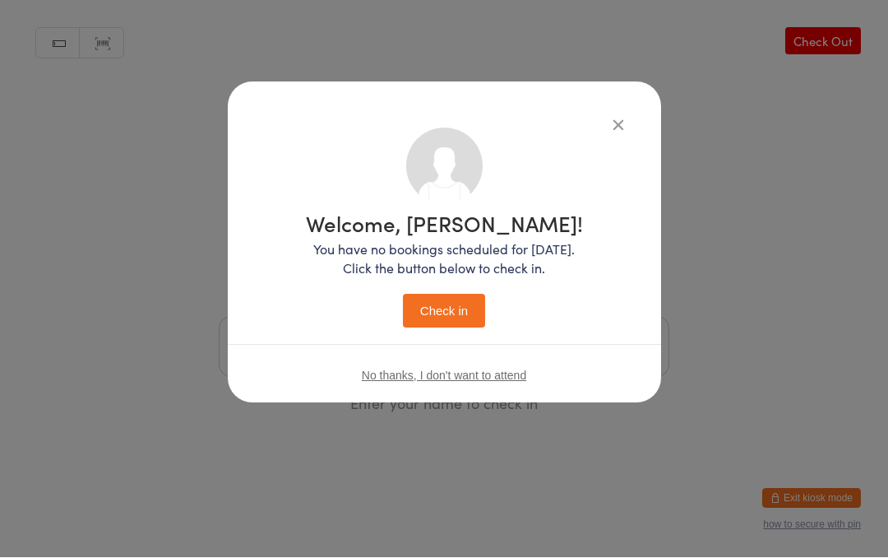
click at [437, 320] on button "Check in" at bounding box center [444, 311] width 82 height 34
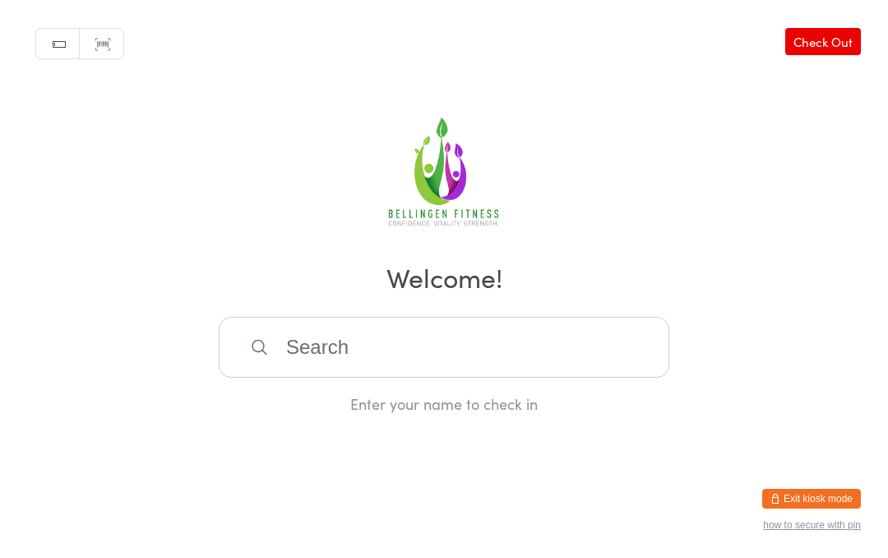
click at [381, 347] on input "search" at bounding box center [444, 347] width 451 height 61
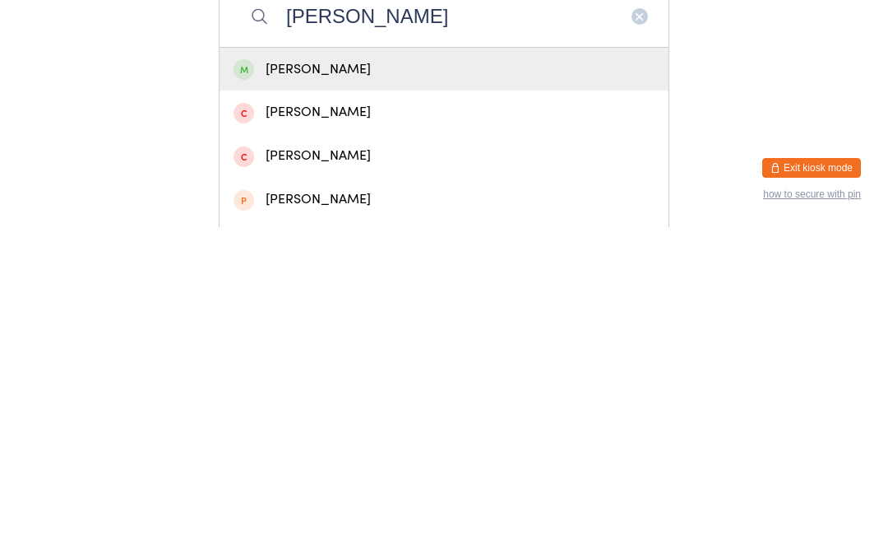
type input "[PERSON_NAME]"
click at [395, 389] on div "[PERSON_NAME]" at bounding box center [444, 400] width 421 height 22
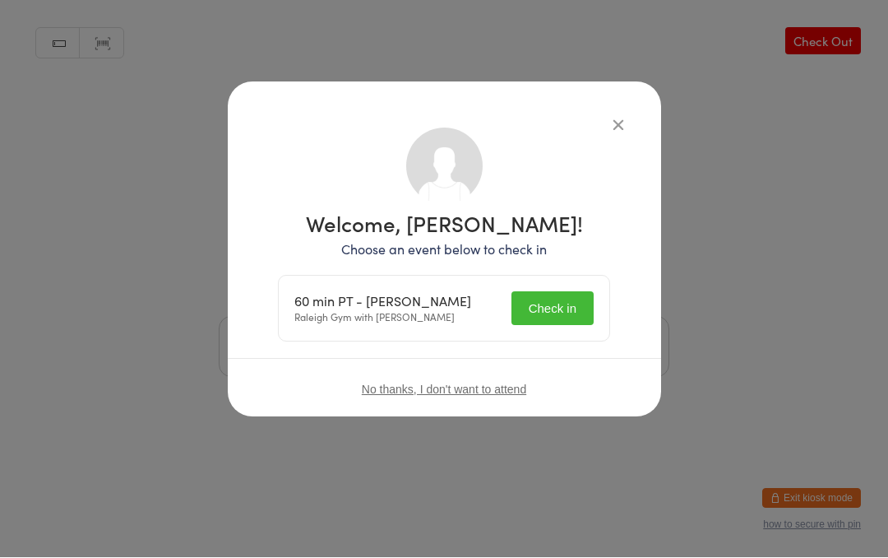
click at [558, 308] on button "Check in" at bounding box center [552, 309] width 82 height 34
